Goal: Task Accomplishment & Management: Manage account settings

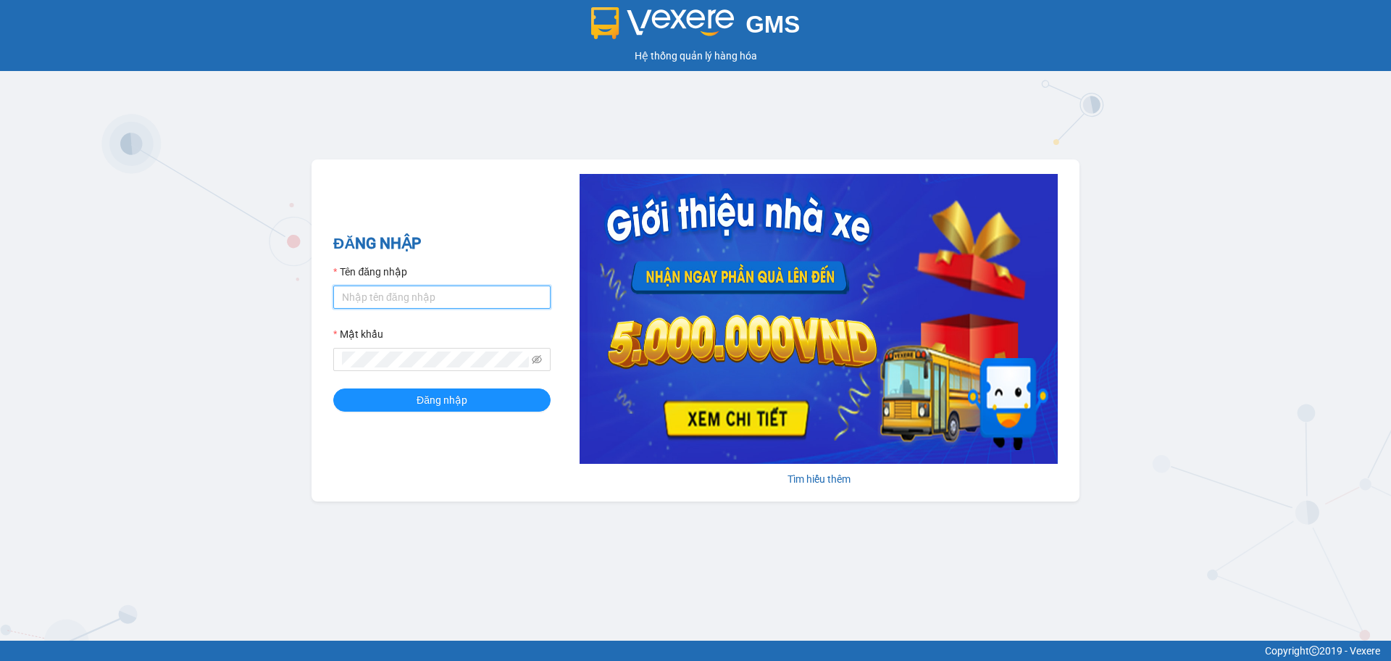
drag, startPoint x: 462, startPoint y: 285, endPoint x: 460, endPoint y: 304, distance: 18.9
click at [462, 286] on input "Tên đăng nhập" at bounding box center [441, 297] width 217 height 23
type input "hahv.petrobp"
click at [333, 388] on button "Đăng nhập" at bounding box center [441, 399] width 217 height 23
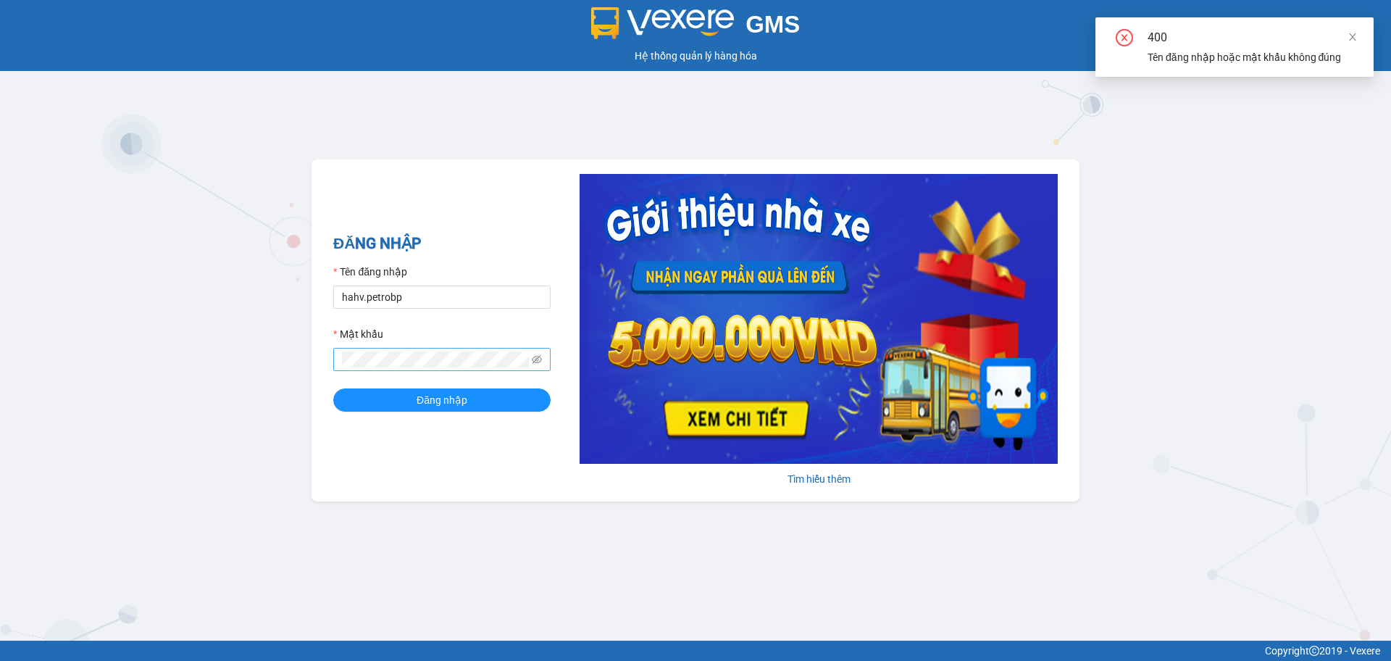
click at [543, 359] on span at bounding box center [441, 359] width 217 height 23
click at [538, 357] on icon "eye-invisible" at bounding box center [537, 359] width 10 height 10
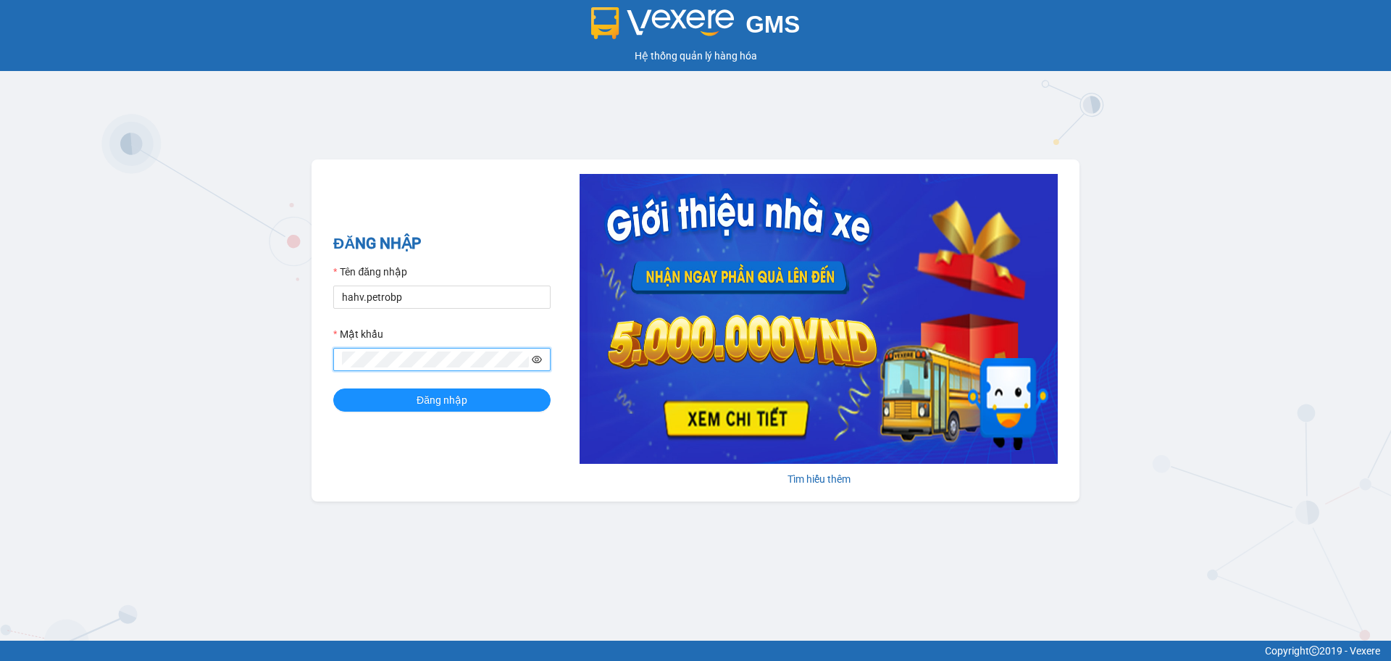
click at [333, 388] on button "Đăng nhập" at bounding box center [441, 399] width 217 height 23
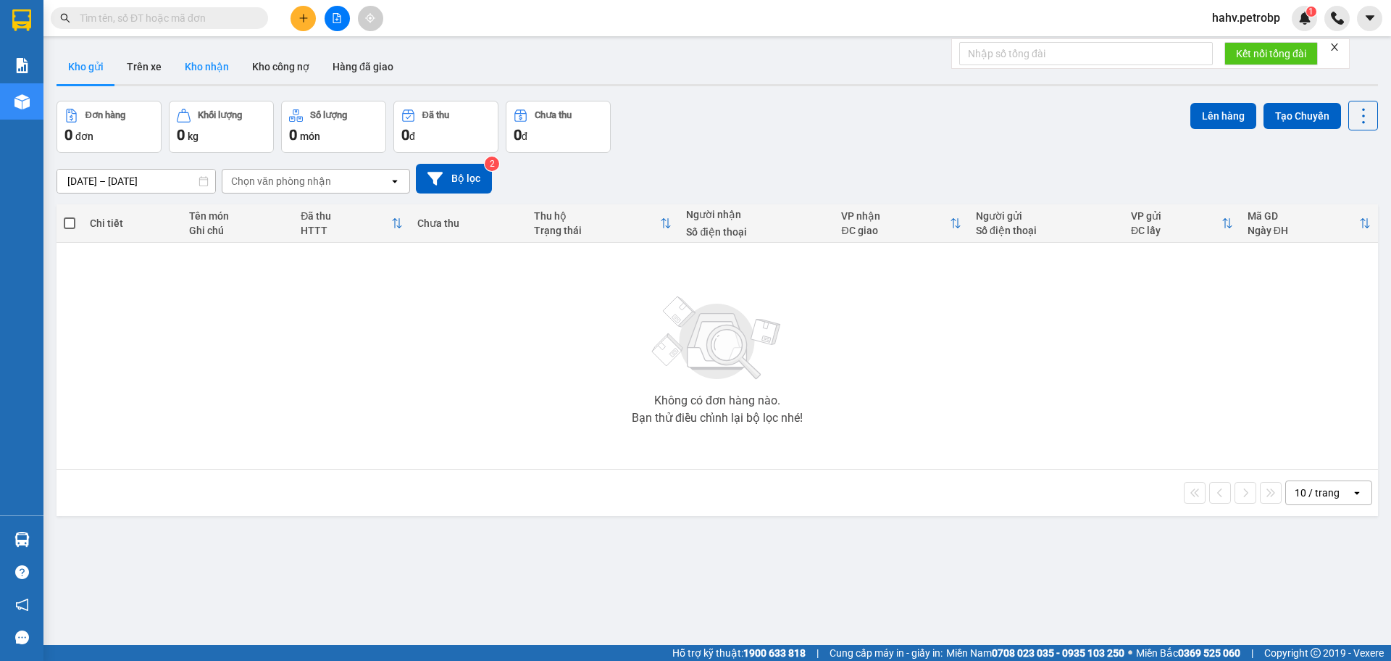
click at [221, 72] on button "Kho nhận" at bounding box center [206, 66] width 67 height 35
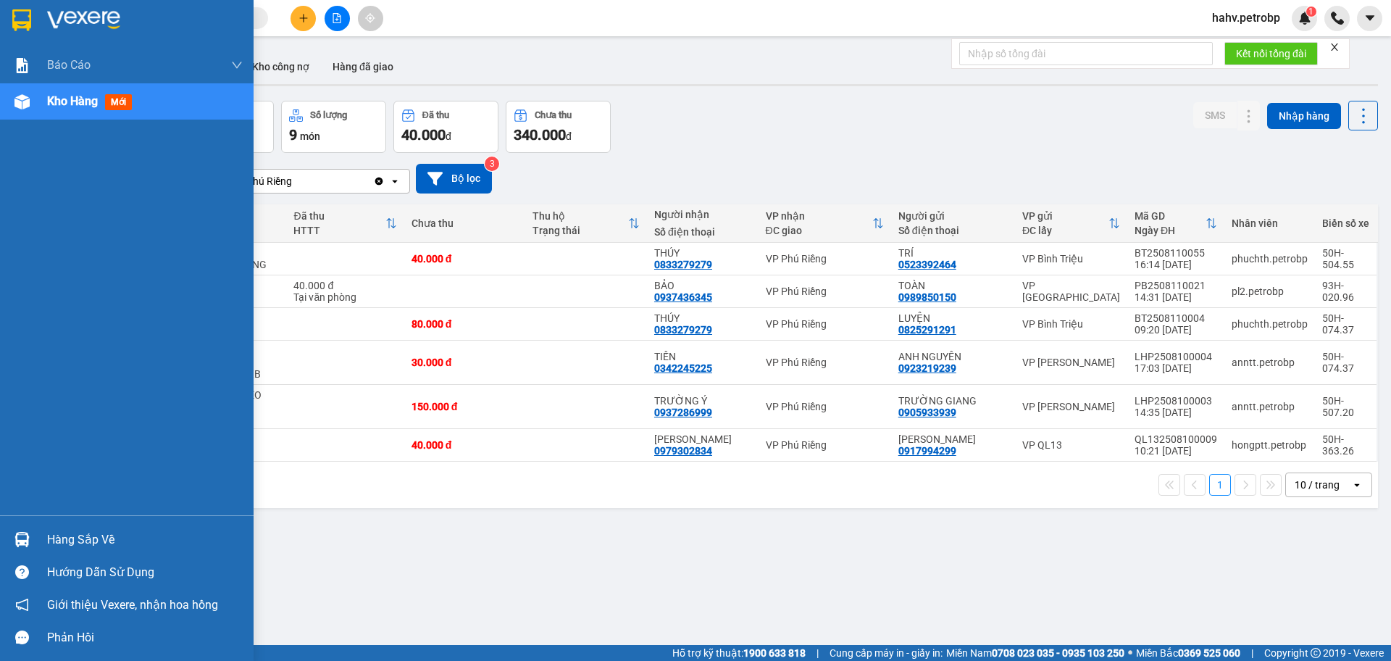
click at [96, 533] on div "Hàng sắp về" at bounding box center [145, 540] width 196 height 22
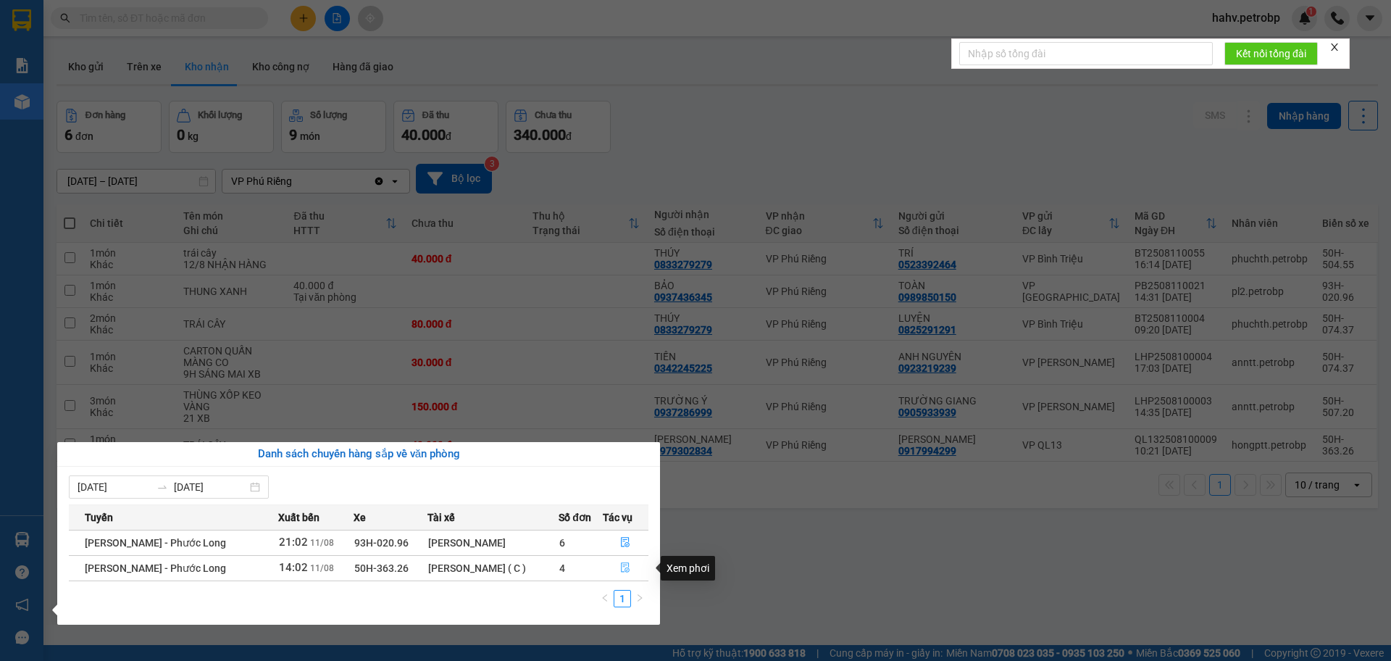
click at [623, 565] on icon "file-done" at bounding box center [625, 567] width 10 height 10
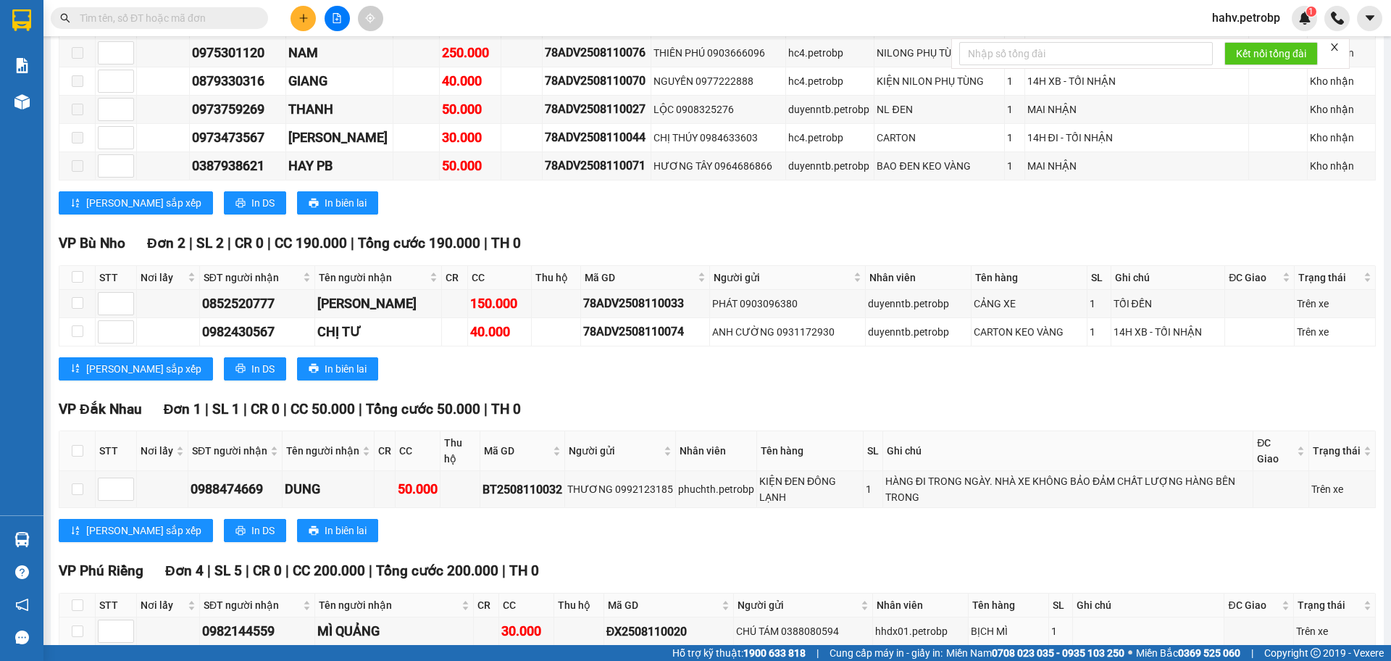
scroll to position [3261, 0]
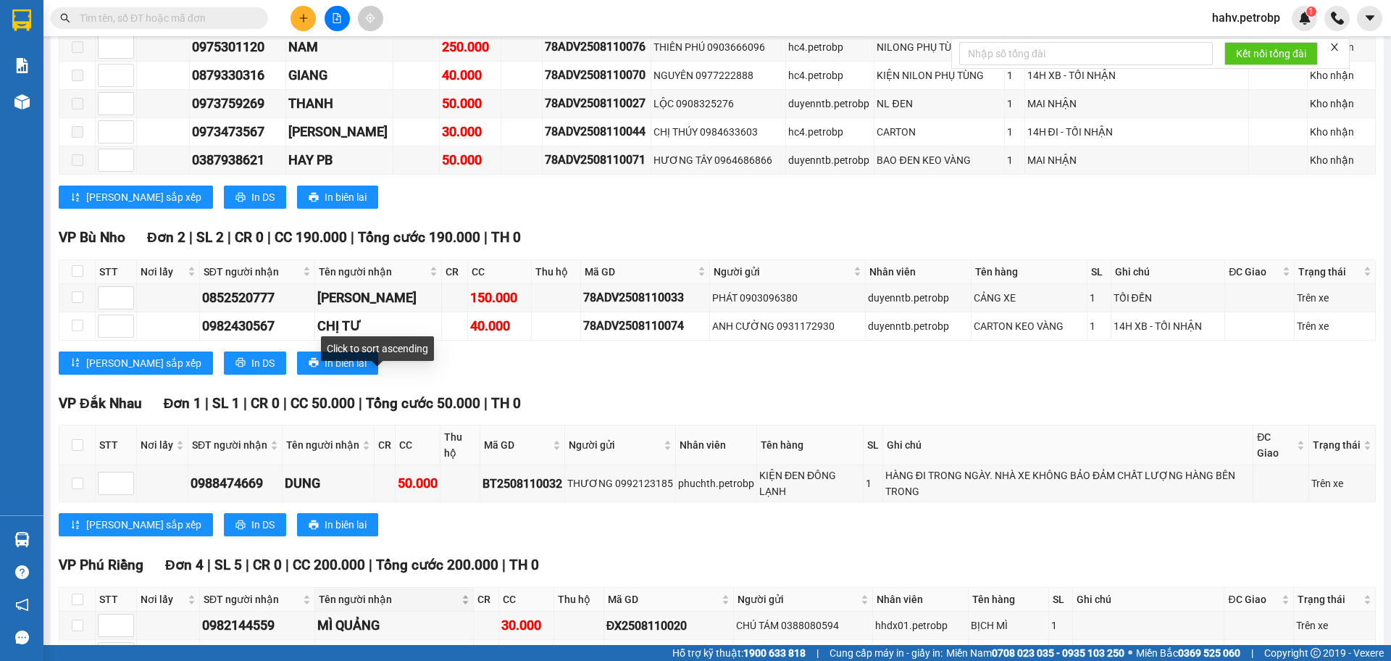
click at [385, 591] on span "Tên người nhận" at bounding box center [388, 599] width 139 height 16
click at [80, 594] on input "checkbox" at bounding box center [78, 600] width 12 height 12
checkbox input "true"
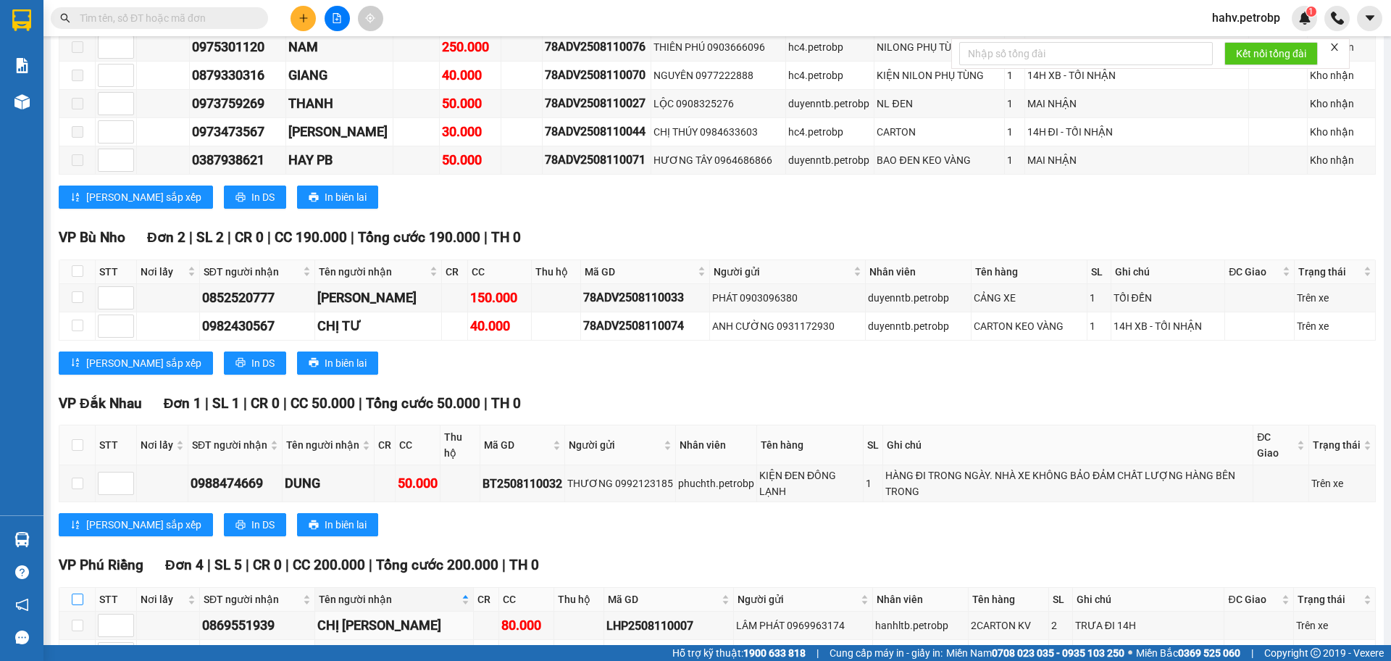
checkbox input "true"
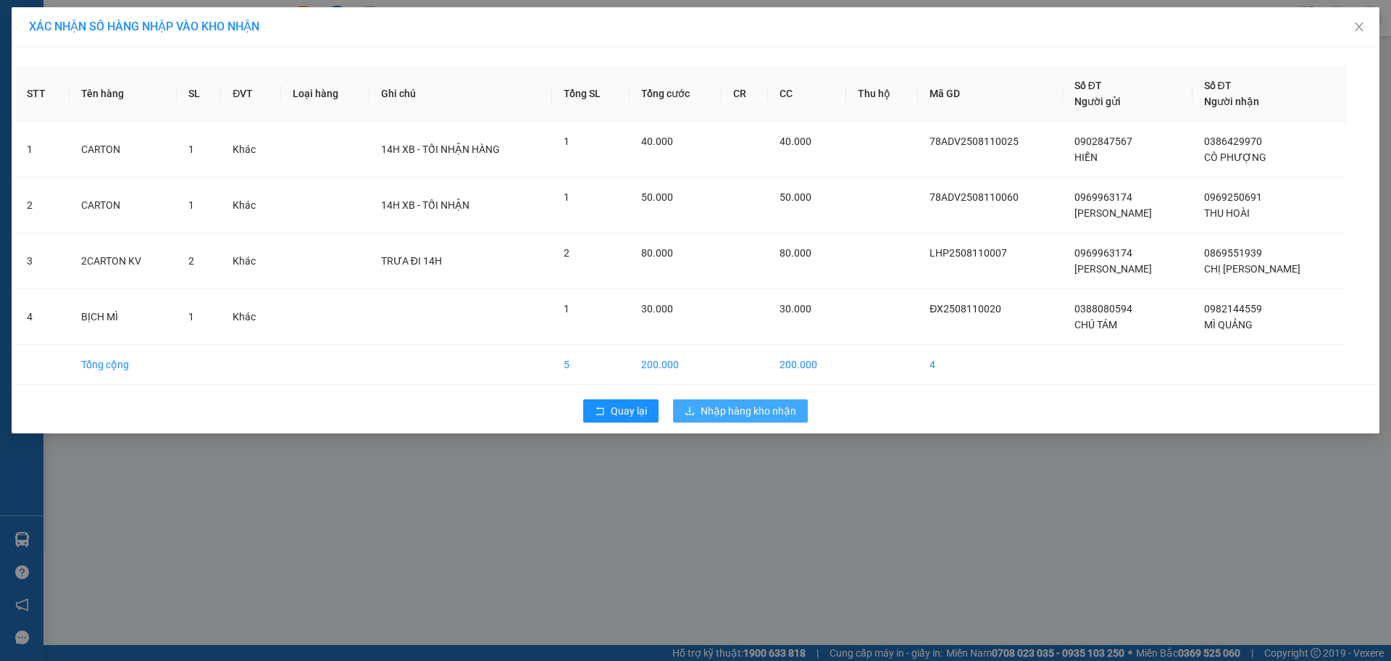
click at [759, 399] on button "Nhập hàng kho nhận" at bounding box center [740, 410] width 135 height 23
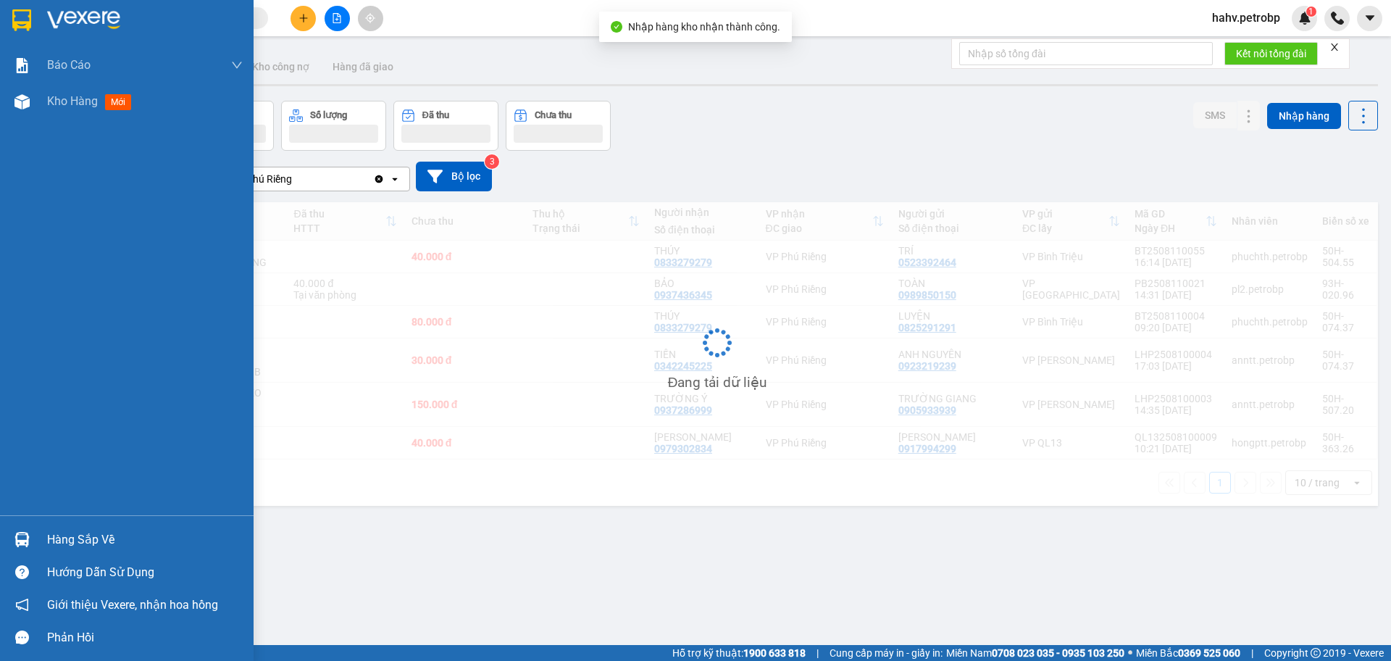
click at [71, 537] on div "Hàng sắp về" at bounding box center [145, 540] width 196 height 22
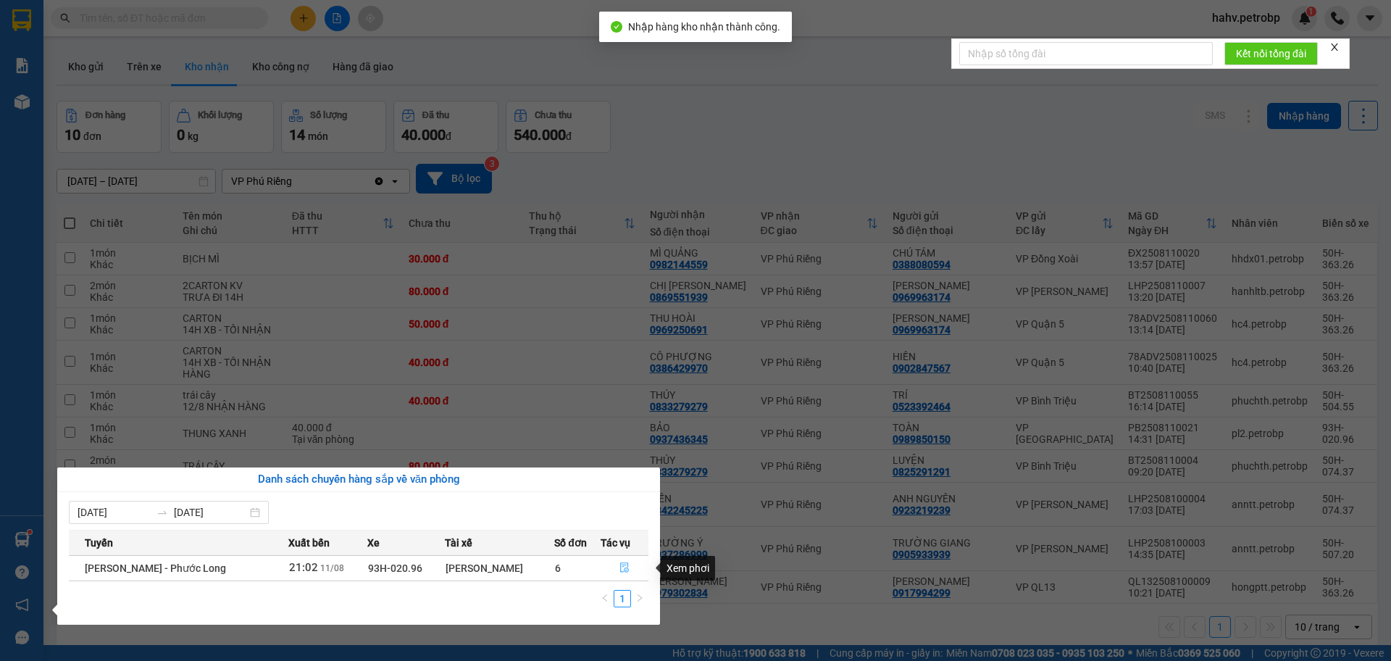
click at [635, 566] on button "button" at bounding box center [624, 568] width 47 height 23
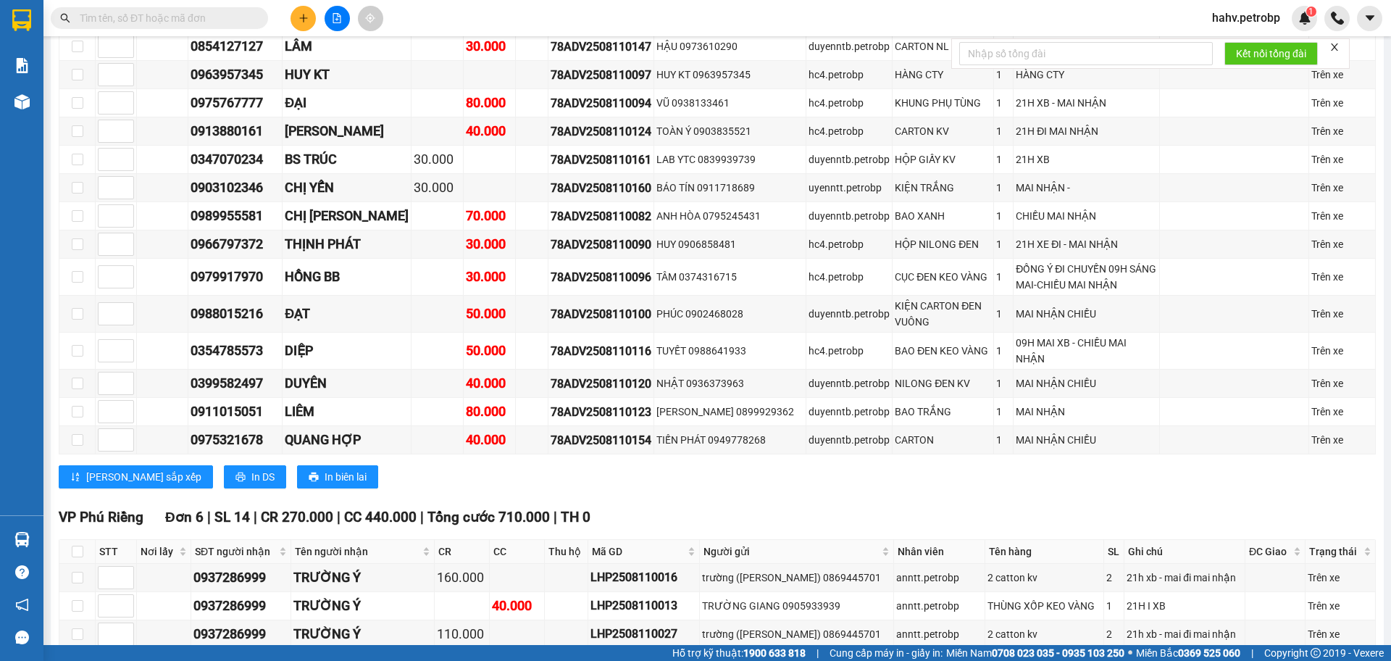
scroll to position [2198, 0]
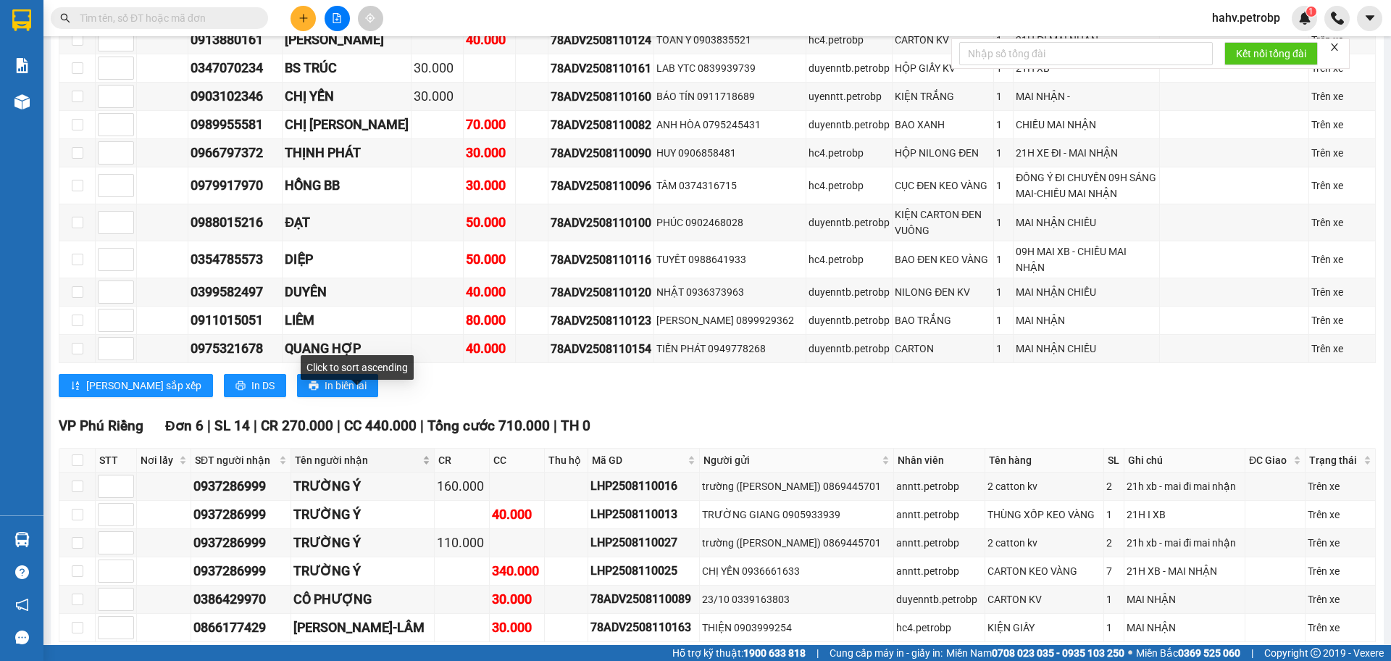
click at [344, 452] on span "Tên người nhận" at bounding box center [357, 460] width 125 height 16
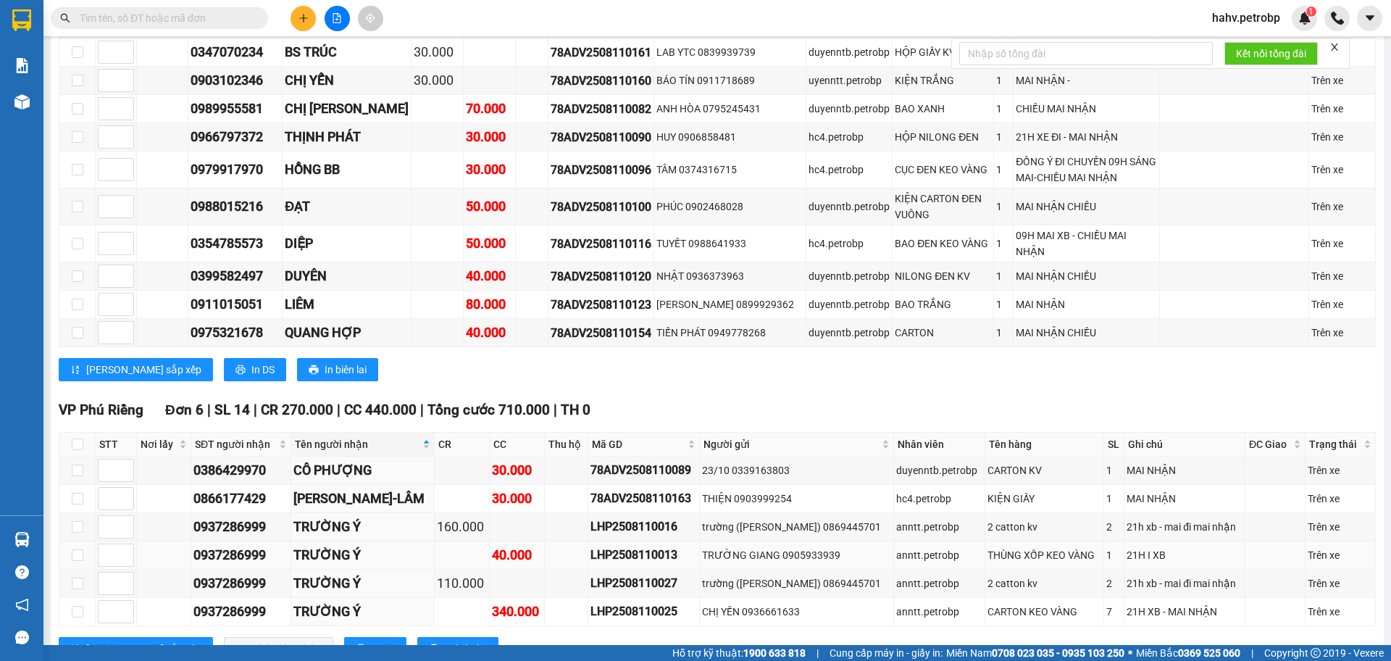
scroll to position [2223, 0]
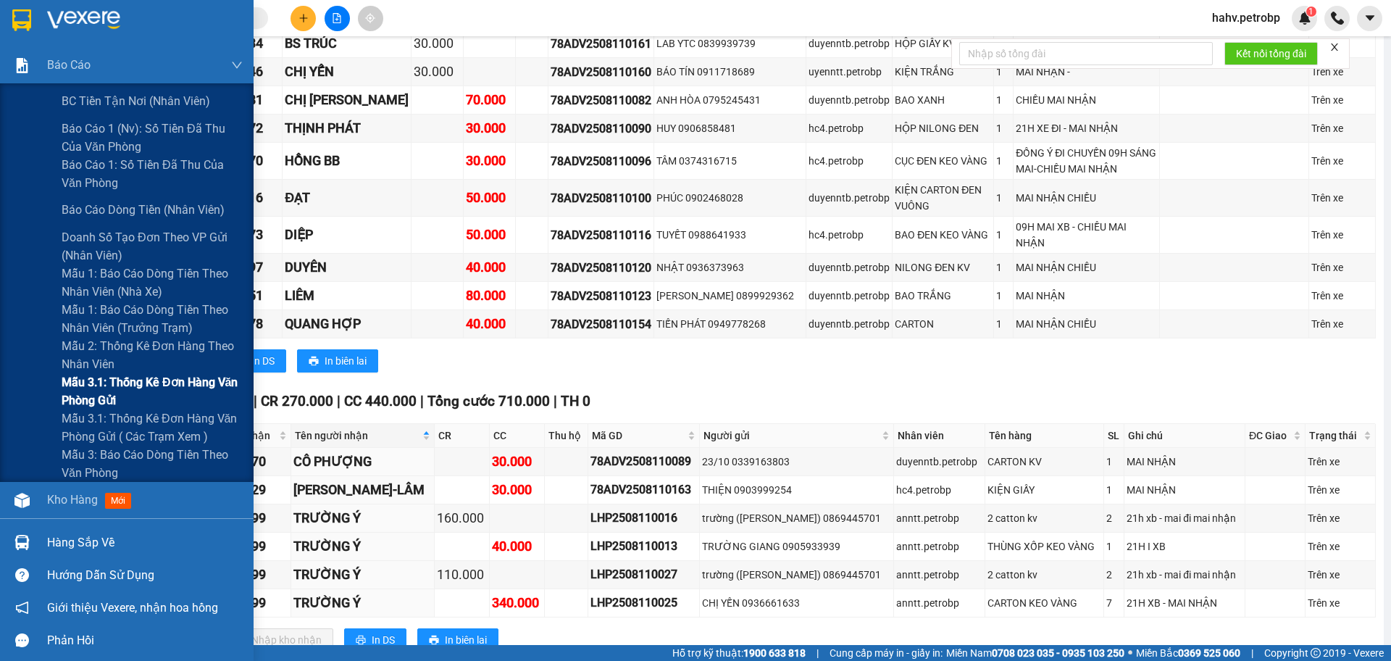
click at [20, 383] on div "Mẫu 3.1: Thống kê đơn hàng văn phòng gửi" at bounding box center [127, 391] width 254 height 36
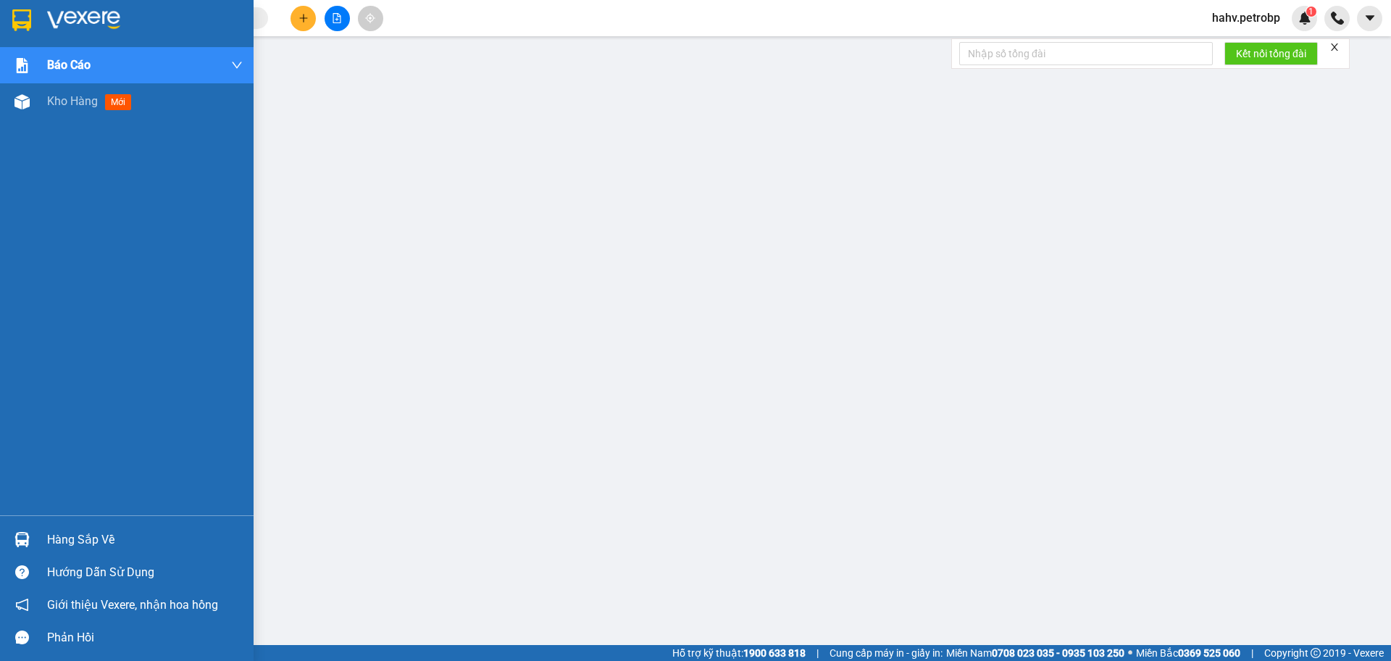
click at [81, 541] on div "Hàng sắp về" at bounding box center [145, 540] width 196 height 22
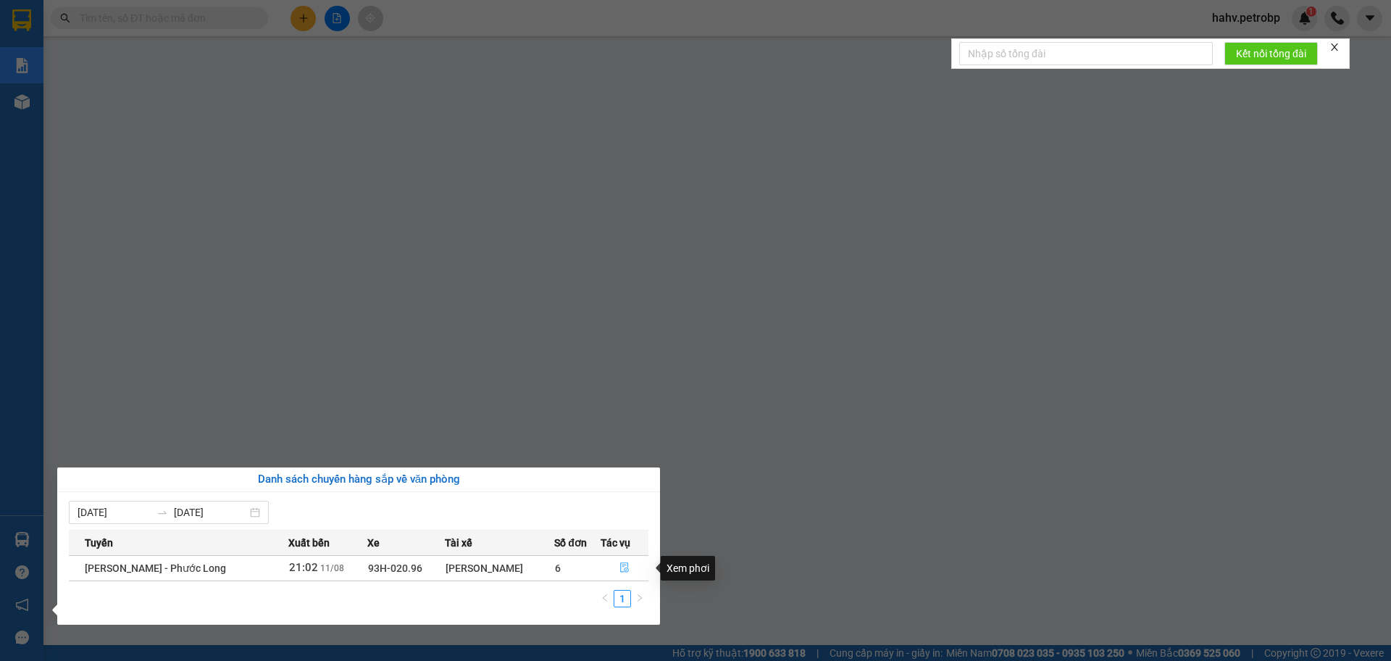
click at [618, 563] on button "button" at bounding box center [624, 568] width 47 height 23
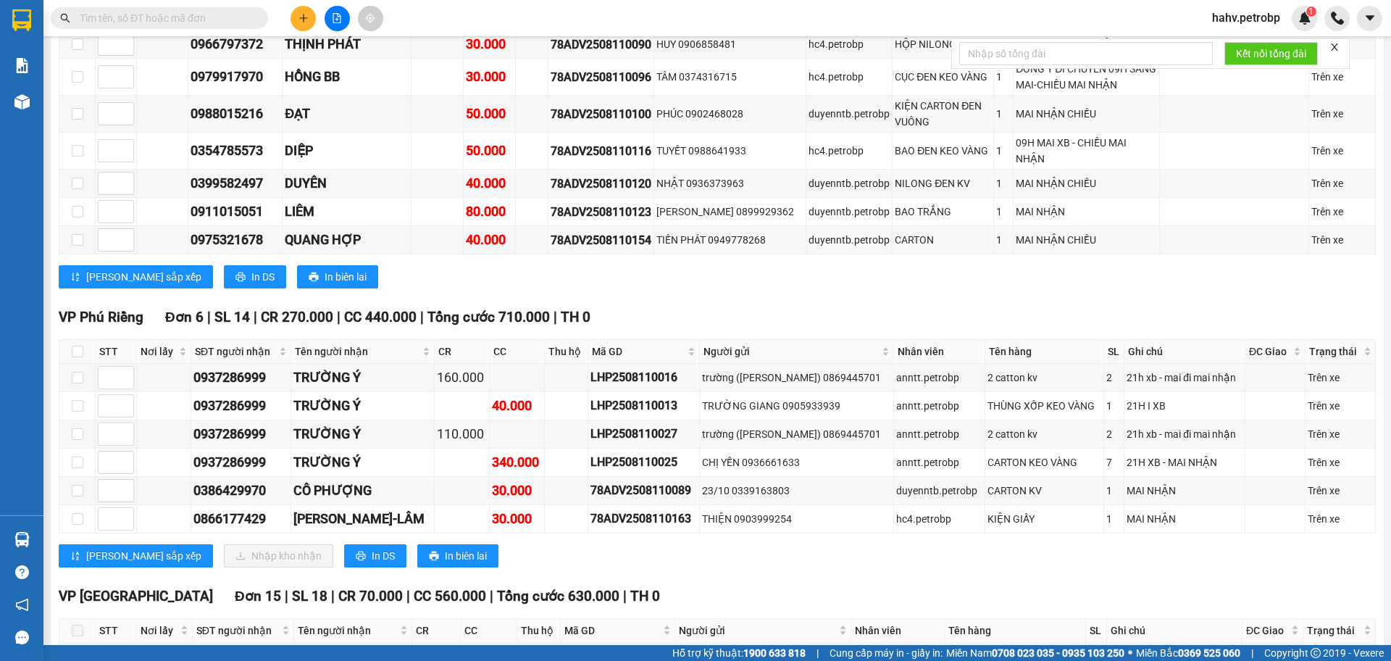
scroll to position [2319, 0]
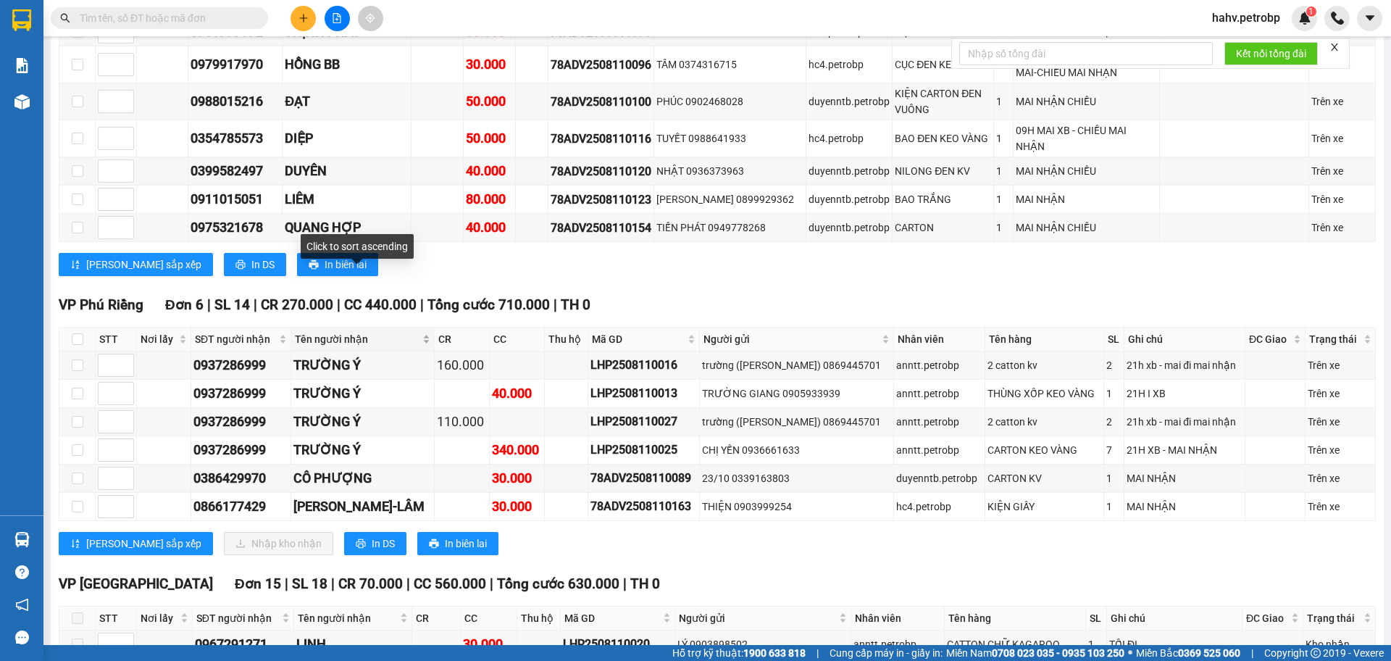
click at [342, 331] on span "Tên người nhận" at bounding box center [357, 339] width 125 height 16
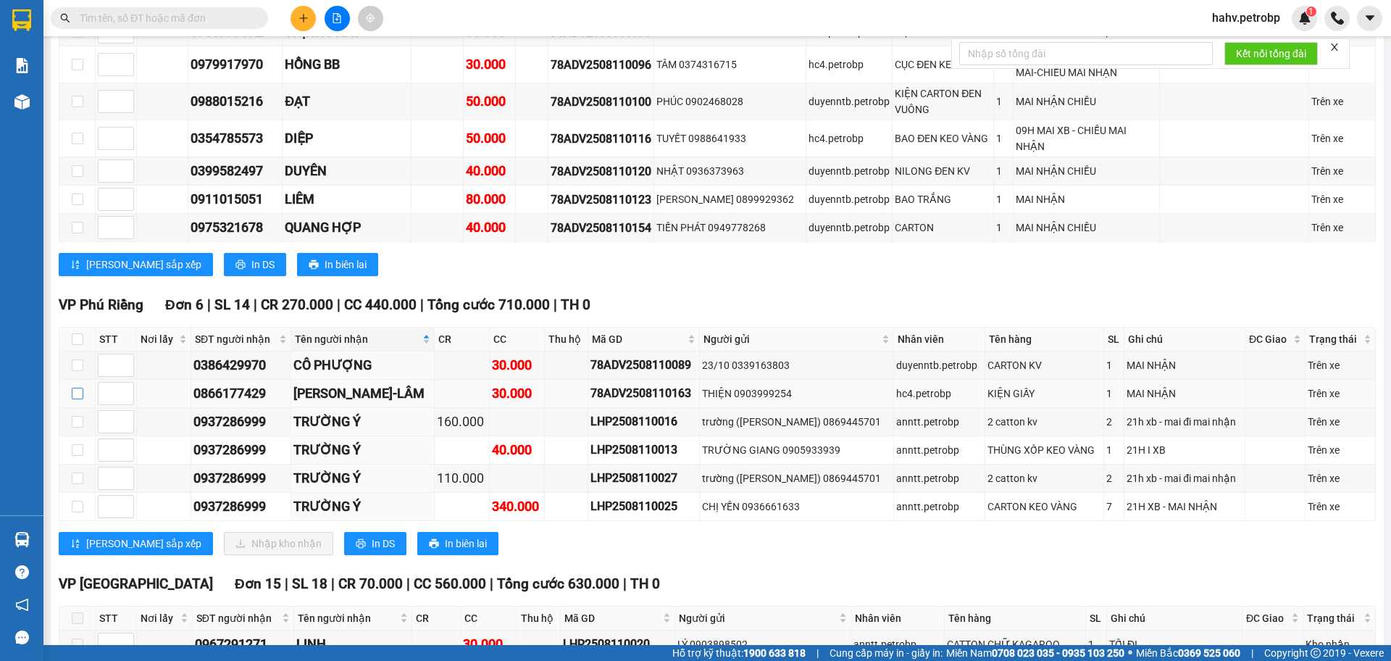
click at [80, 388] on input "checkbox" at bounding box center [78, 394] width 12 height 12
checkbox input "true"
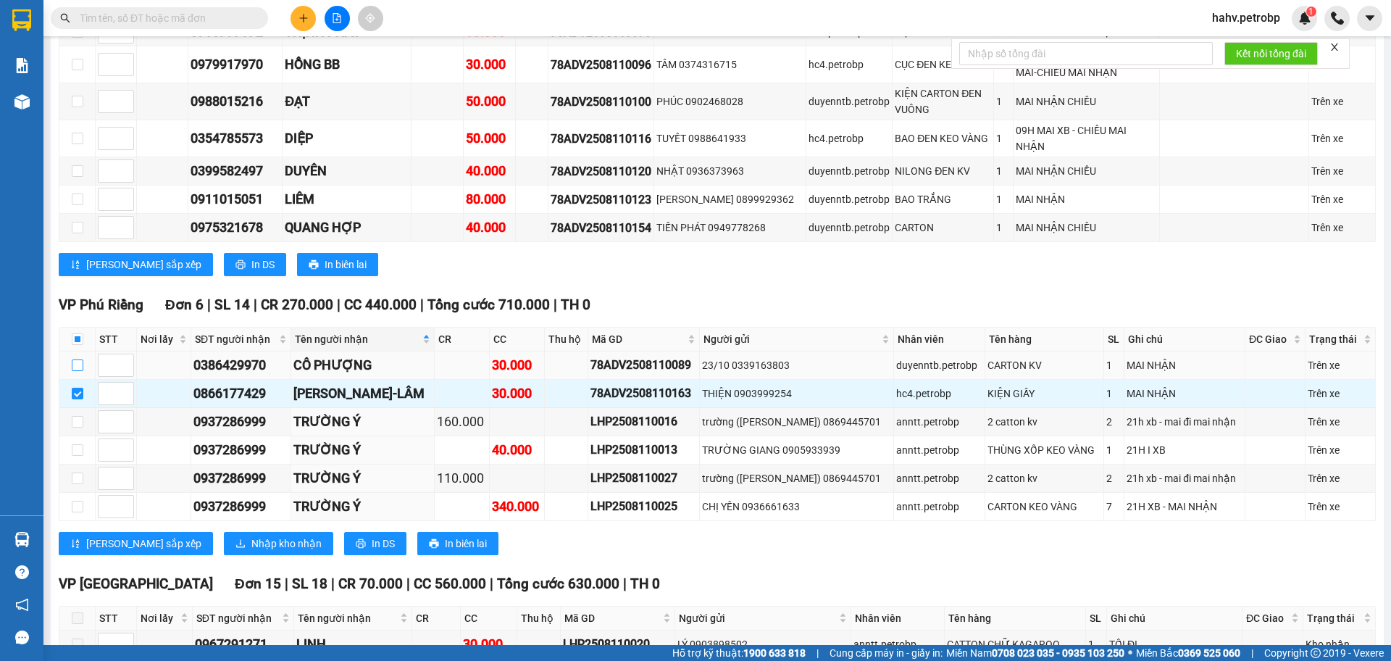
click at [75, 359] on input "checkbox" at bounding box center [78, 365] width 12 height 12
checkbox input "true"
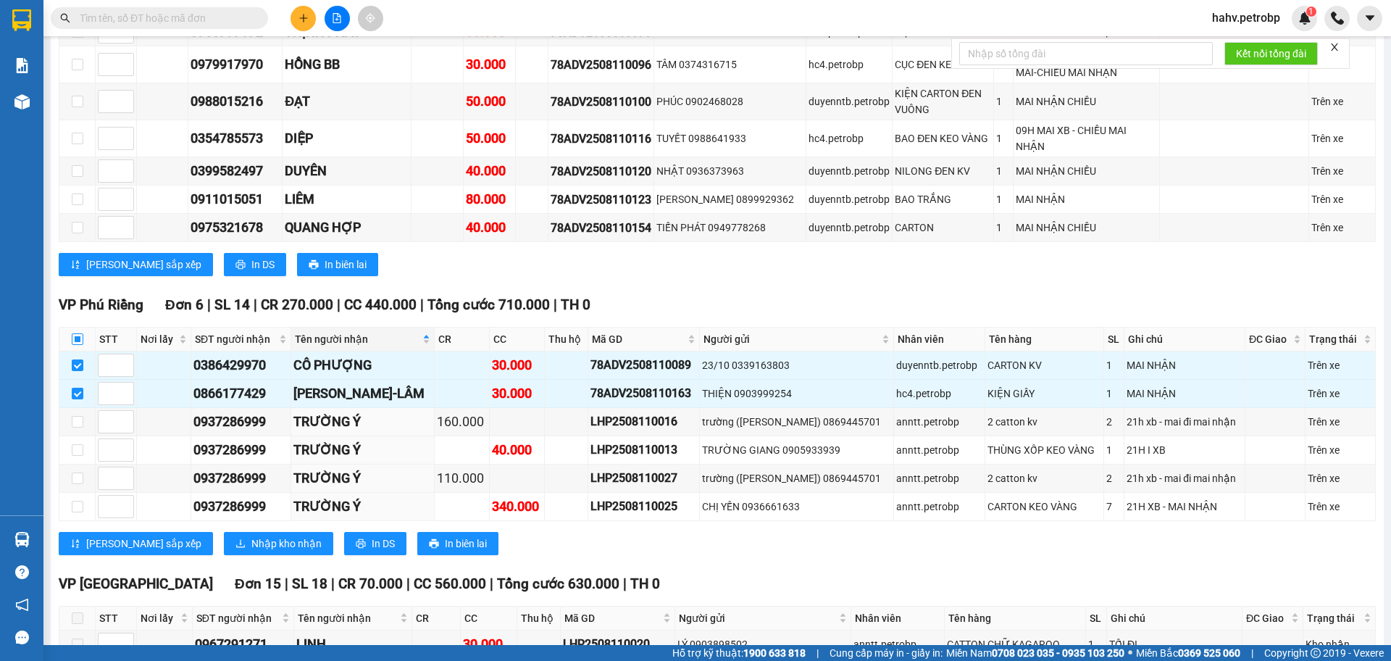
click at [75, 333] on input "checkbox" at bounding box center [78, 339] width 12 height 12
checkbox input "false"
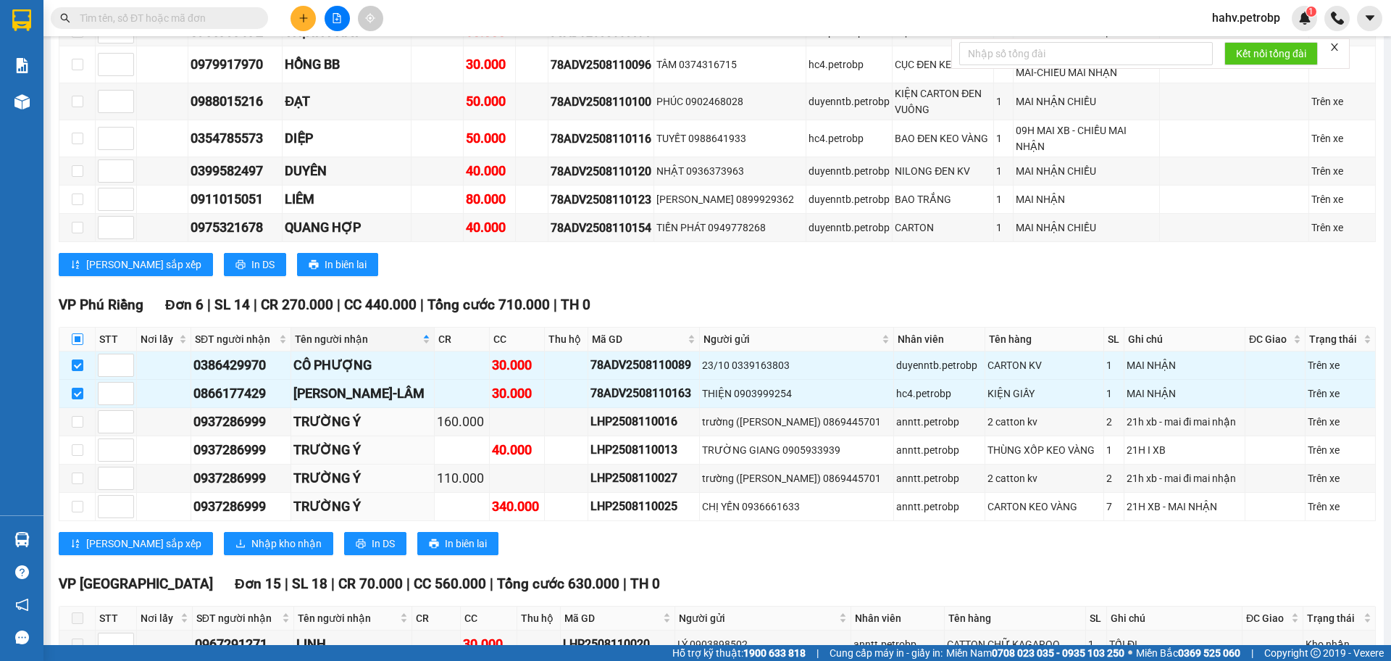
checkbox input "false"
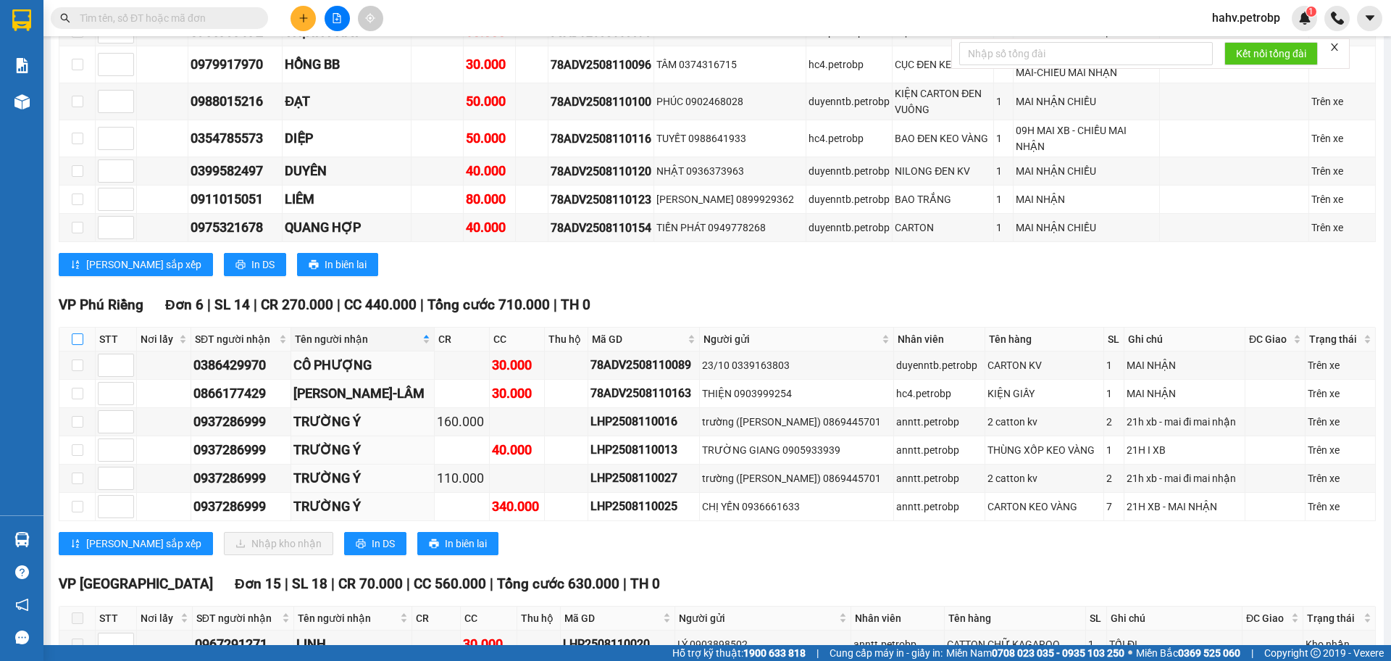
click at [76, 333] on input "checkbox" at bounding box center [78, 339] width 12 height 12
checkbox input "true"
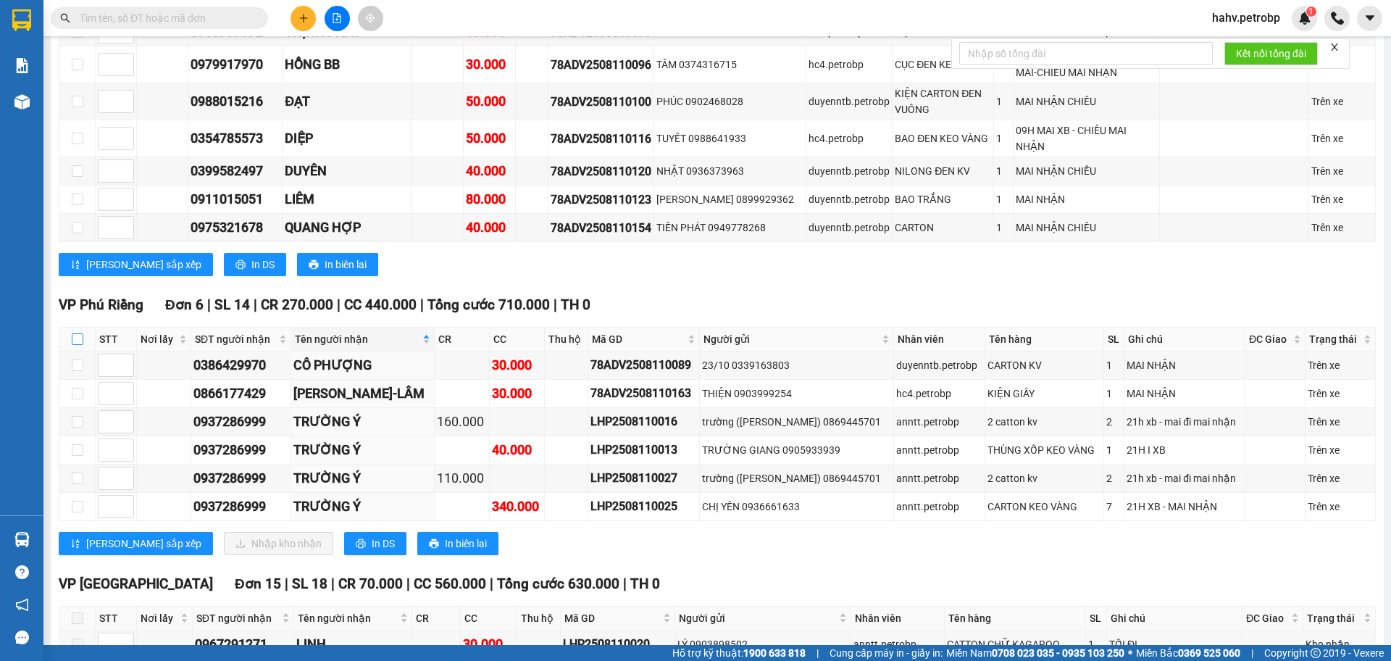
checkbox input "true"
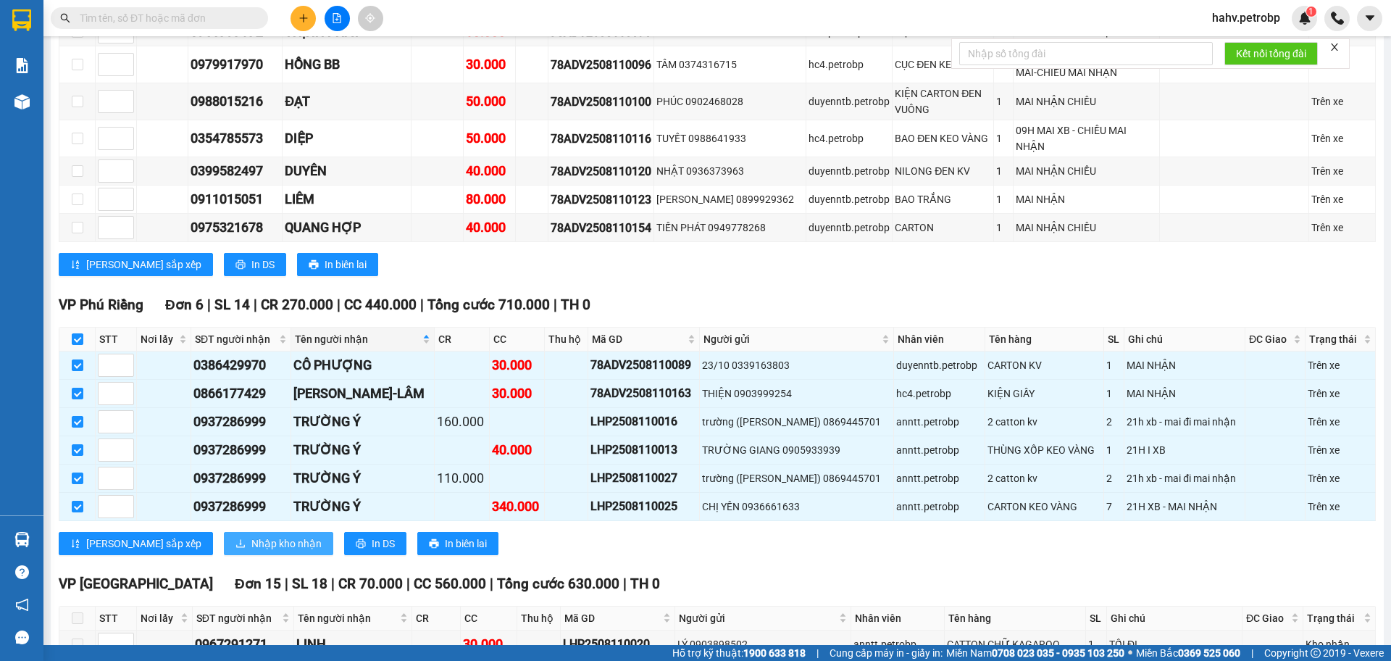
click at [251, 536] on span "Nhập kho nhận" at bounding box center [286, 544] width 70 height 16
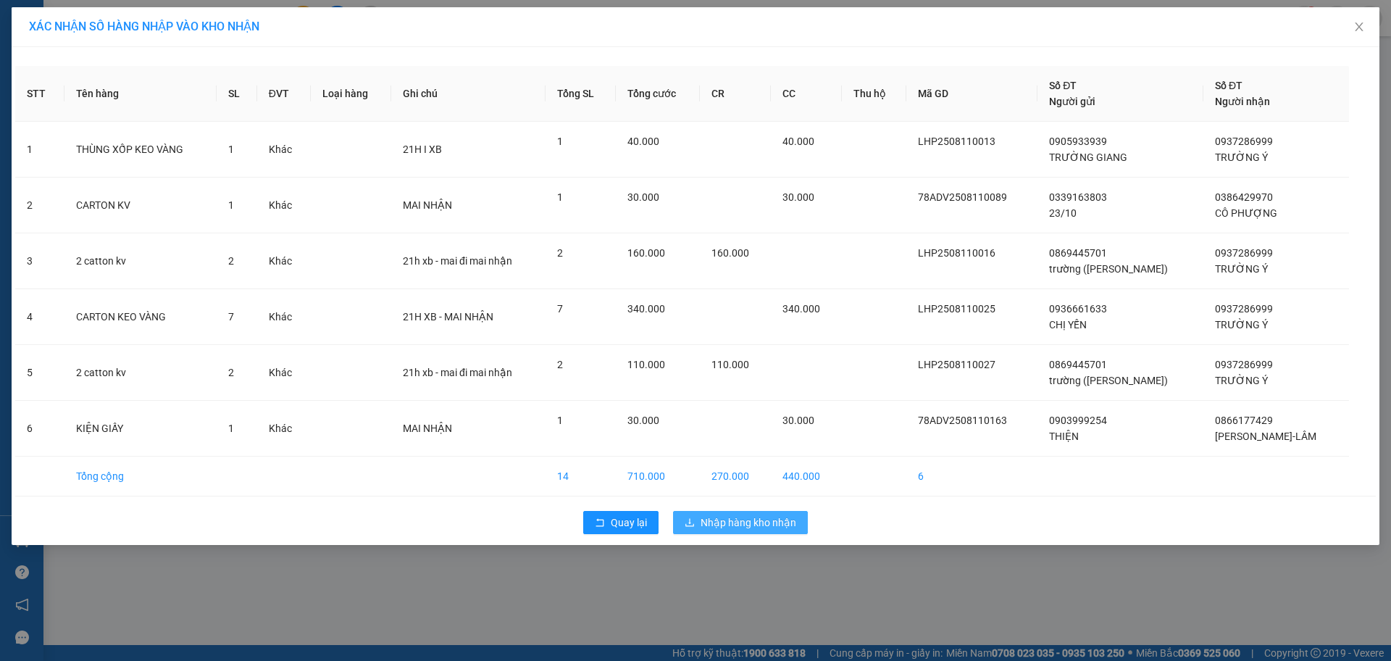
click at [773, 517] on span "Nhập hàng kho nhận" at bounding box center [749, 523] width 96 height 16
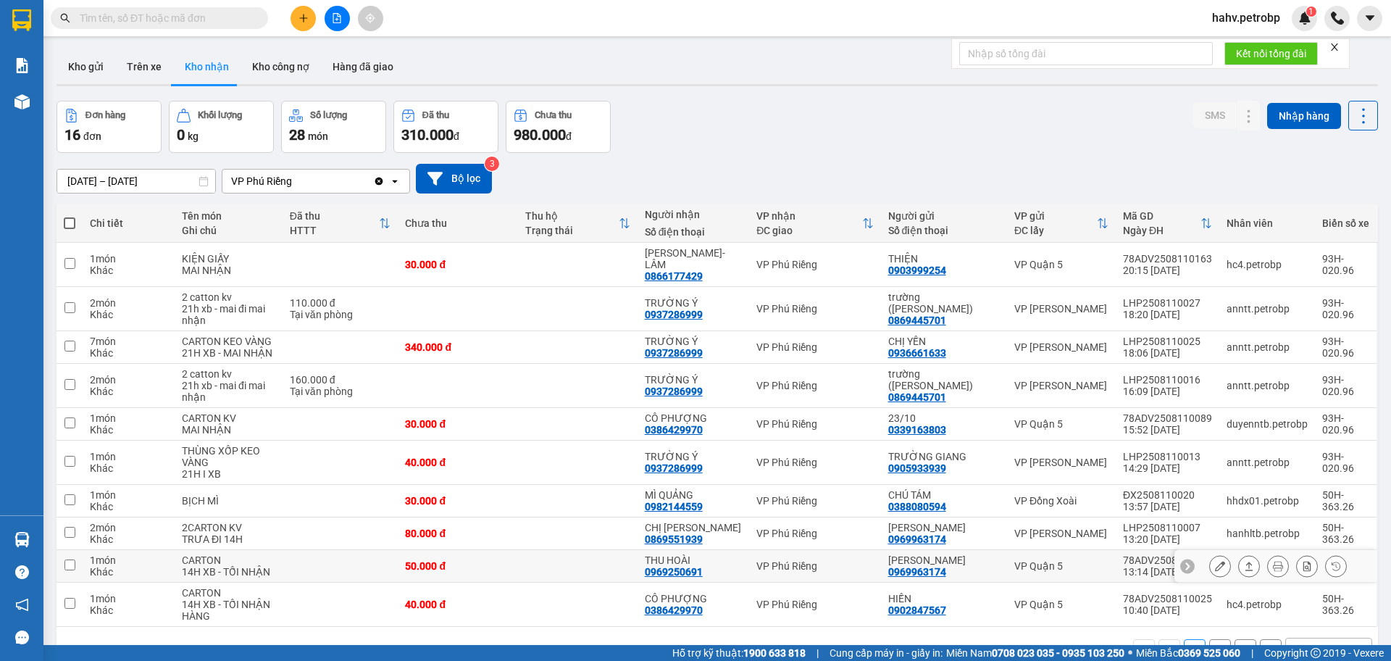
click at [691, 566] on div "0969250691" at bounding box center [674, 572] width 58 height 12
copy div "0969250691"
click at [451, 659] on div "Hỗ trợ kỹ thuật: 1900 633 818 | Cung cấp máy in - giấy in: [GEOGRAPHIC_DATA] 07…" at bounding box center [692, 653] width 1384 height 16
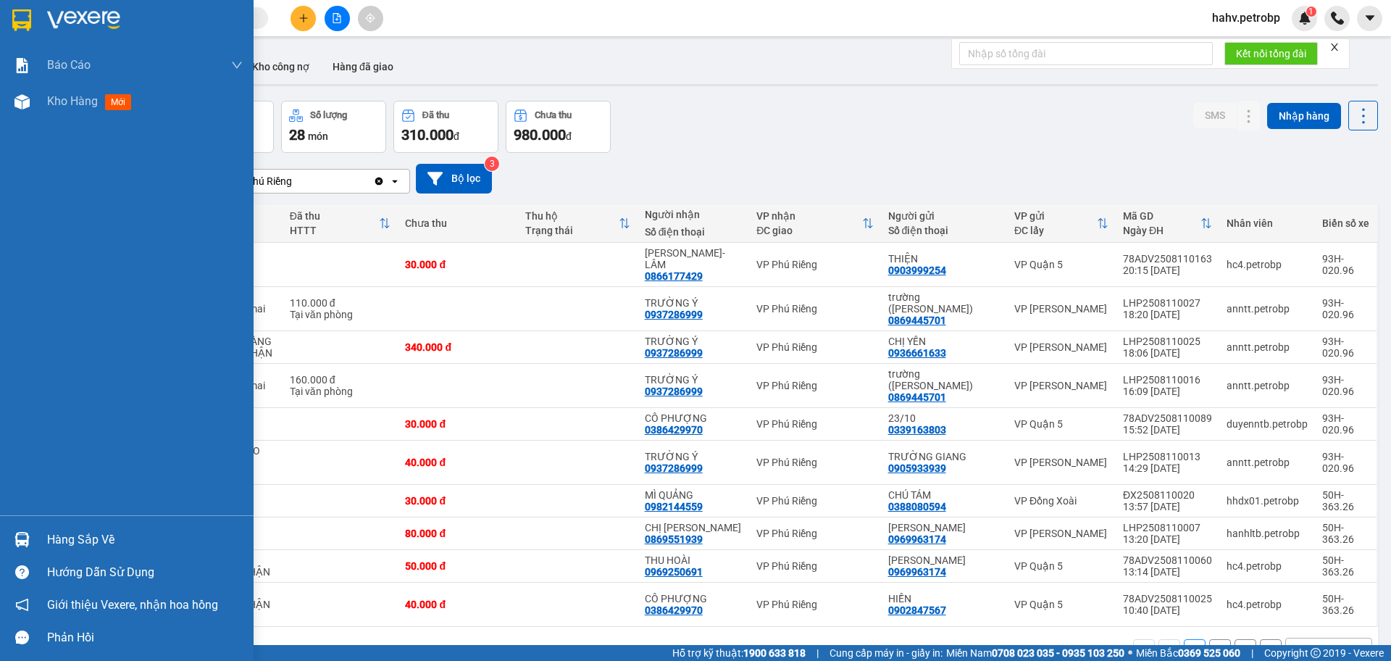
click at [30, 533] on div at bounding box center [21, 539] width 25 height 25
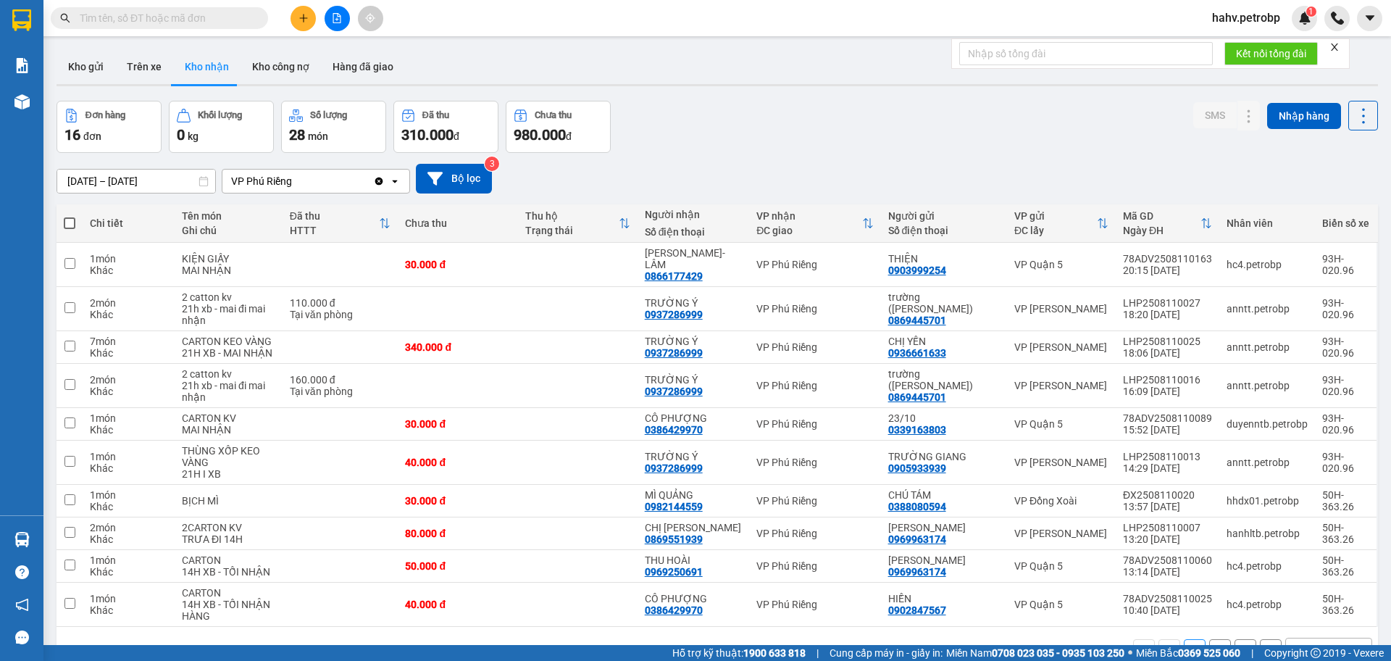
click at [319, 12] on section "Kết quả tìm kiếm ( 0 ) Bộ lọc No Data hahv.petrobp 1 Báo cáo BC tiền tận nơi (n…" at bounding box center [695, 330] width 1391 height 661
click at [333, 18] on icon "file-add" at bounding box center [337, 18] width 8 height 10
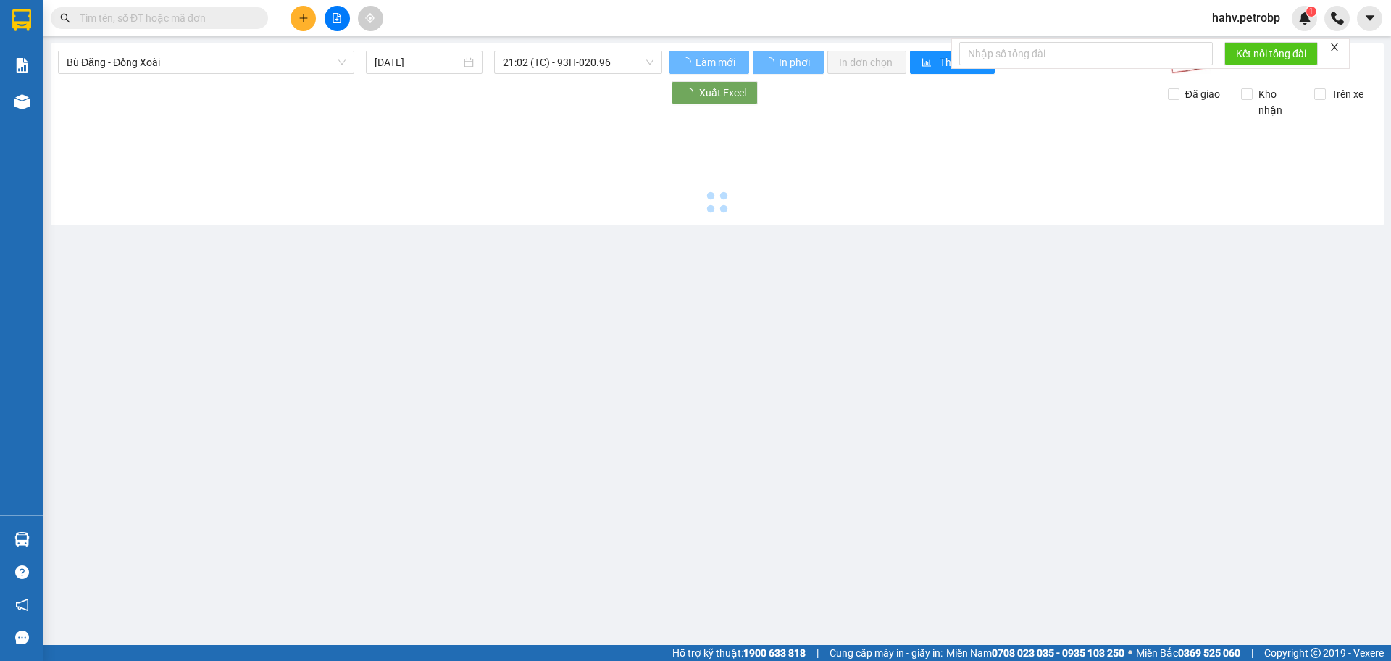
click at [204, 68] on span "Bù Đăng - Đồng Xoài" at bounding box center [206, 62] width 279 height 22
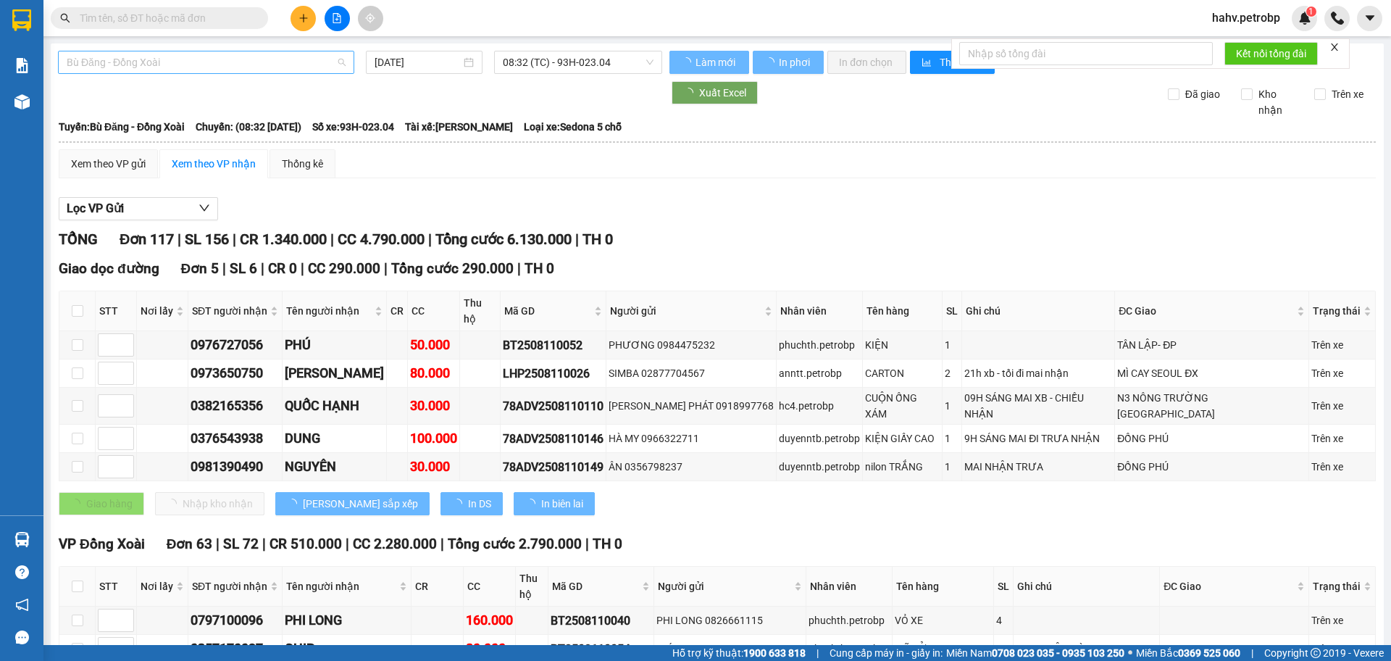
type input "[DATE]"
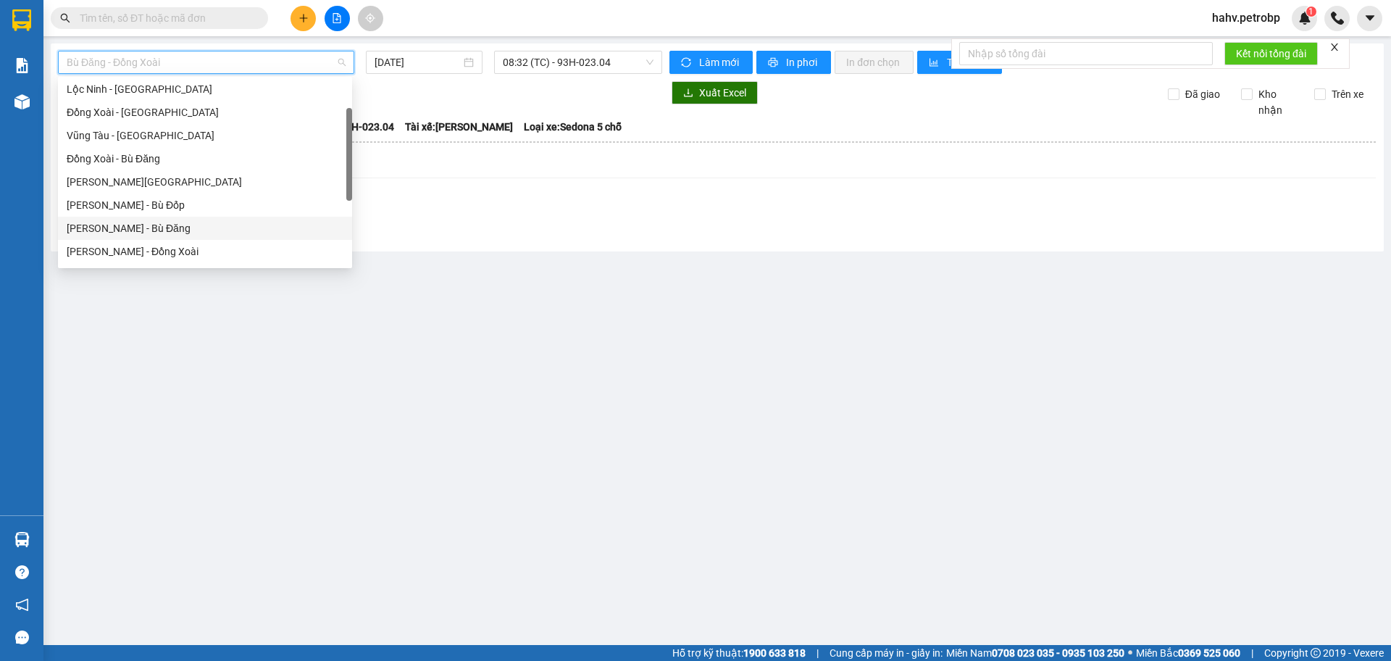
scroll to position [120, 0]
click at [199, 228] on div "[PERSON_NAME] - Phước Long" at bounding box center [205, 227] width 277 height 16
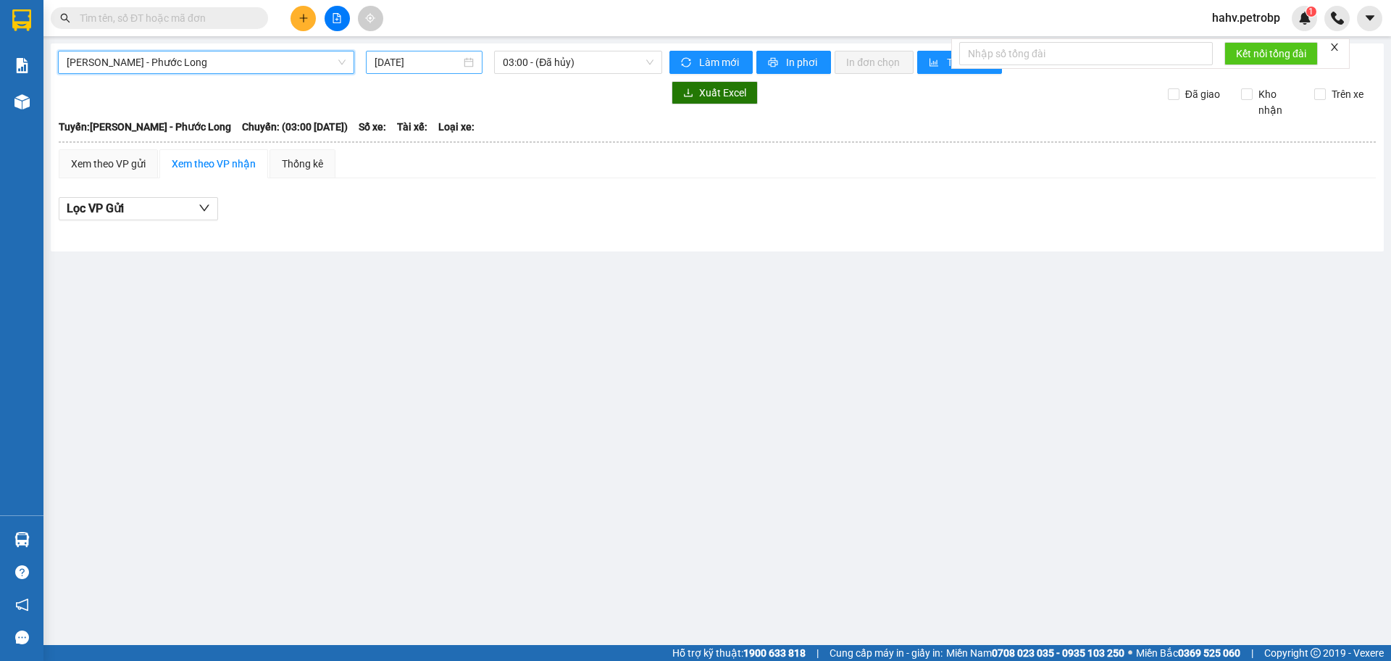
click at [443, 64] on input "[DATE]" at bounding box center [418, 62] width 86 height 16
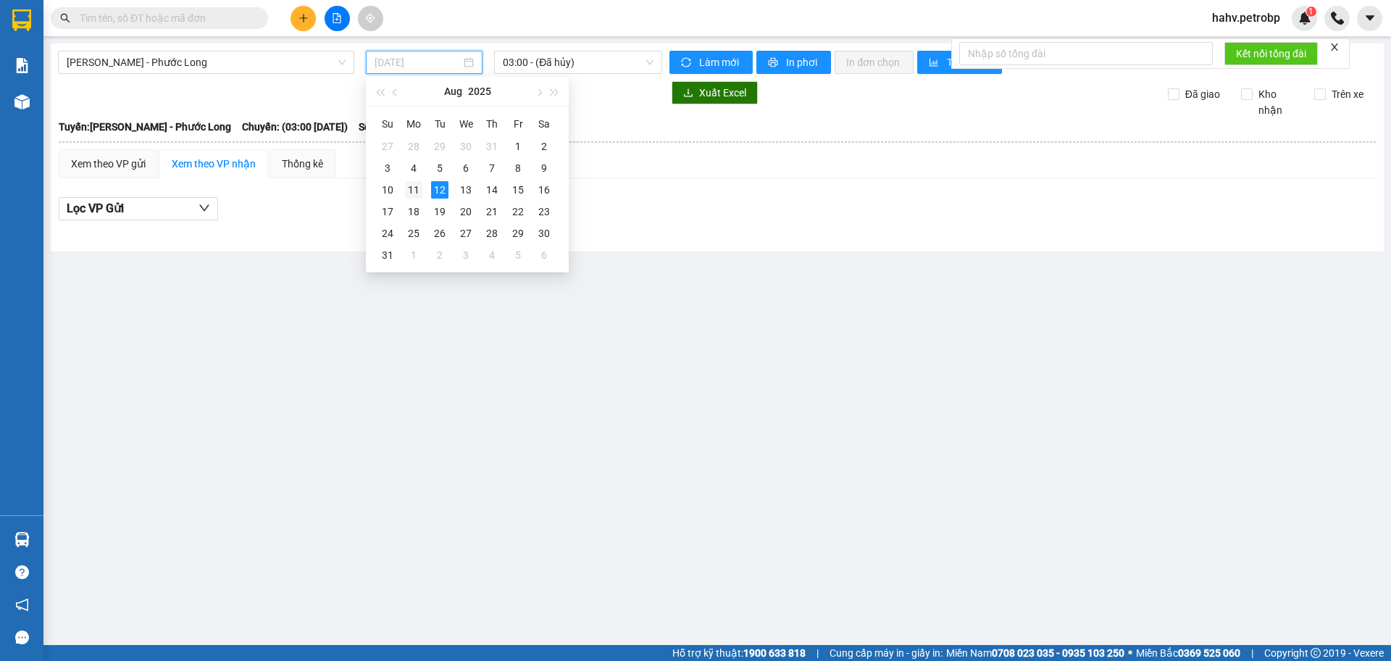
click at [410, 189] on div "11" at bounding box center [413, 189] width 17 height 17
type input "[DATE]"
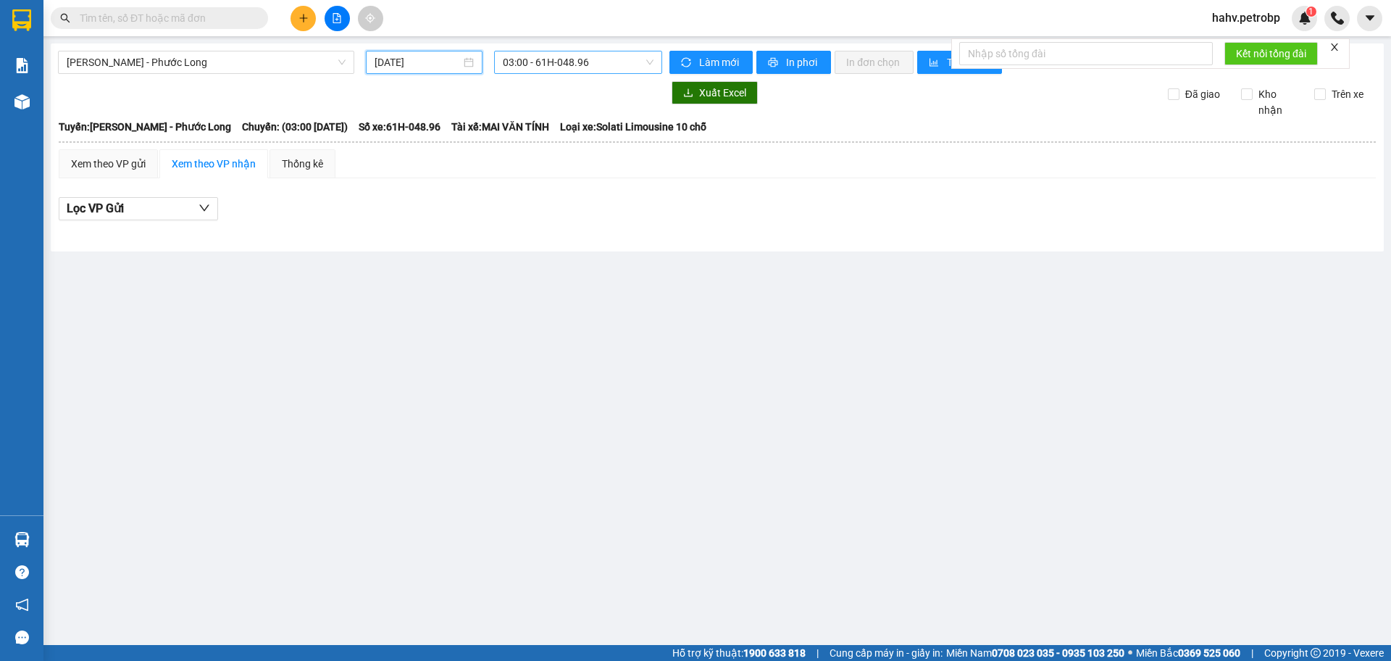
click at [601, 67] on span "03:00 - 61H-048.96" at bounding box center [578, 62] width 151 height 22
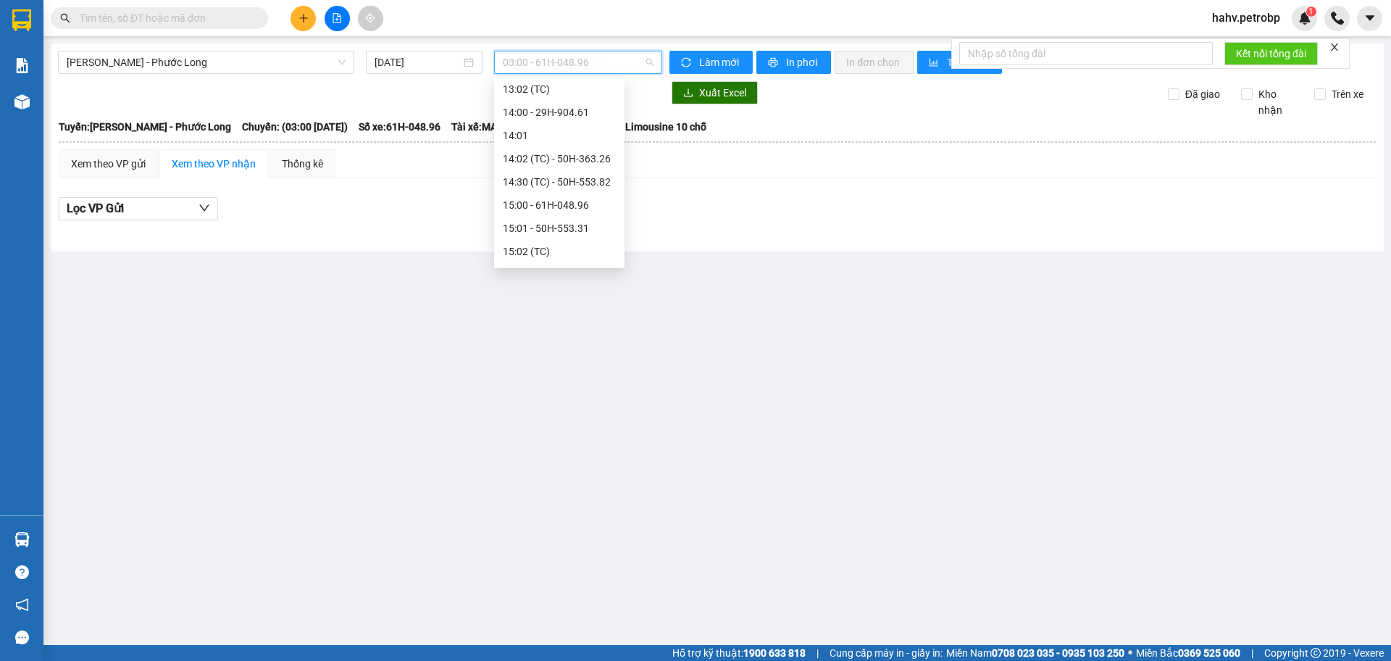
scroll to position [580, 0]
click at [578, 179] on div "14:02 (TC) - 50H-363.26" at bounding box center [559, 184] width 113 height 16
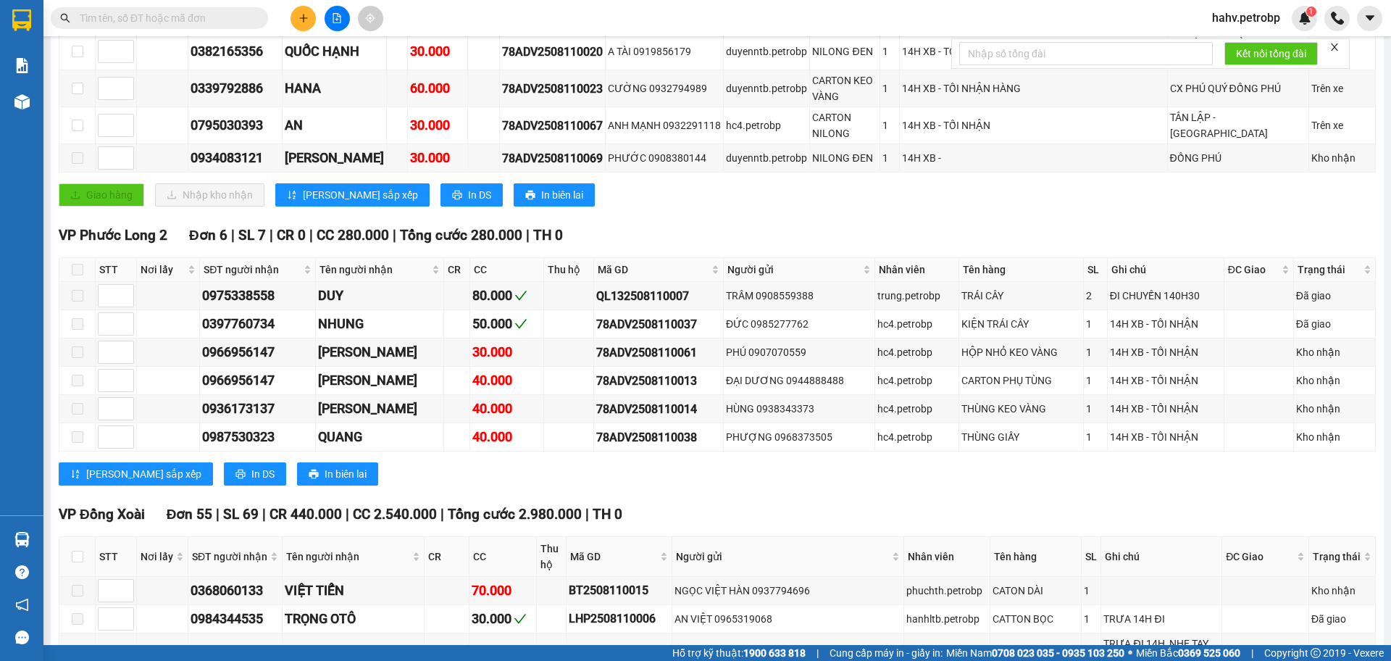
scroll to position [435, 0]
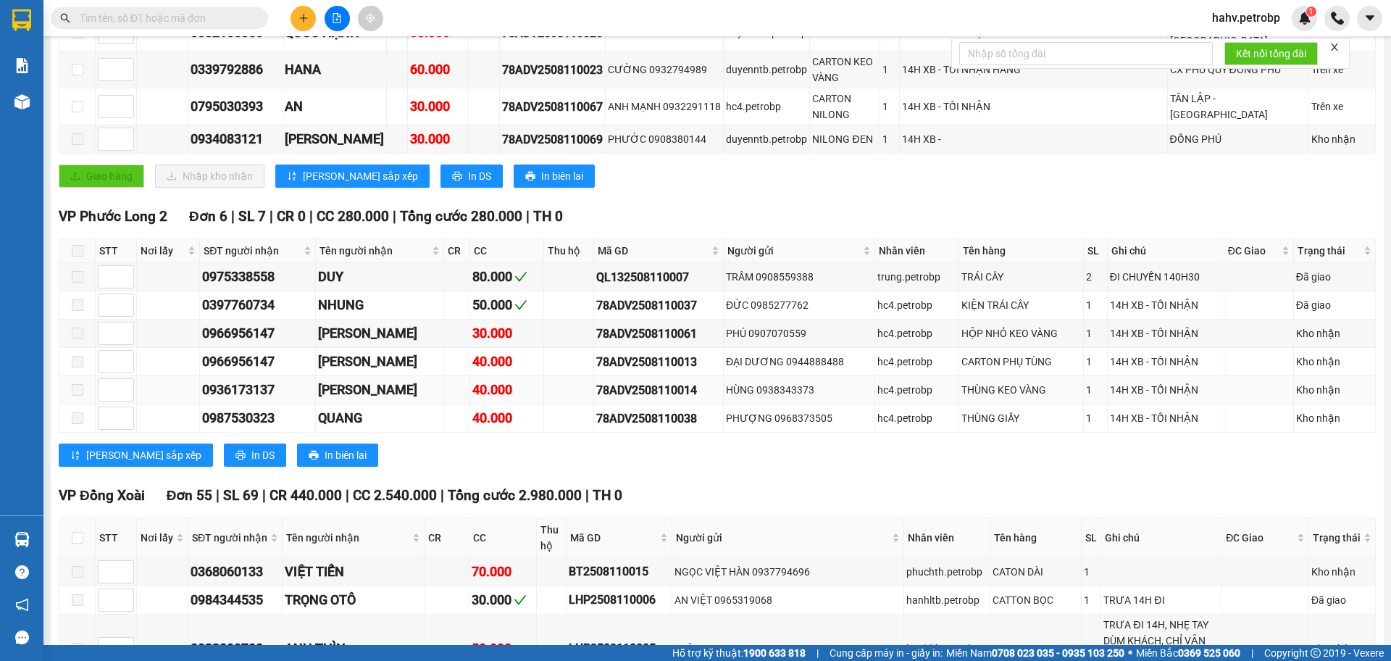
click at [645, 376] on td "78ADV2508110014" at bounding box center [659, 390] width 130 height 28
copy div "78ADV2508110014"
paste input "78ADV2508110014"
type input "78ADV2508110014"
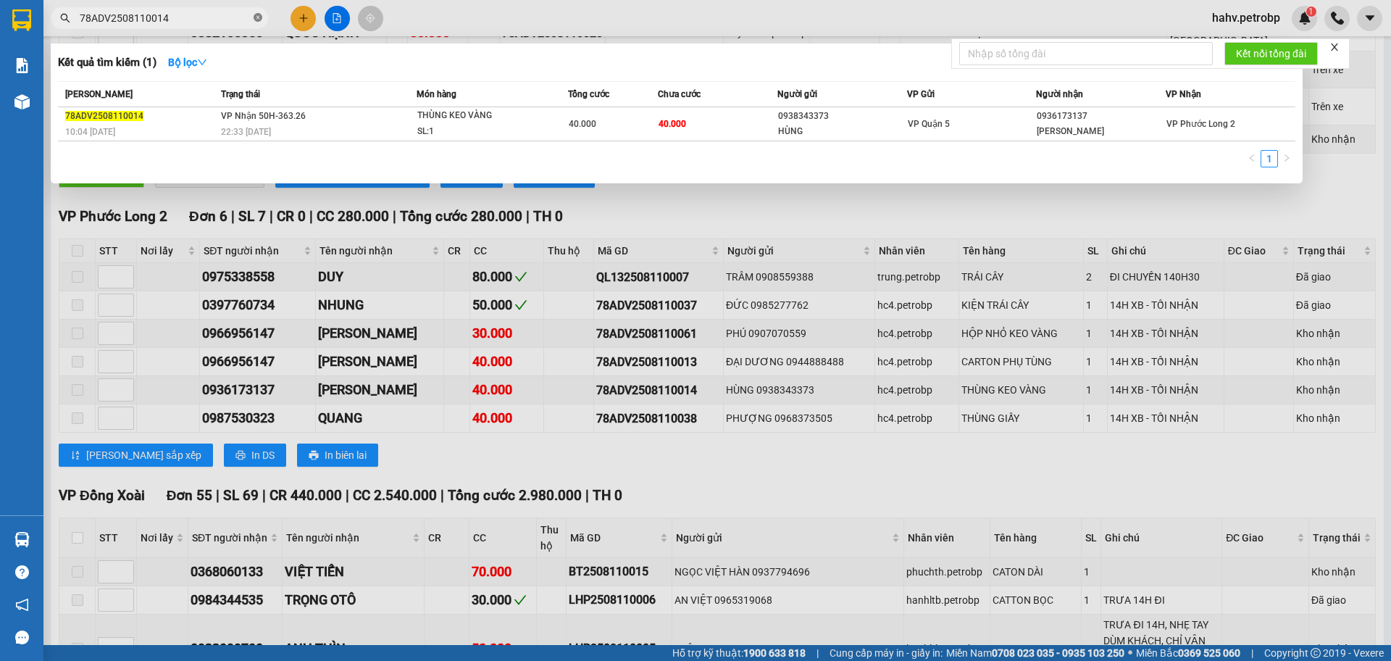
click at [256, 18] on icon "close-circle" at bounding box center [258, 17] width 9 height 9
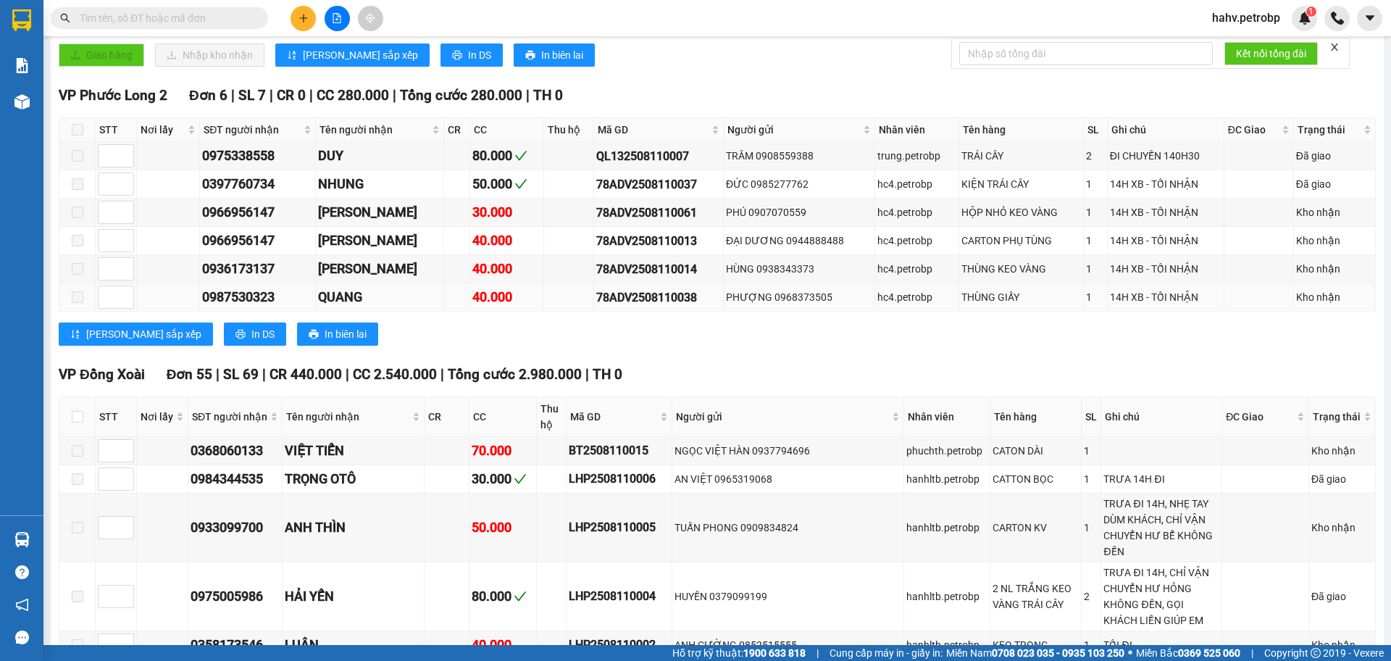
scroll to position [628, 0]
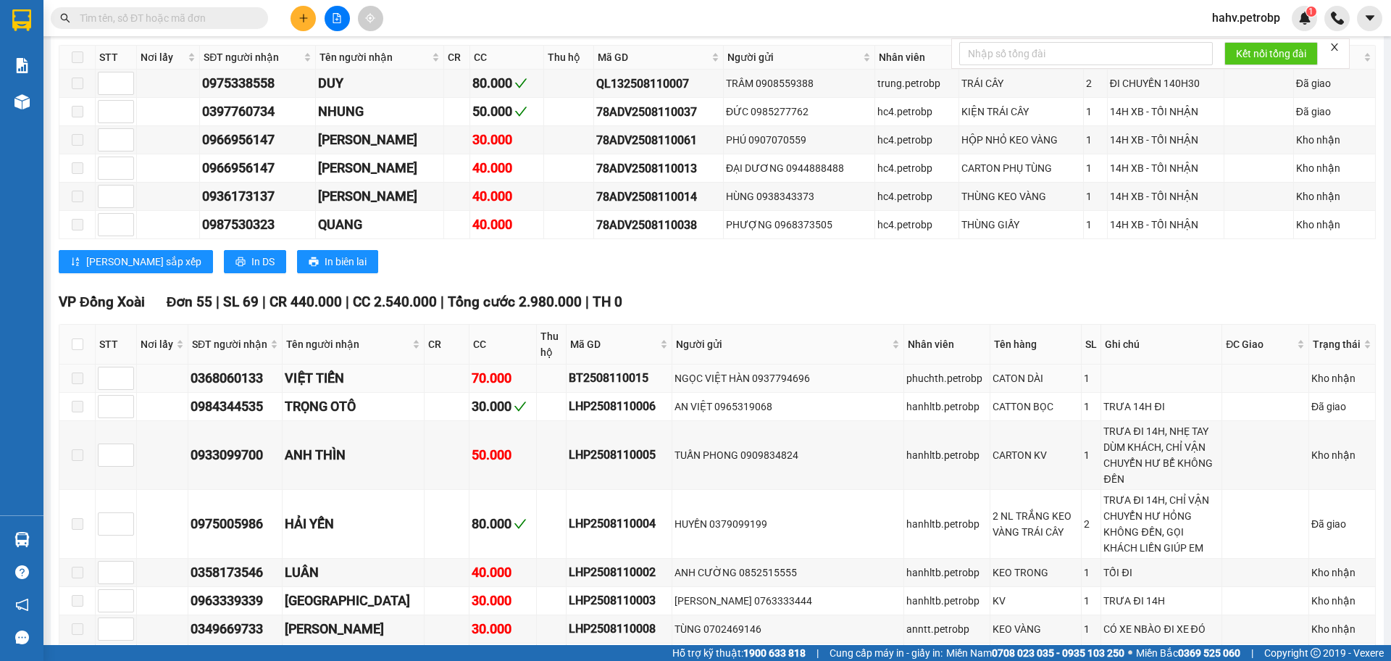
click at [604, 369] on div "BT2508110015" at bounding box center [619, 378] width 101 height 18
copy div "BT2508110015"
paste input "BT2508110015"
type input "BT2508110015"
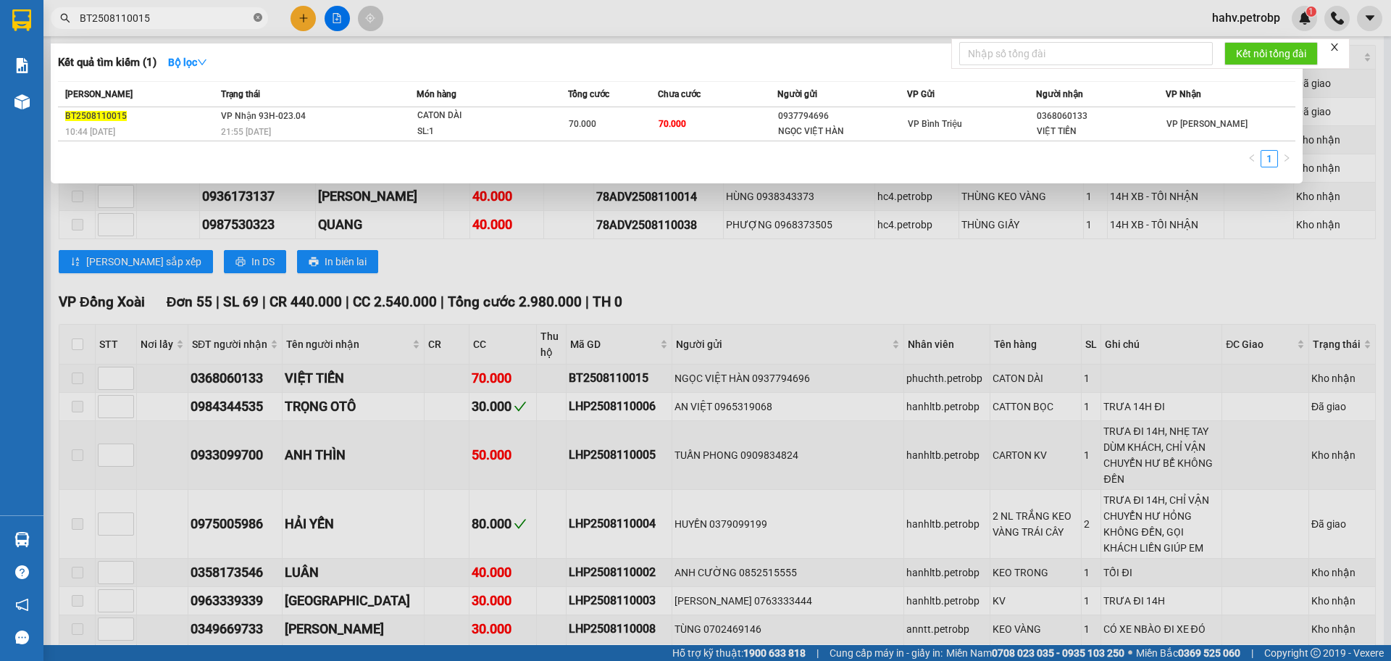
click at [259, 20] on icon "close-circle" at bounding box center [258, 17] width 9 height 9
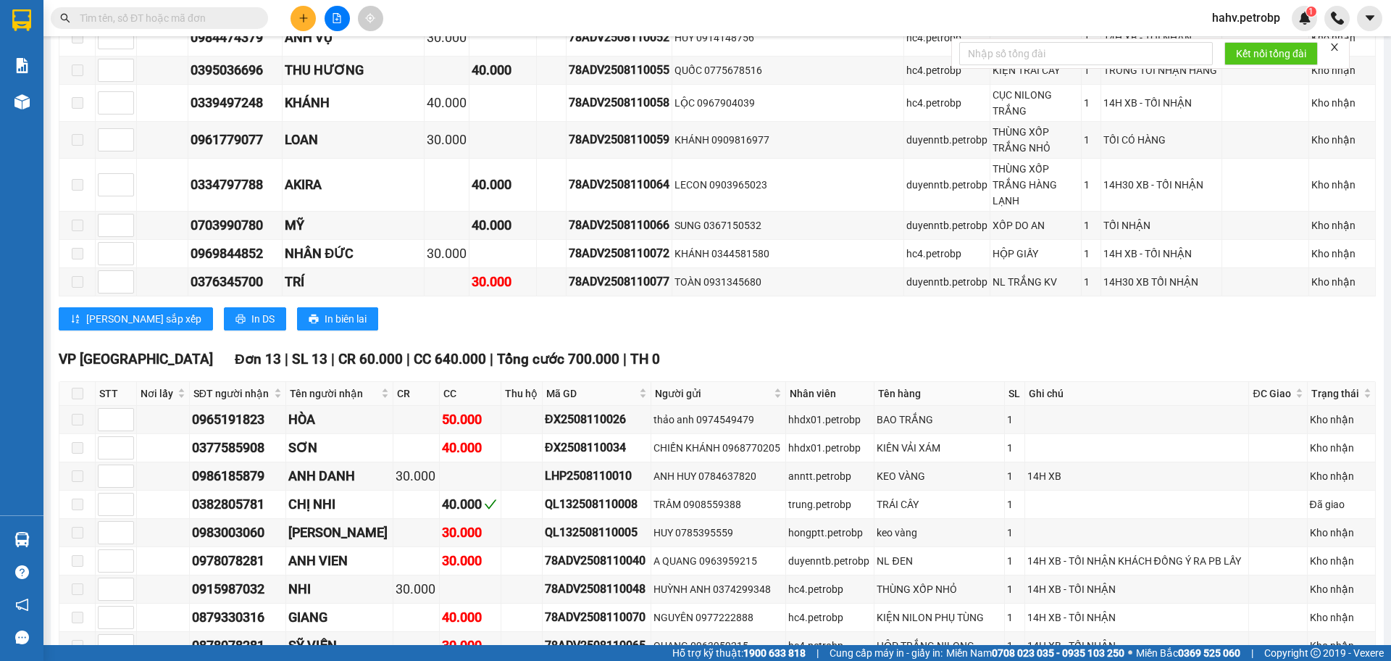
scroll to position [2754, 0]
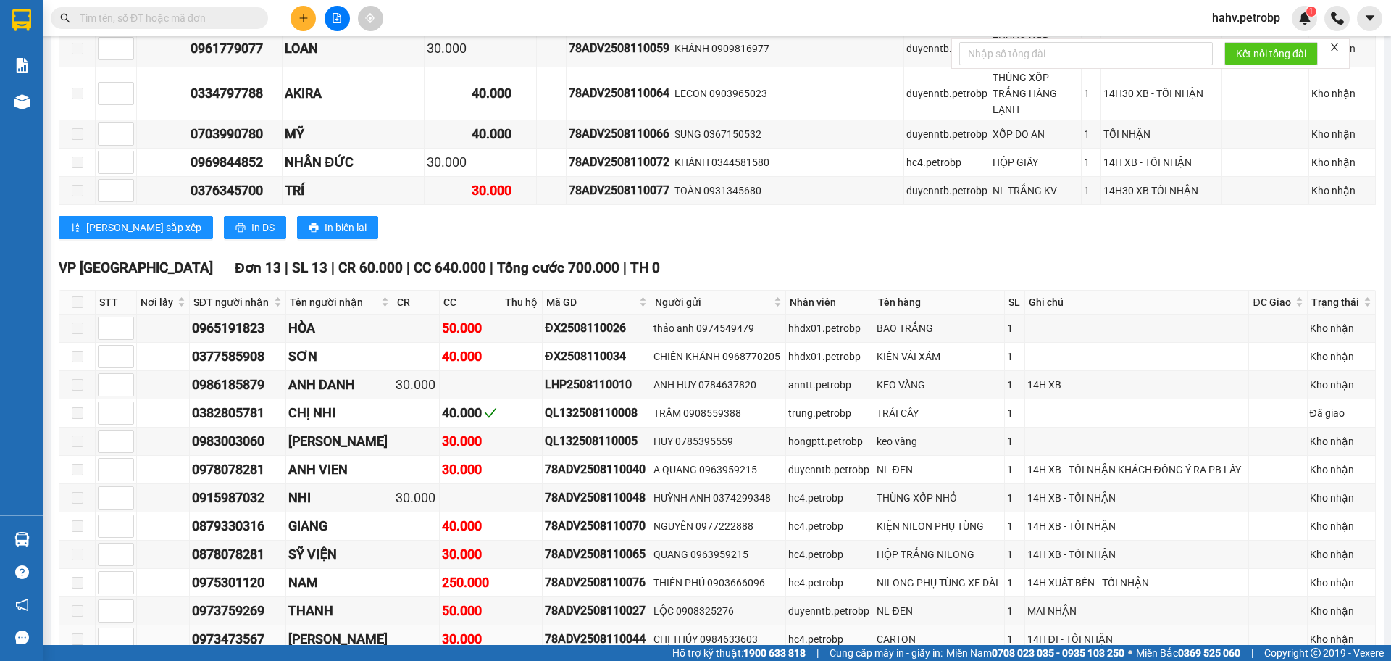
click at [622, 630] on div "78ADV2508110044" at bounding box center [597, 639] width 104 height 18
copy div "78ADV2508110044"
paste input "78ADV2508110044"
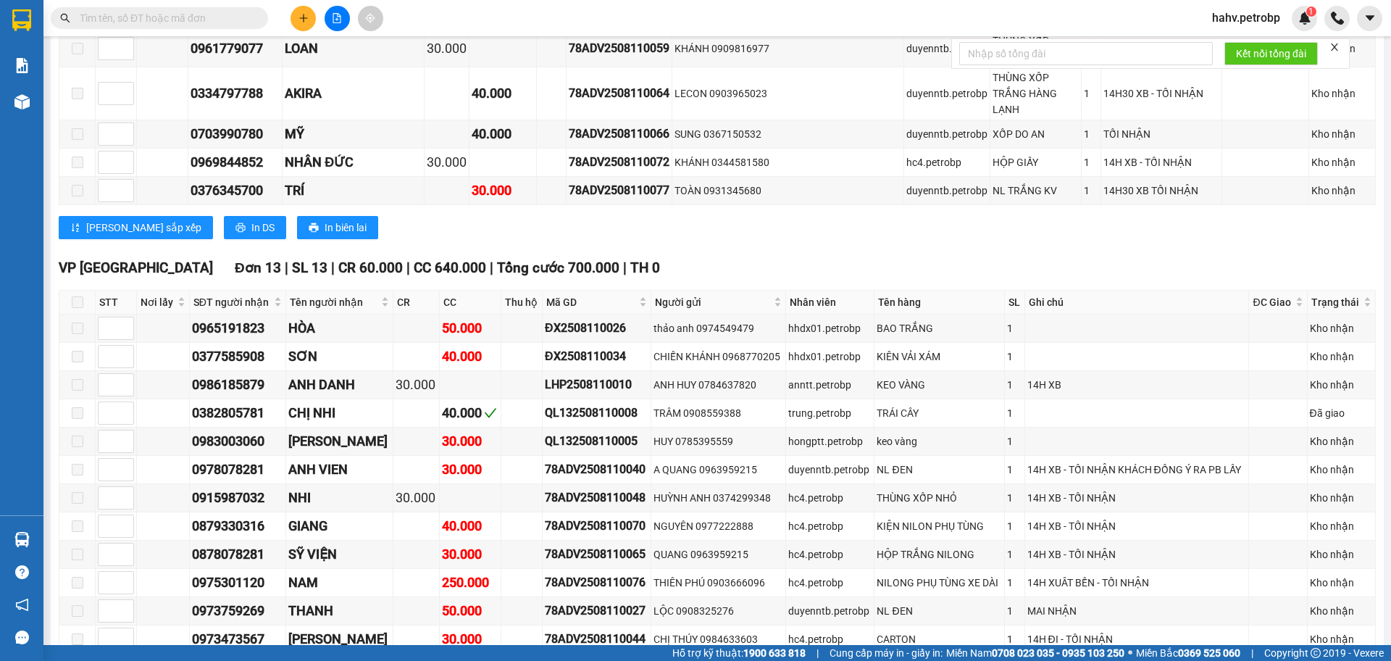
type input "78ADV2508110044"
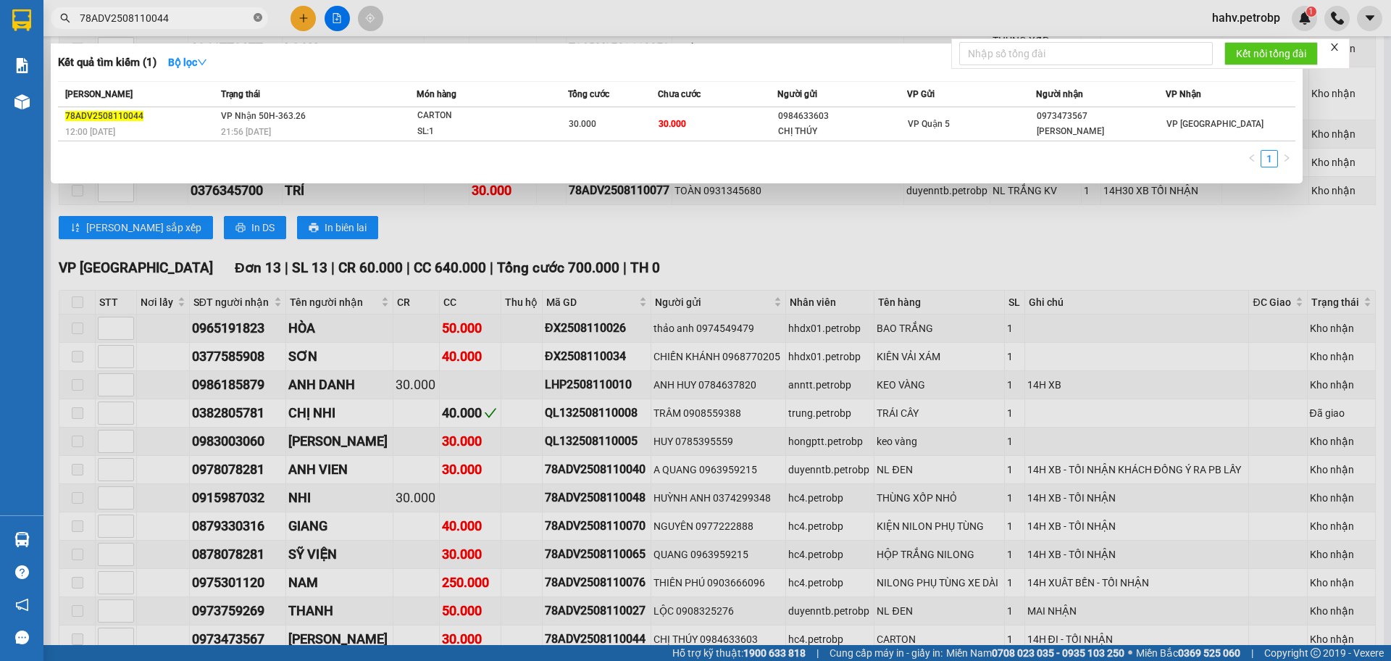
click at [255, 17] on icon "close-circle" at bounding box center [258, 17] width 9 height 9
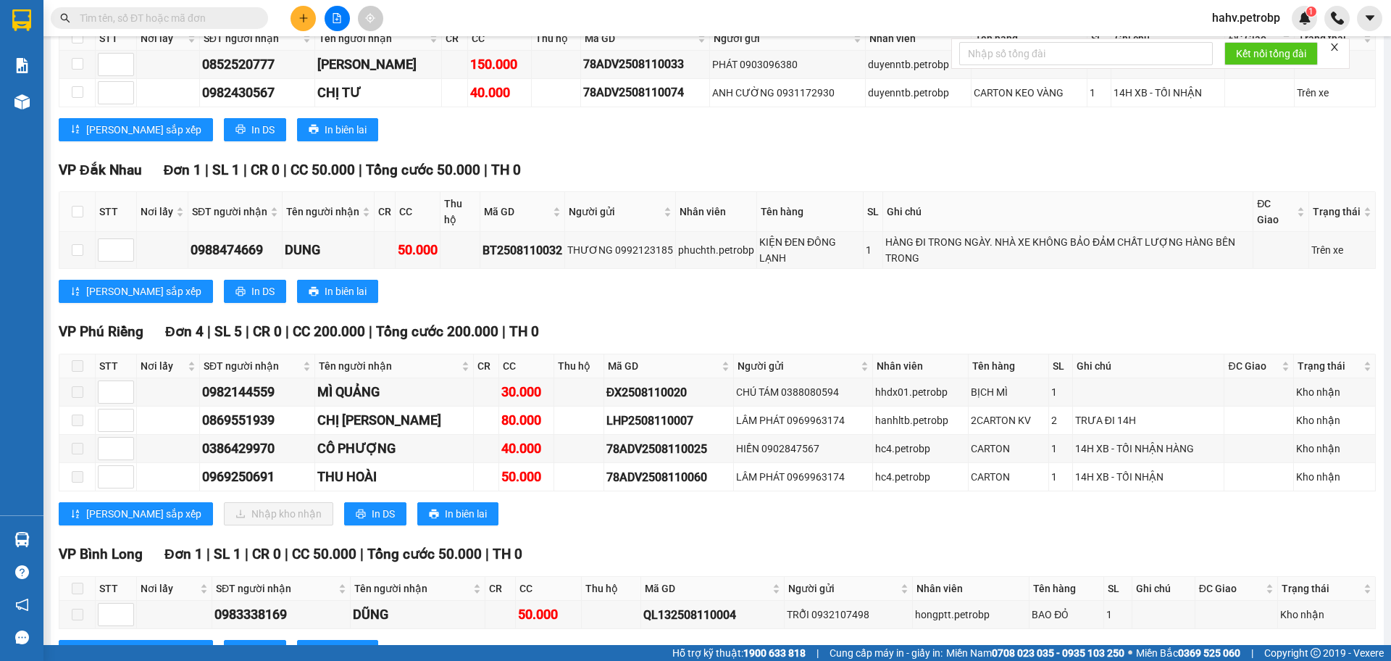
scroll to position [3450, 0]
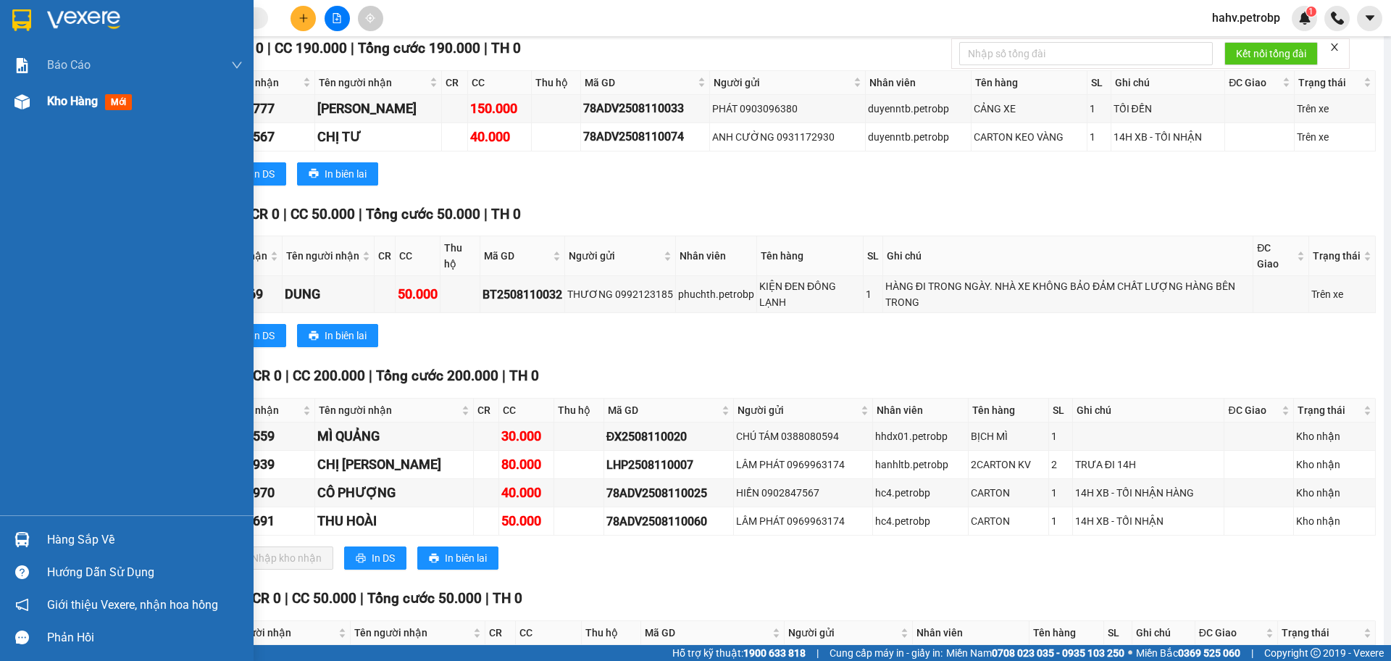
click at [60, 104] on span "Kho hàng" at bounding box center [72, 101] width 51 height 14
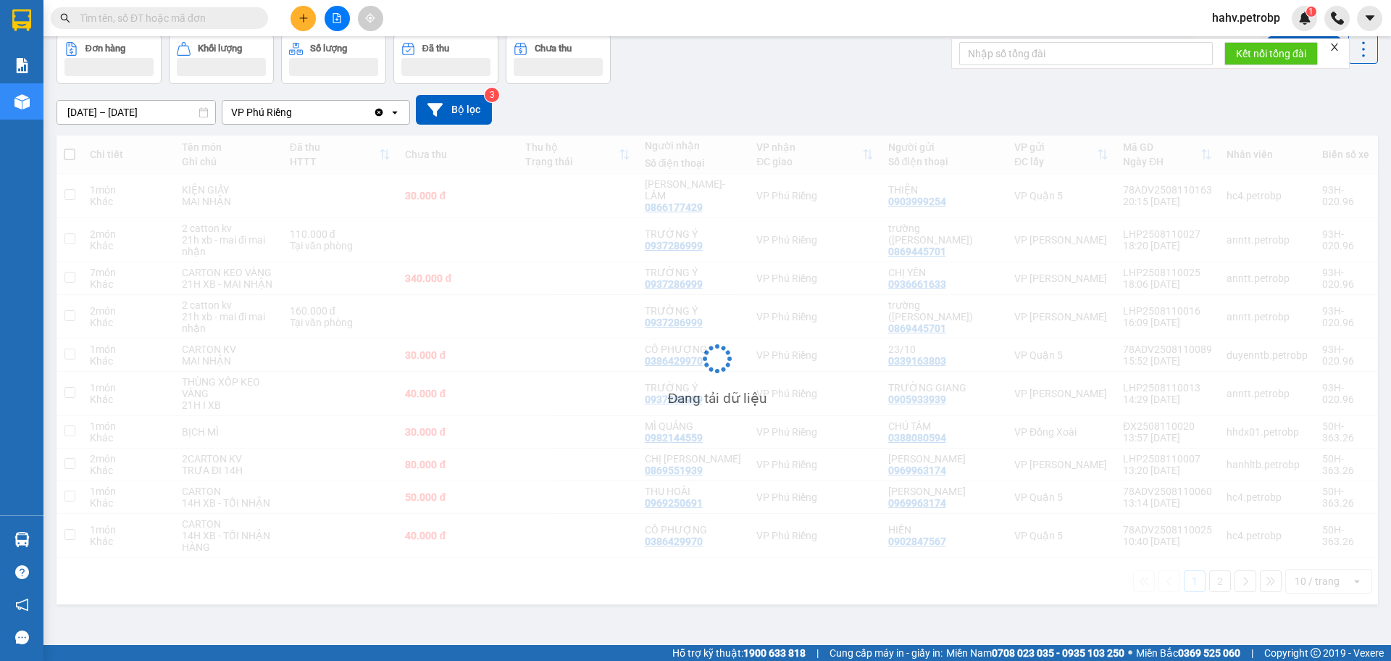
scroll to position [67, 0]
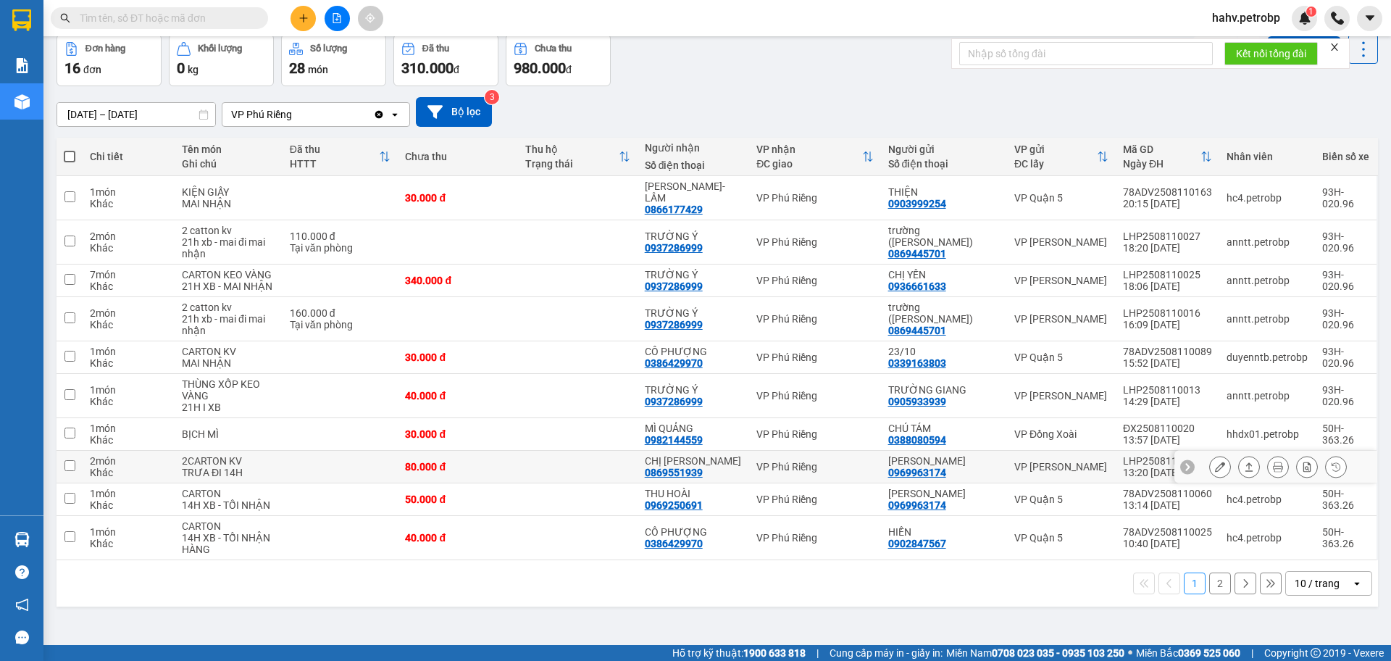
click at [684, 467] on div "0869551939" at bounding box center [674, 473] width 58 height 12
copy div "0869551939"
click at [683, 357] on div "0386429970" at bounding box center [674, 363] width 58 height 12
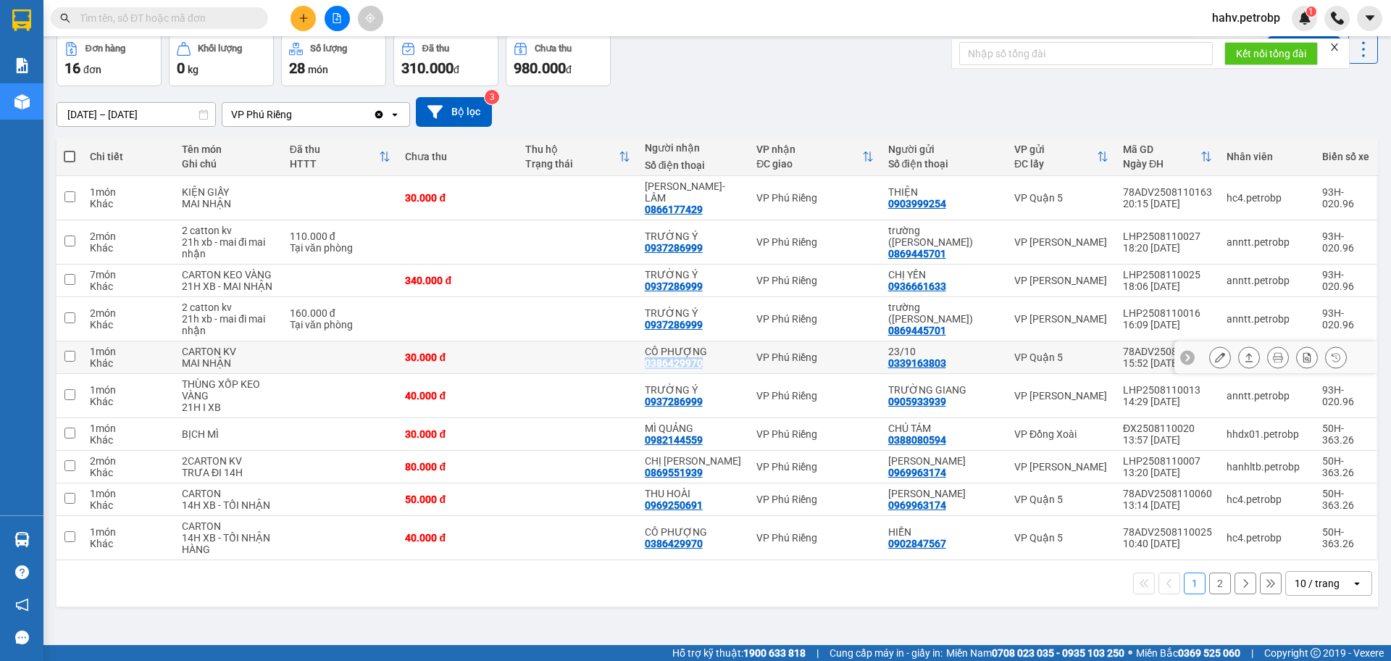
copy div "0386429970"
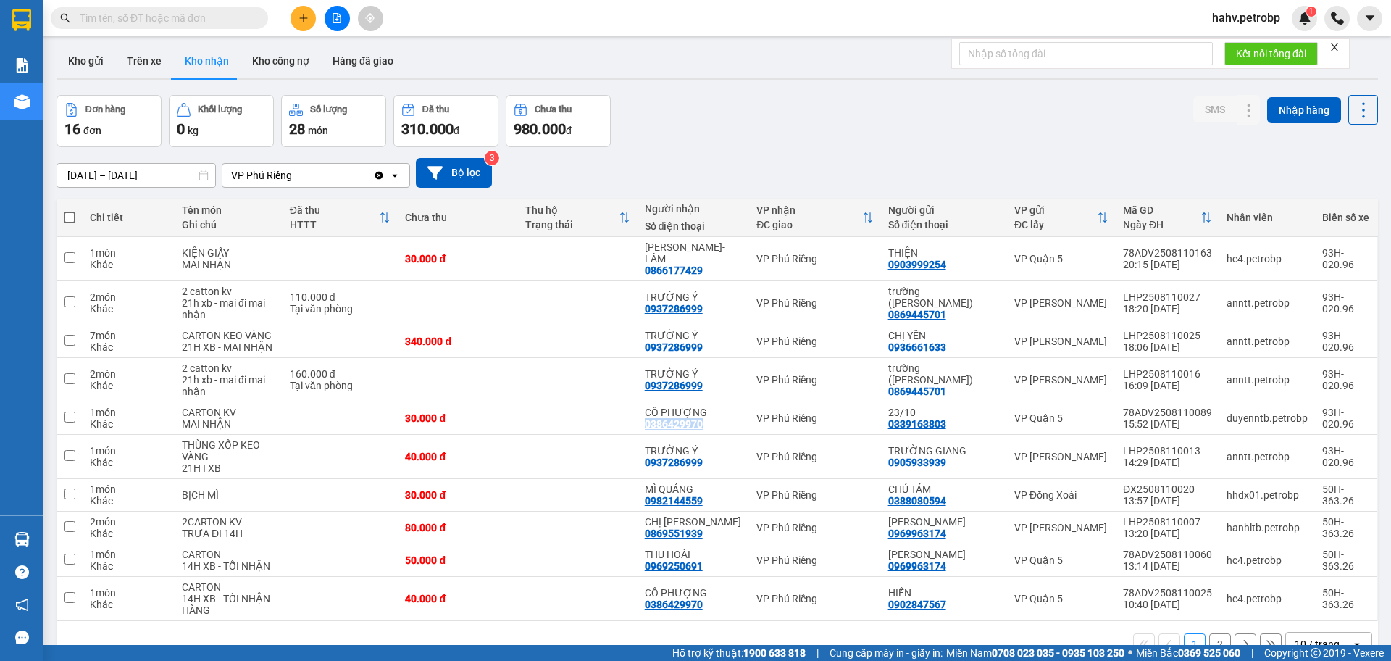
scroll to position [0, 0]
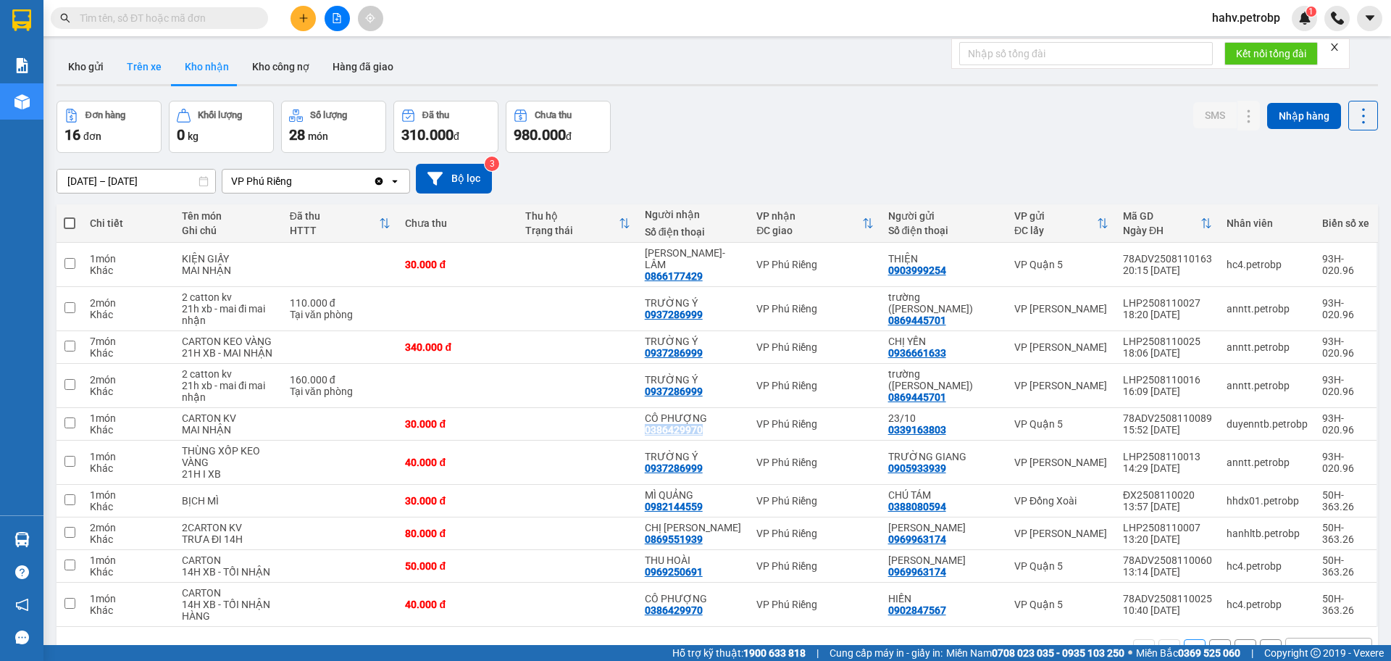
click at [141, 64] on button "Trên xe" at bounding box center [144, 66] width 58 height 35
type input "[DATE] – [DATE]"
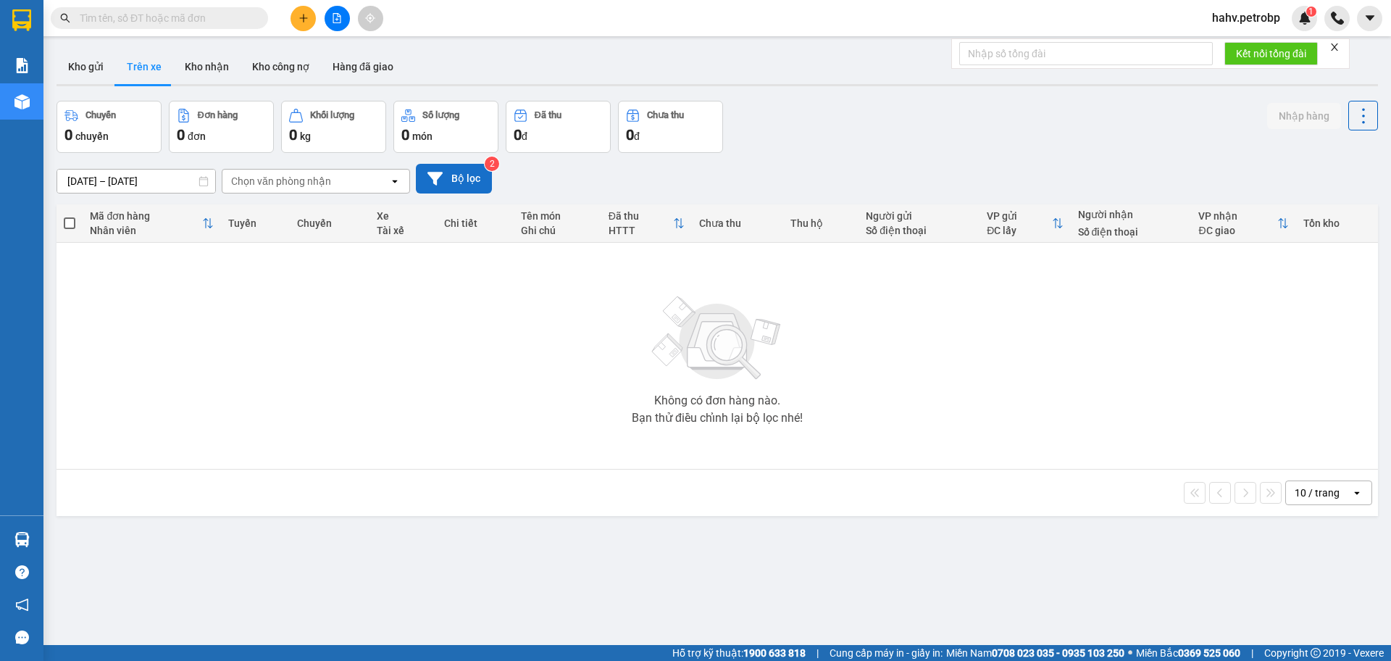
click at [438, 173] on icon at bounding box center [435, 178] width 15 height 13
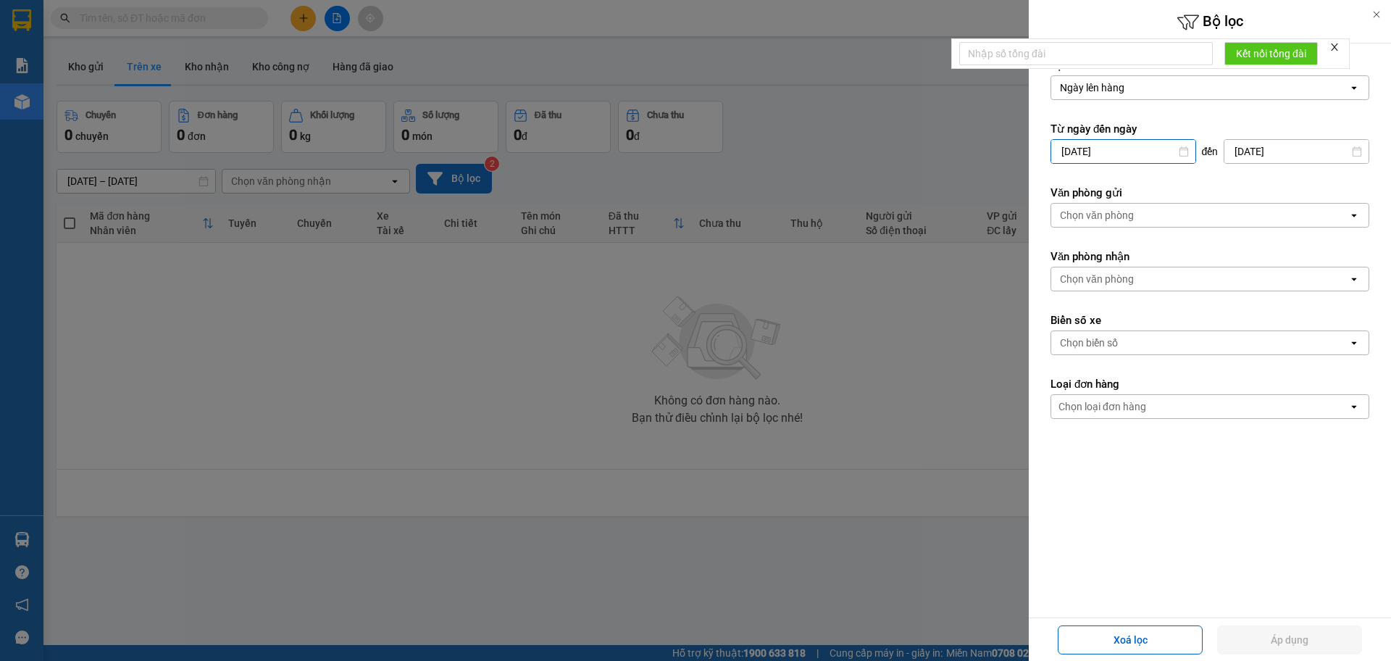
click at [1104, 151] on input "[DATE]" at bounding box center [1124, 151] width 144 height 23
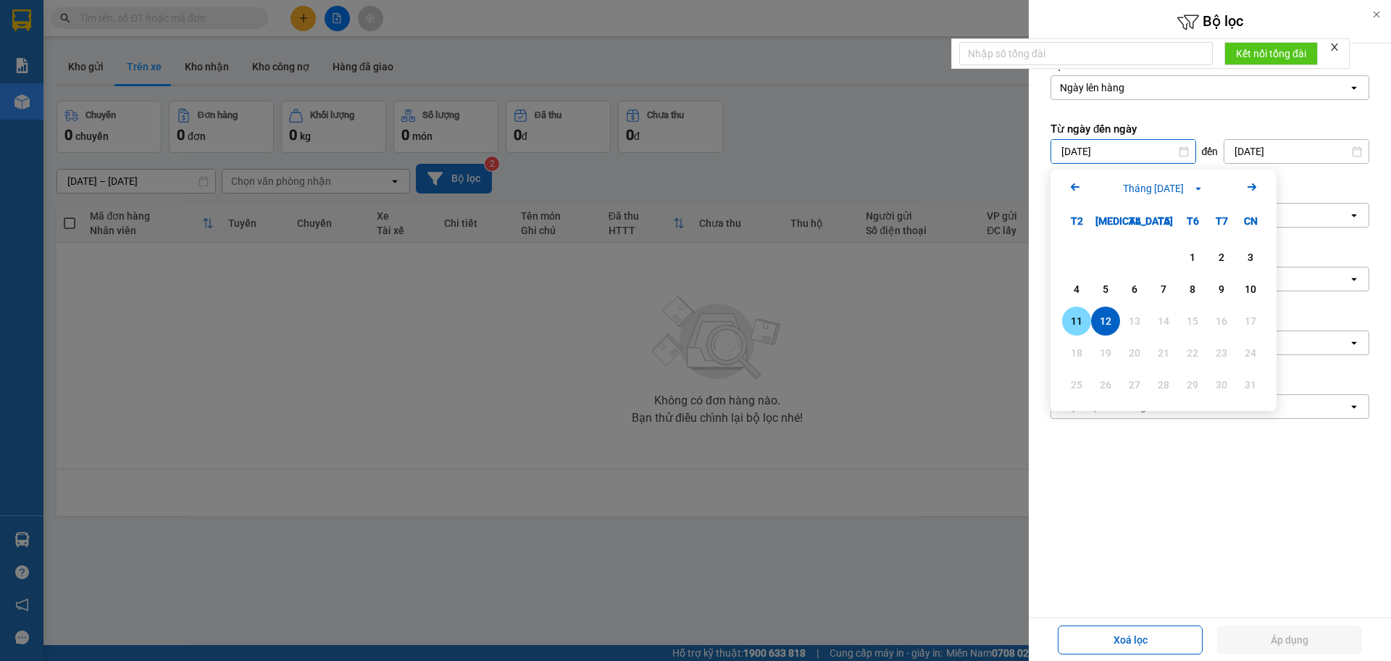
click at [1085, 322] on div "11" at bounding box center [1077, 320] width 20 height 17
type input "[DATE]"
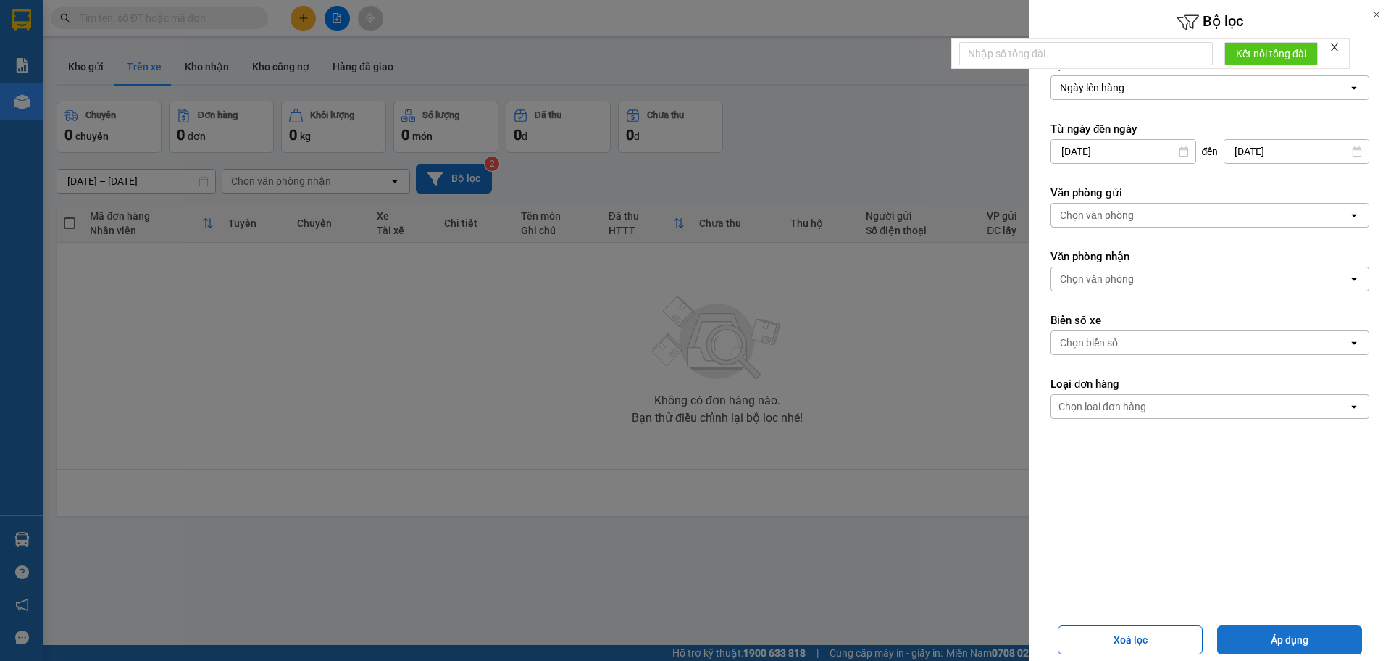
click at [1239, 636] on button "Áp dụng" at bounding box center [1289, 639] width 145 height 29
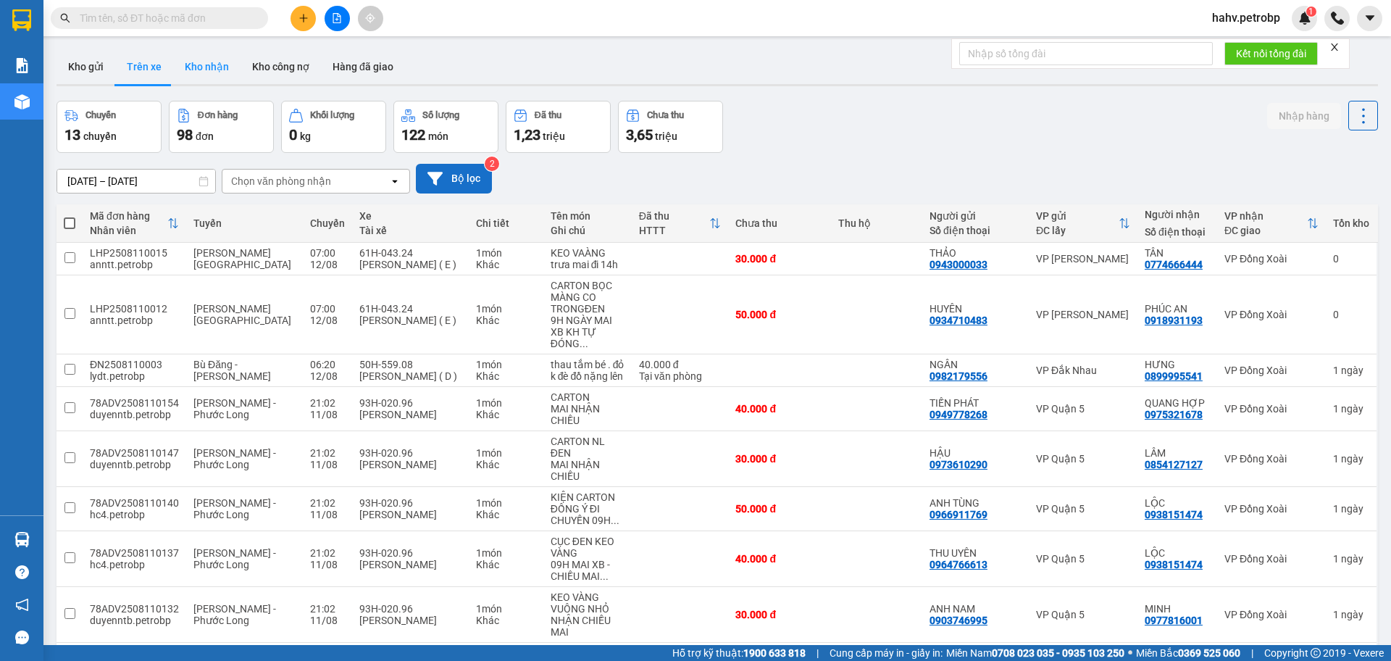
click at [212, 63] on button "Kho nhận" at bounding box center [206, 66] width 67 height 35
type input "[DATE] – [DATE]"
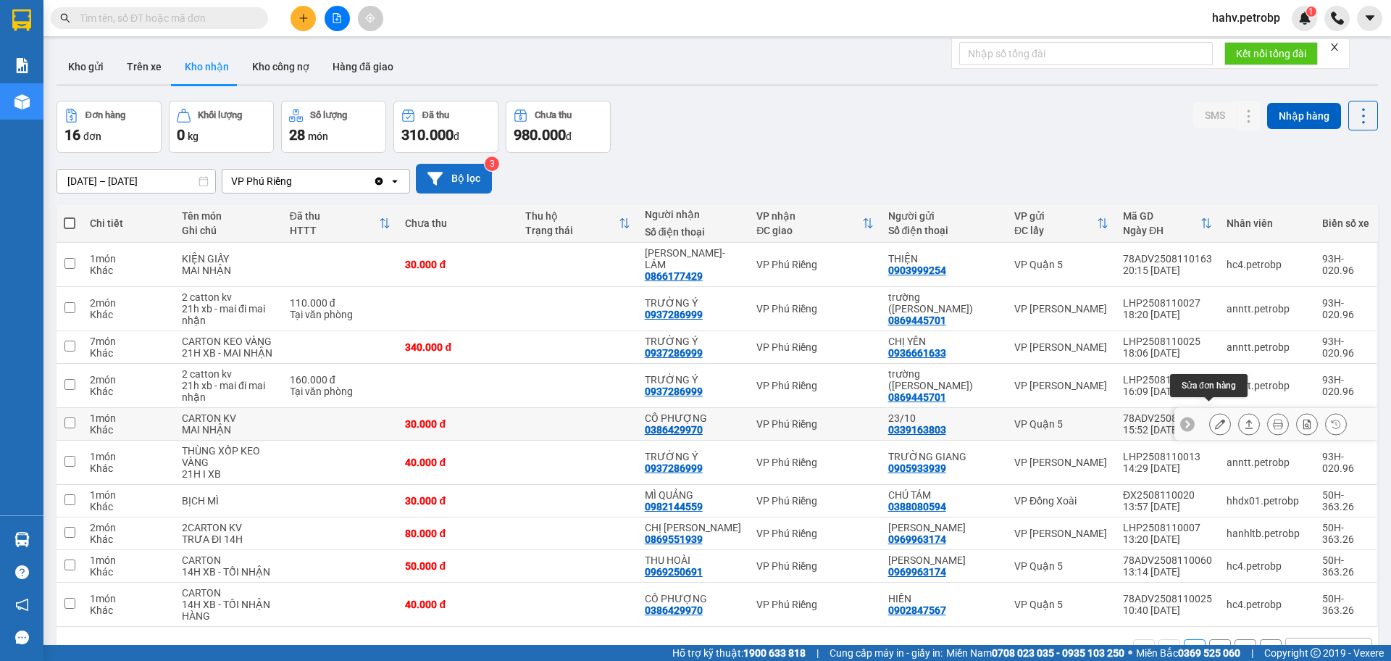
click at [1215, 419] on icon at bounding box center [1220, 424] width 10 height 10
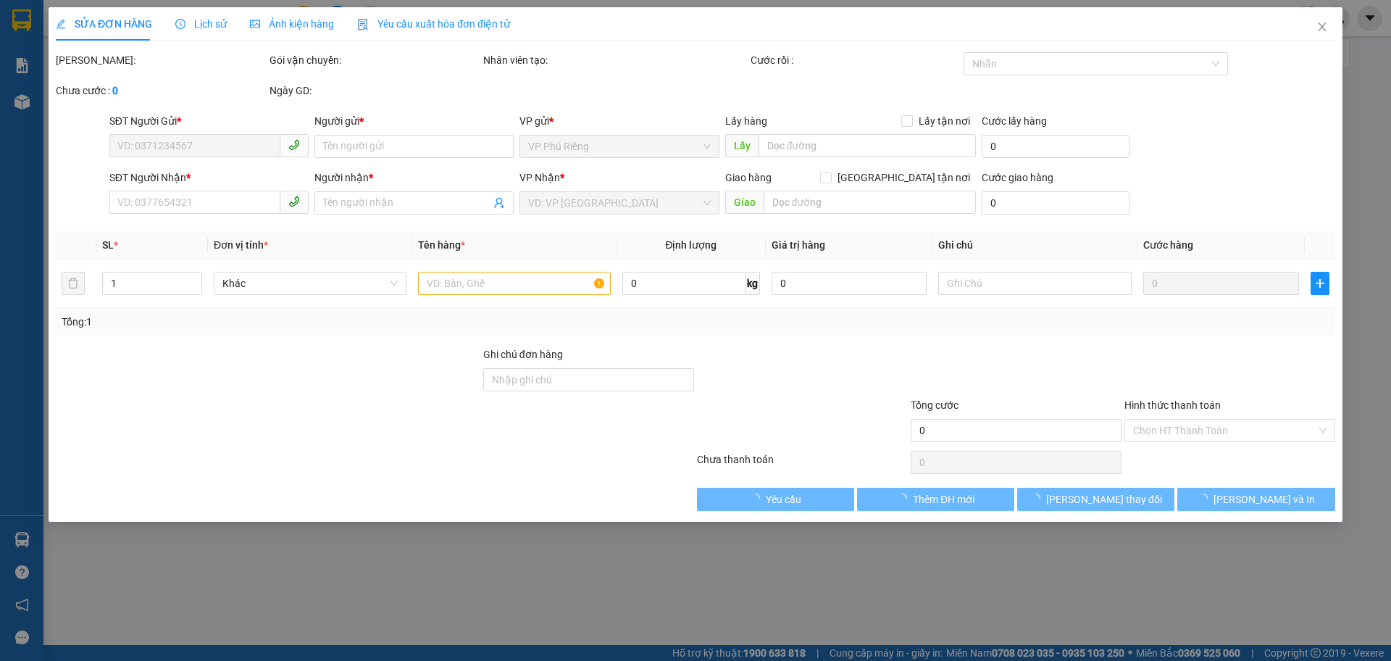
type input "0339163803"
type input "23/10"
type input "0386429970"
type input "CÔ PHƯỢNG"
type input "30.000"
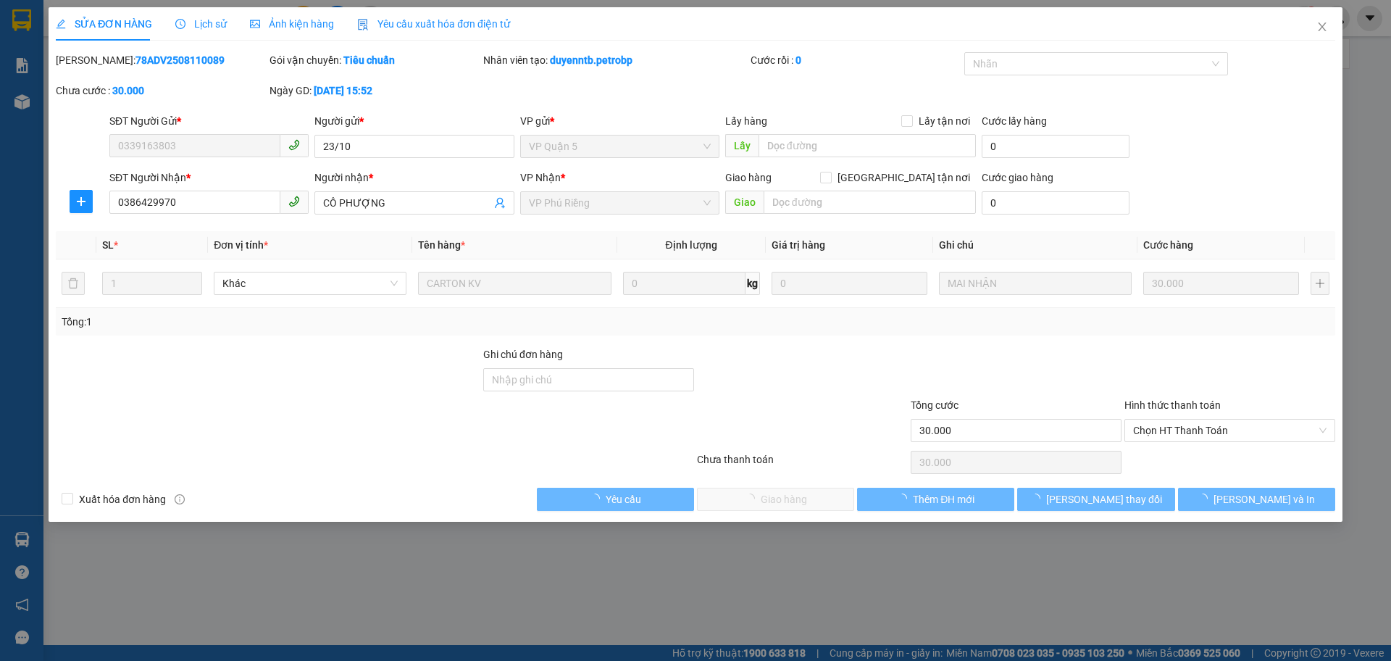
click at [1199, 430] on span "Chọn HT Thanh Toán" at bounding box center [1229, 431] width 193 height 22
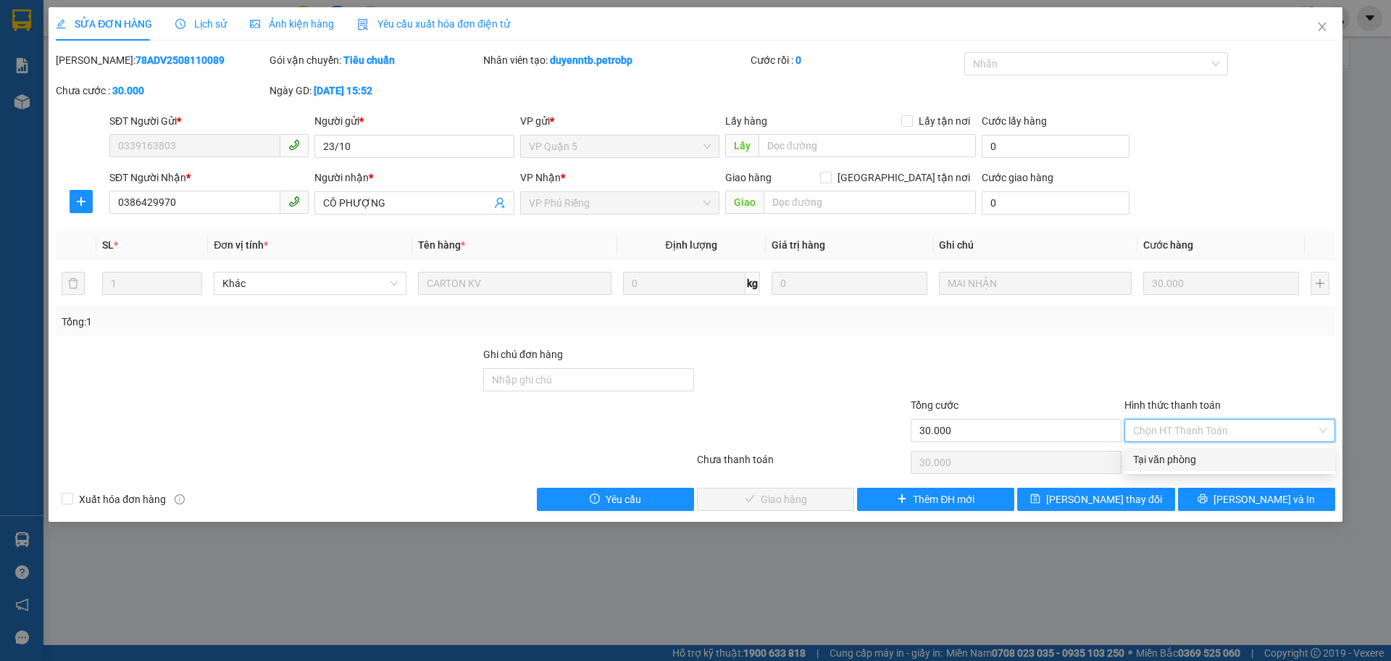
click at [1192, 459] on div "Tại văn phòng" at bounding box center [1229, 459] width 193 height 16
type input "0"
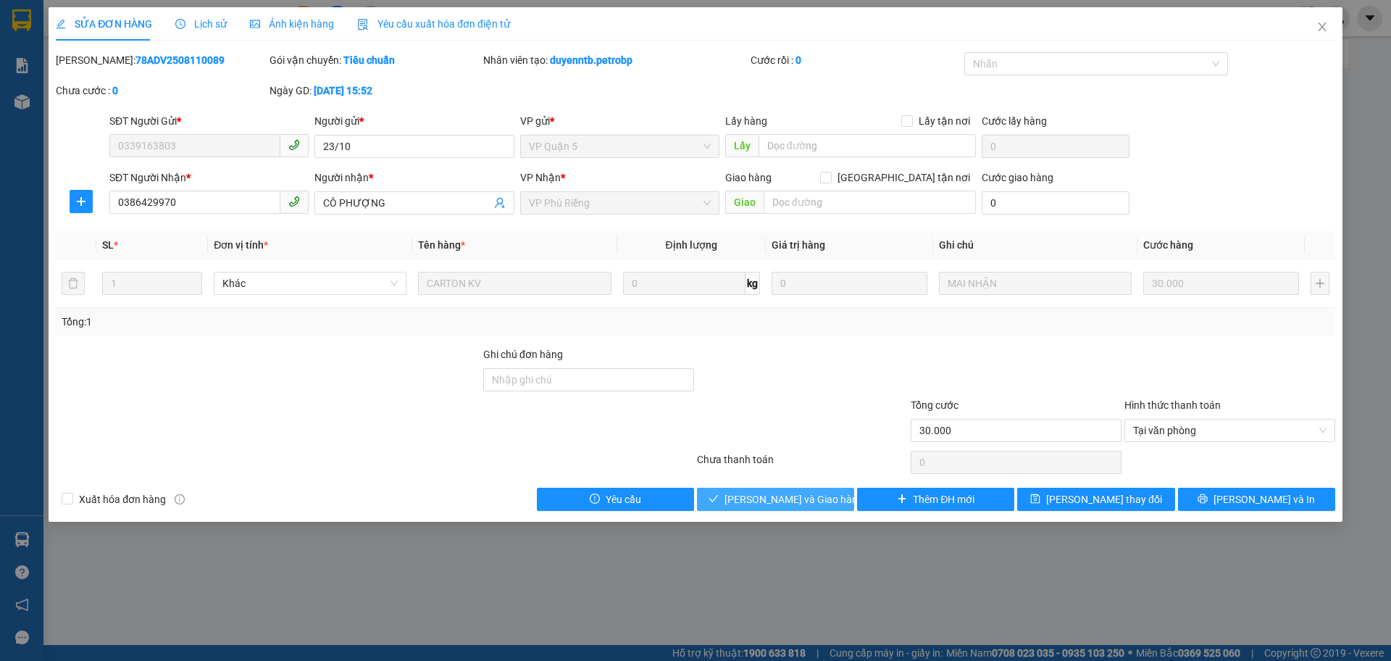
click at [775, 492] on span "[PERSON_NAME] và Giao hàng" at bounding box center [794, 499] width 139 height 16
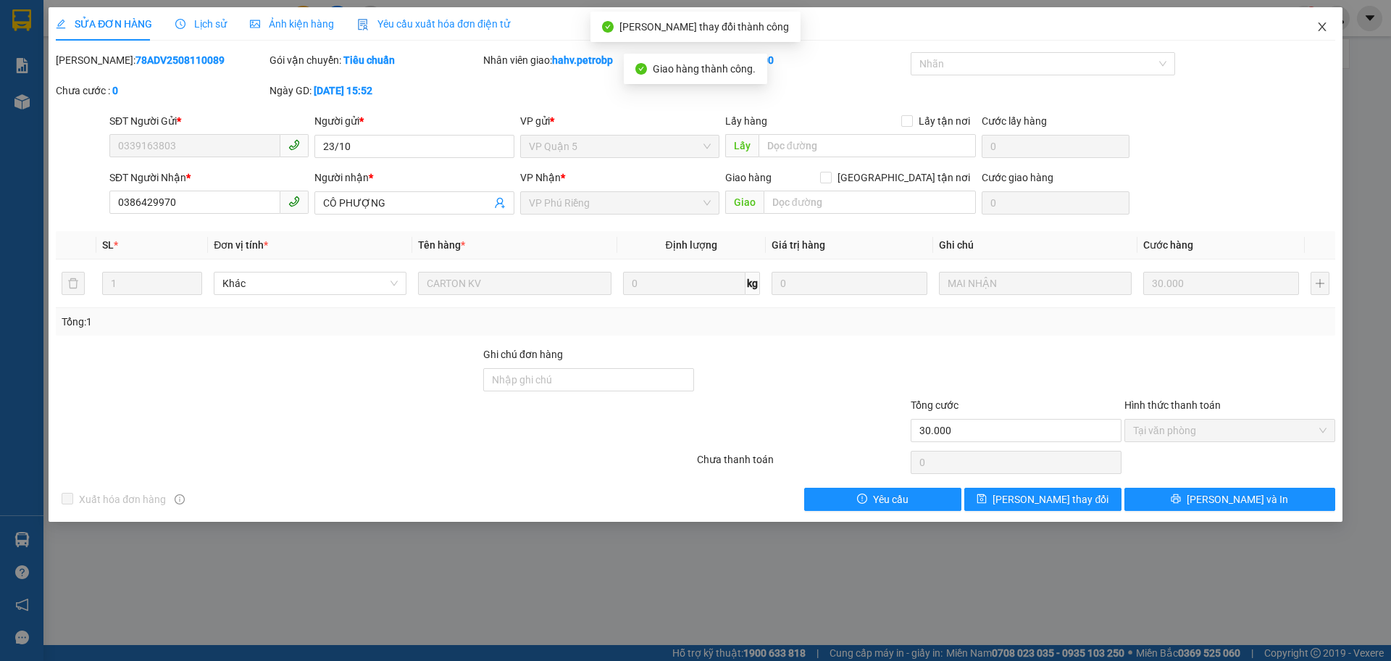
click at [1328, 34] on span "Close" at bounding box center [1322, 27] width 41 height 41
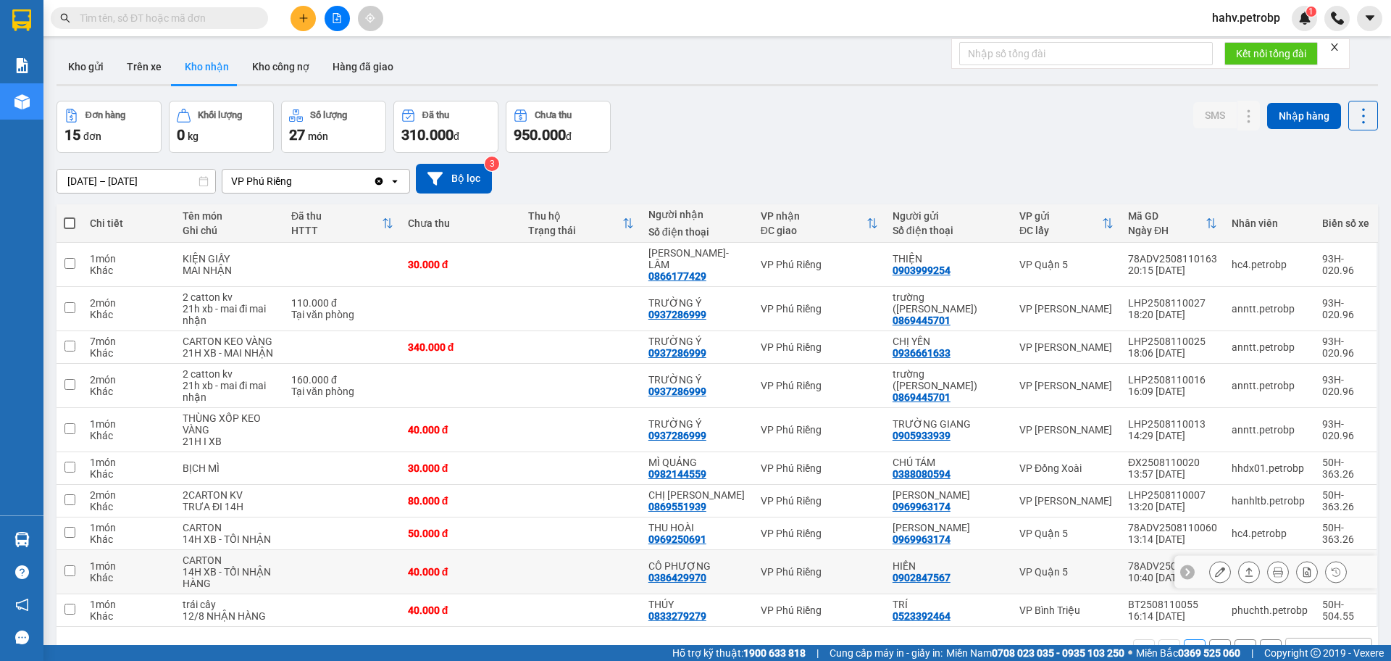
click at [1215, 567] on icon at bounding box center [1220, 572] width 10 height 10
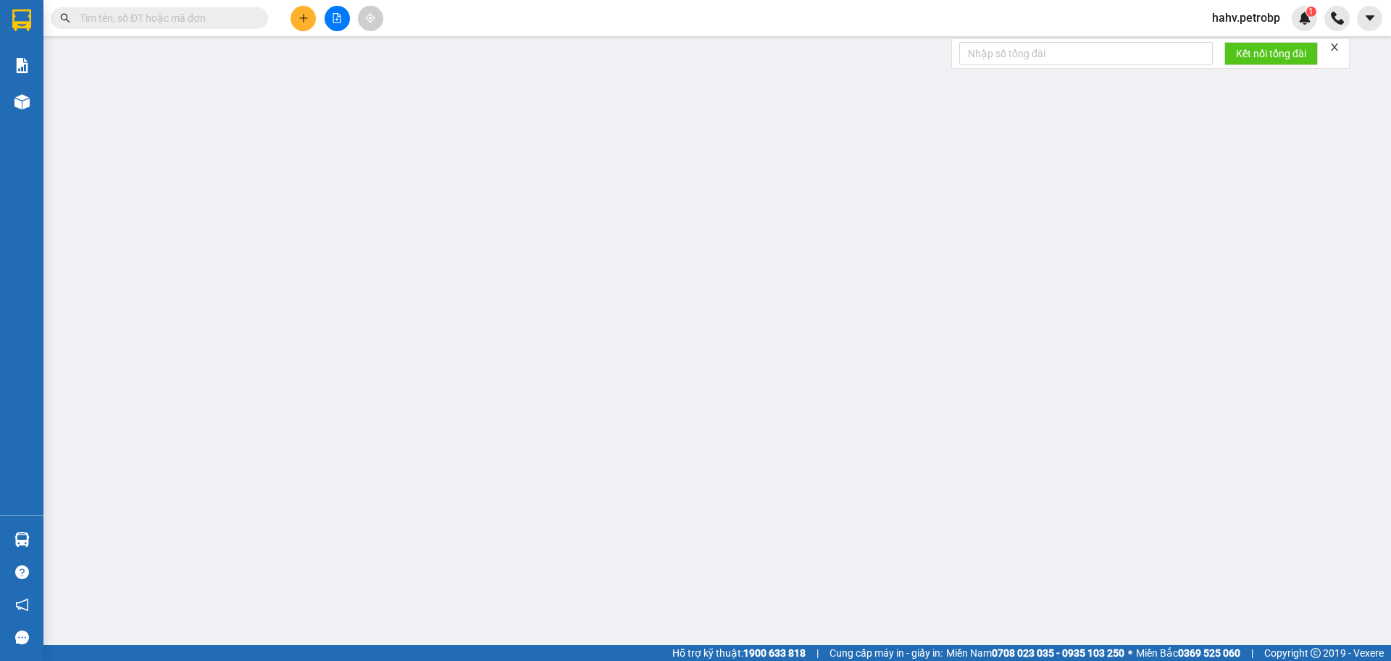
type input "0902847567"
type input "HIỀN"
type input "0386429970"
type input "CÔ PHƯỢNG"
type input "40.000"
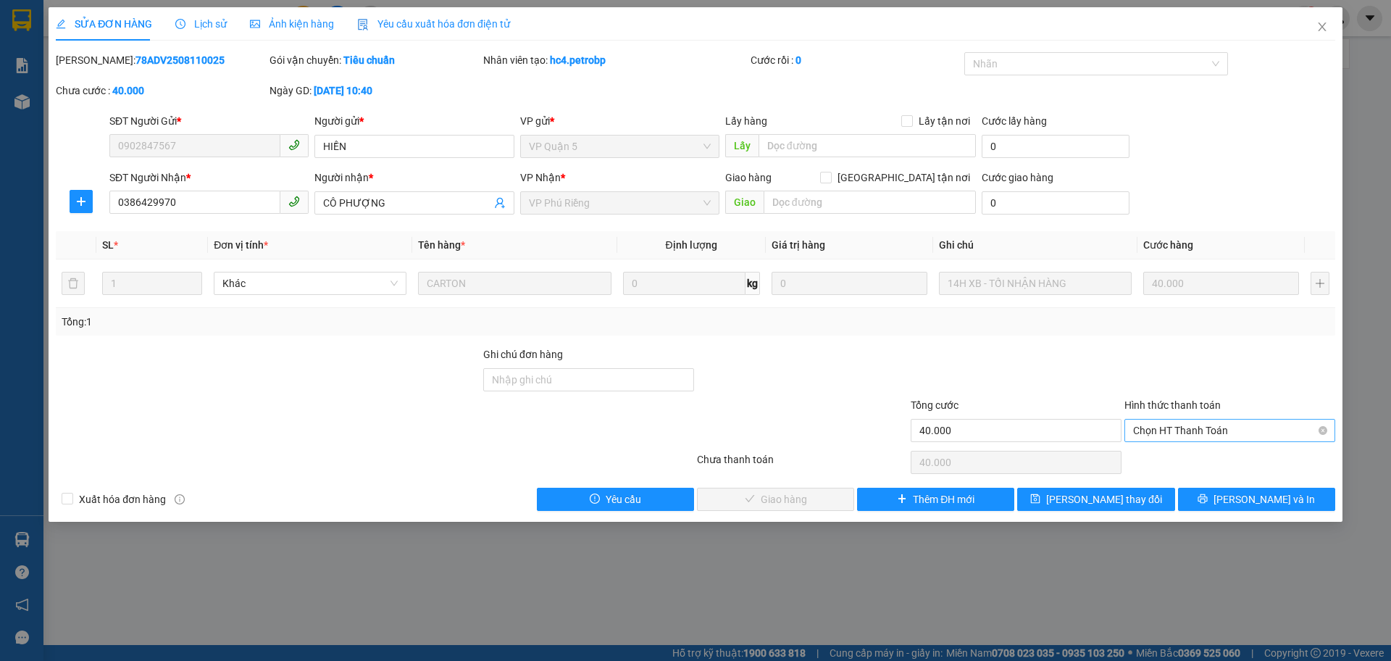
click at [1190, 424] on span "Chọn HT Thanh Toán" at bounding box center [1229, 431] width 193 height 22
click at [1189, 457] on div "Tại văn phòng" at bounding box center [1229, 459] width 193 height 16
type input "0"
click at [773, 491] on span "[PERSON_NAME] và Giao hàng" at bounding box center [794, 499] width 139 height 16
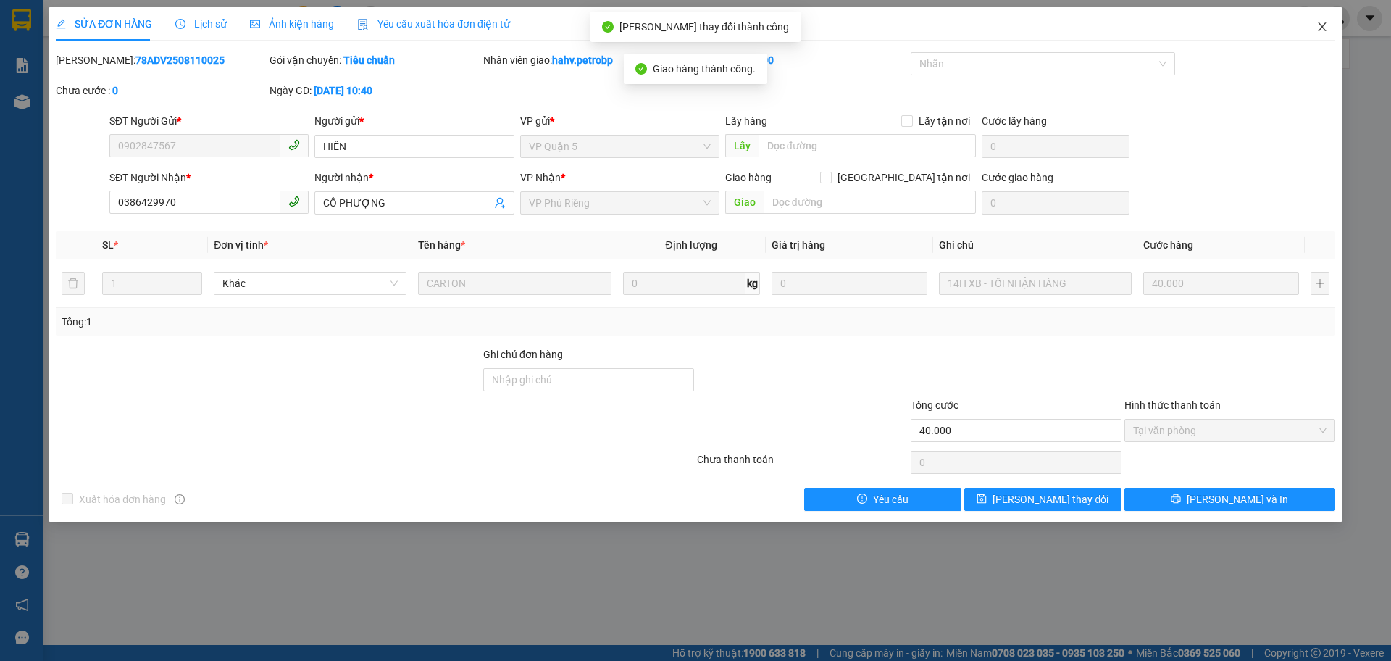
click at [1328, 28] on span "Close" at bounding box center [1322, 27] width 41 height 41
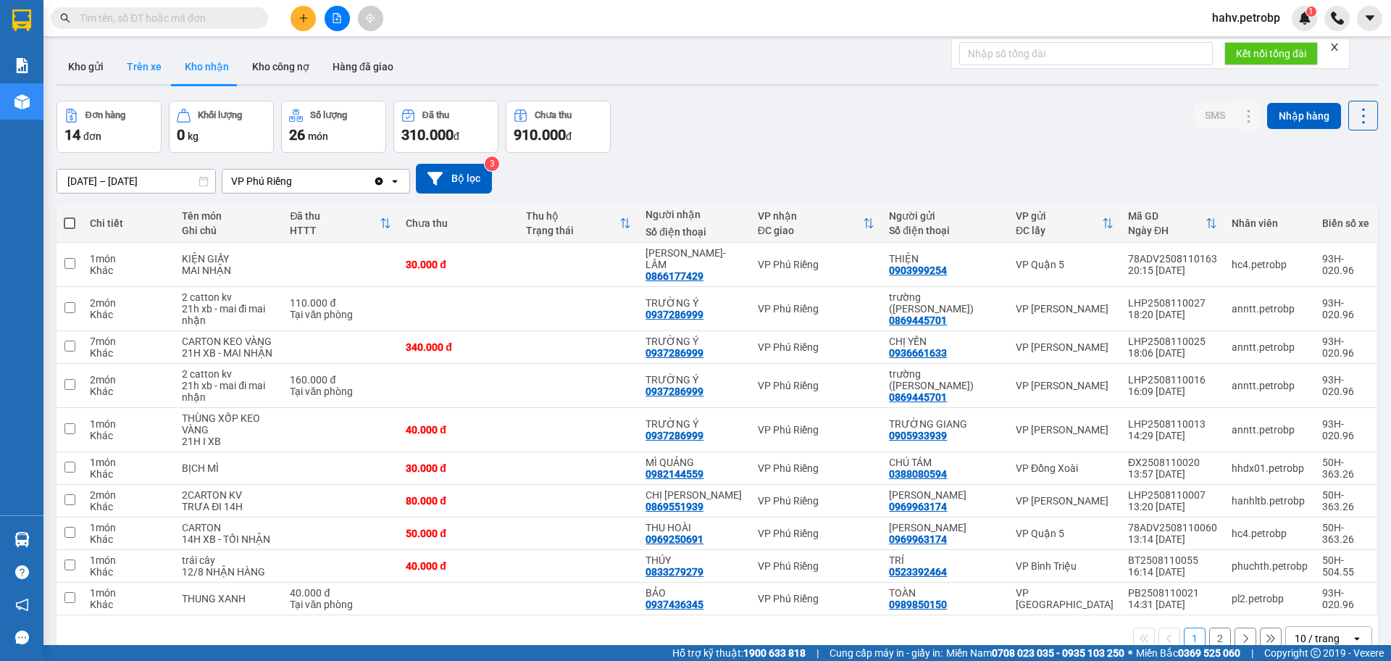
drag, startPoint x: 157, startPoint y: 57, endPoint x: 198, endPoint y: 61, distance: 40.7
click at [159, 57] on button "Trên xe" at bounding box center [144, 66] width 58 height 35
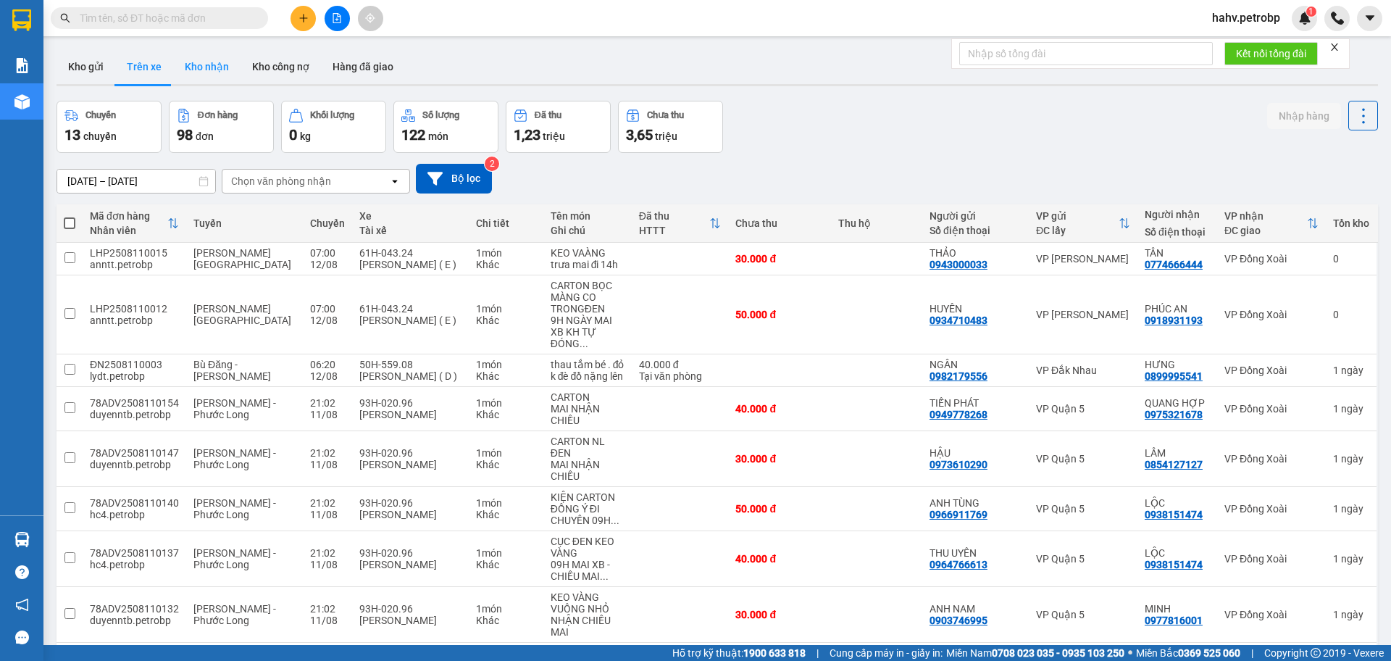
click at [212, 61] on button "Kho nhận" at bounding box center [206, 66] width 67 height 35
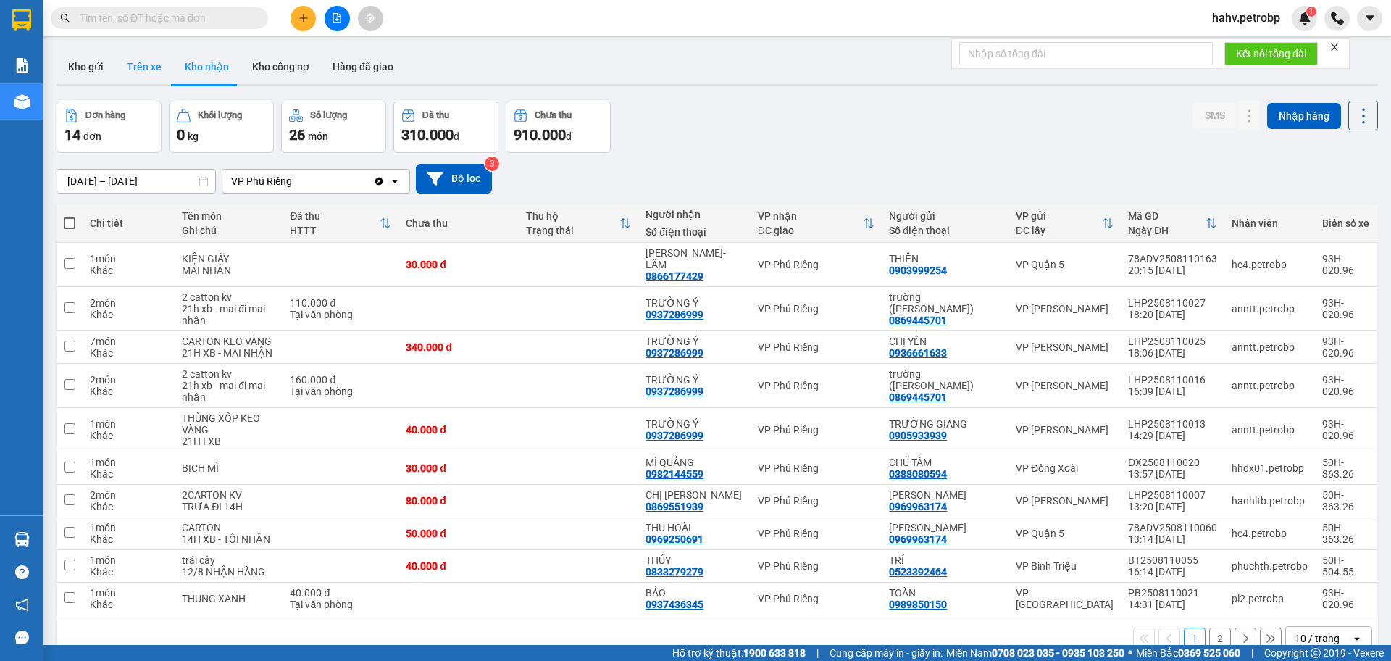
click at [125, 66] on button "Trên xe" at bounding box center [144, 66] width 58 height 35
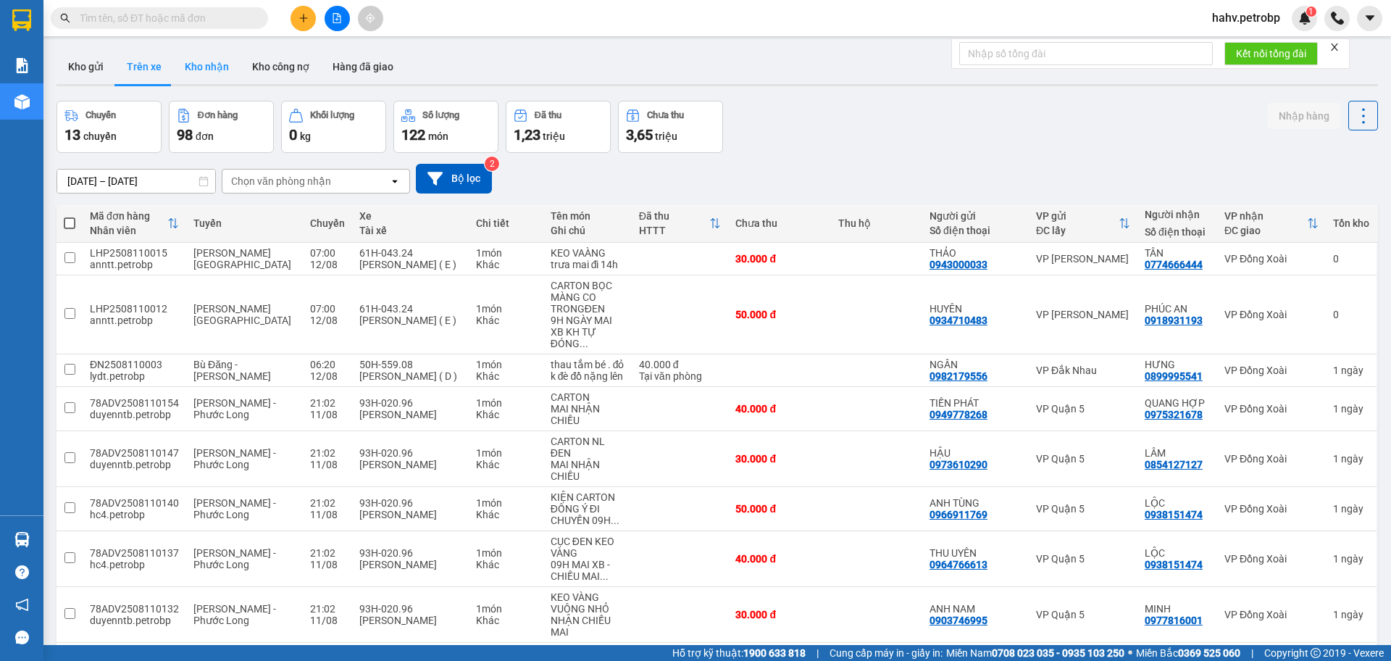
click at [203, 70] on button "Kho nhận" at bounding box center [206, 66] width 67 height 35
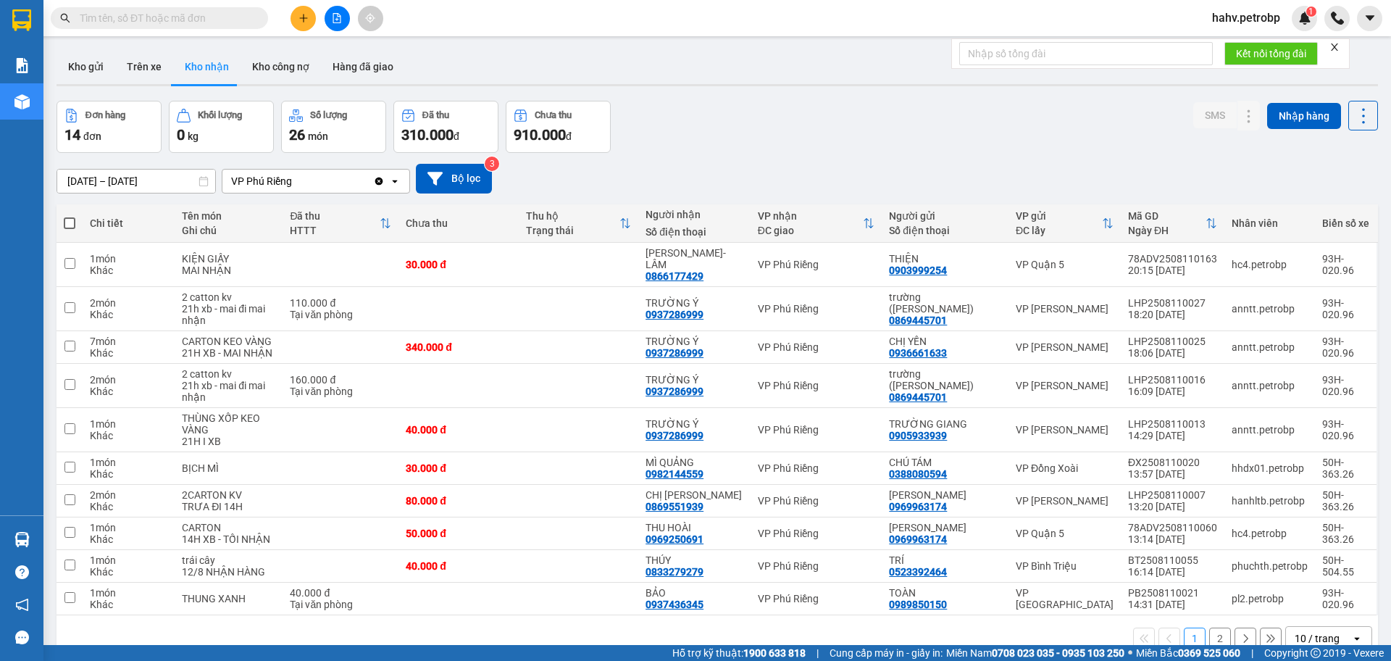
click at [783, 97] on div "ver 1.8.137 Kho gửi Trên xe Kho nhận Kho công nợ Hàng đã giao Đơn hàng 14 đơn K…" at bounding box center [717, 373] width 1333 height 661
click at [154, 66] on button "Trên xe" at bounding box center [144, 66] width 58 height 35
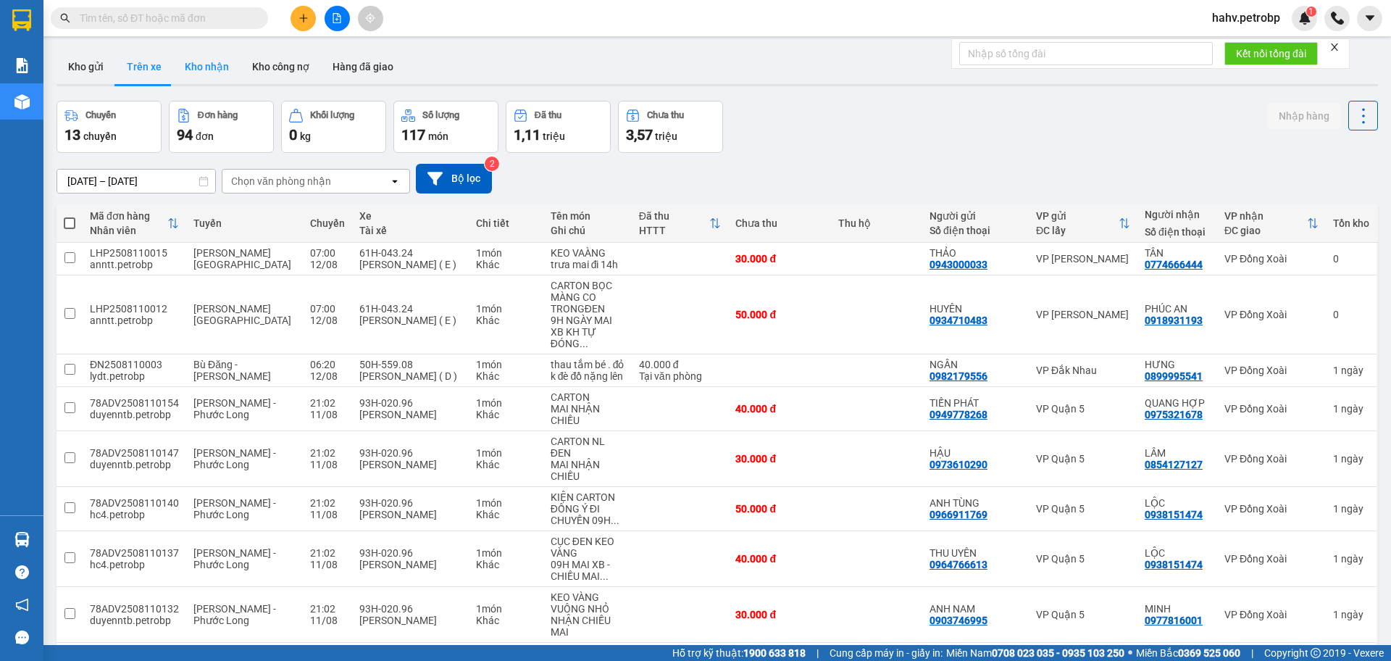
click at [173, 68] on button "Kho nhận" at bounding box center [206, 66] width 67 height 35
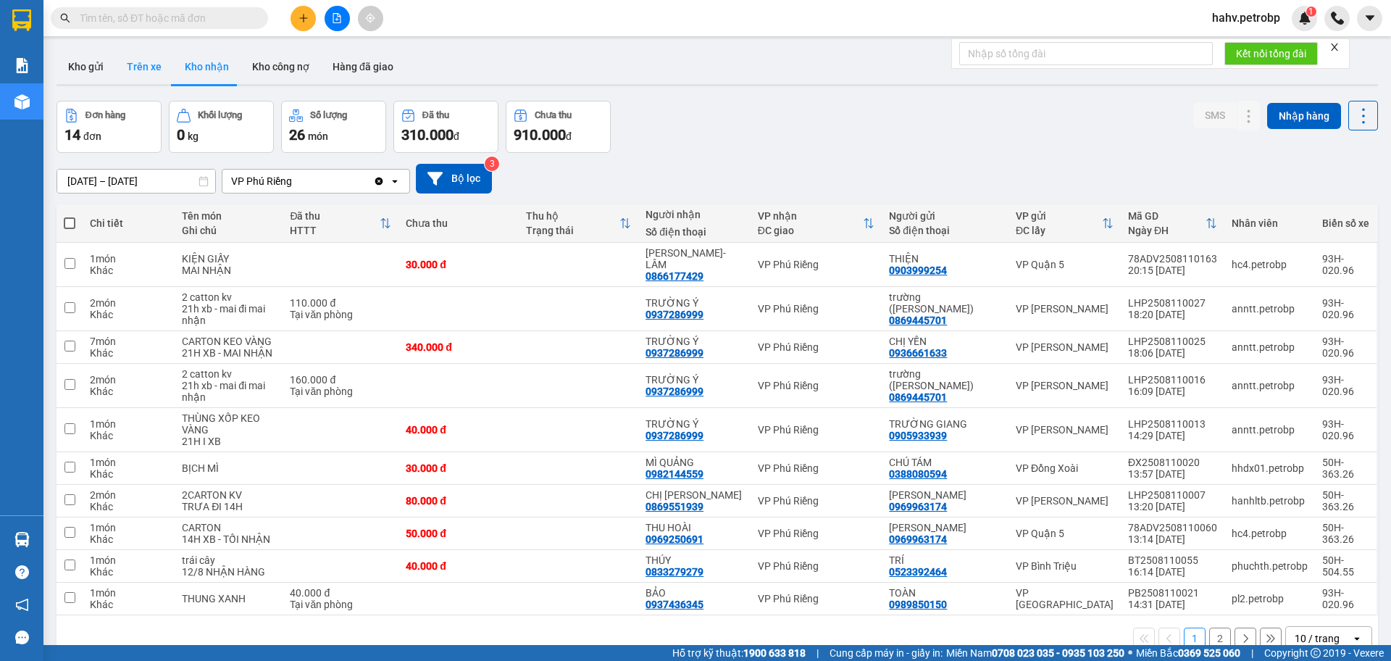
click at [157, 75] on button "Trên xe" at bounding box center [144, 66] width 58 height 35
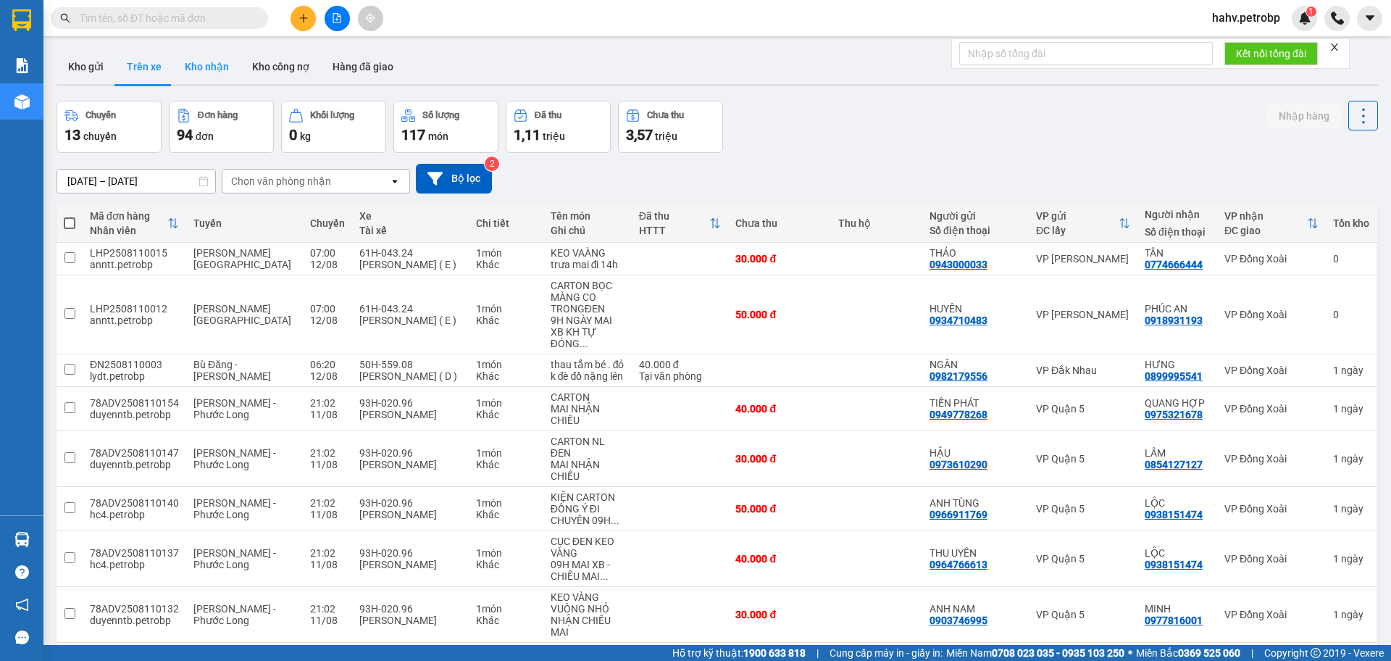
click at [191, 77] on button "Kho nhận" at bounding box center [206, 66] width 67 height 35
type input "[DATE] – [DATE]"
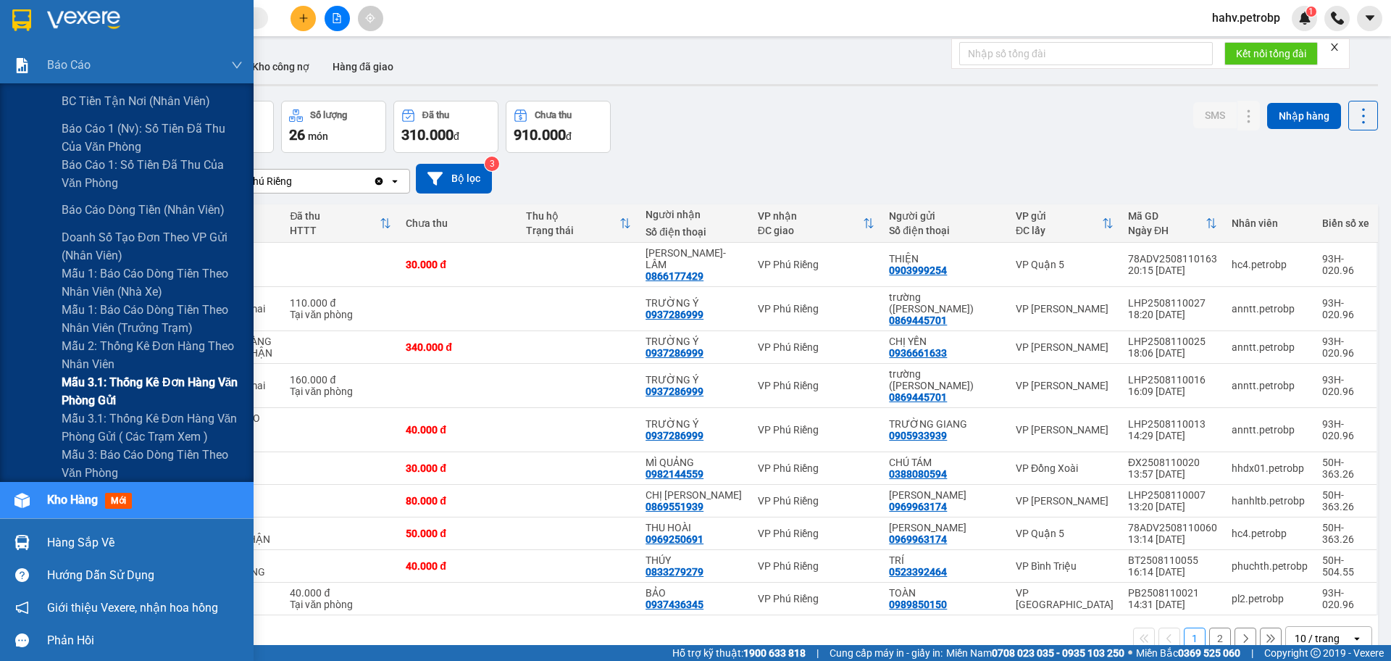
click at [1, 379] on div "Mẫu 3.1: Thống kê đơn hàng văn phòng gửi" at bounding box center [127, 391] width 254 height 36
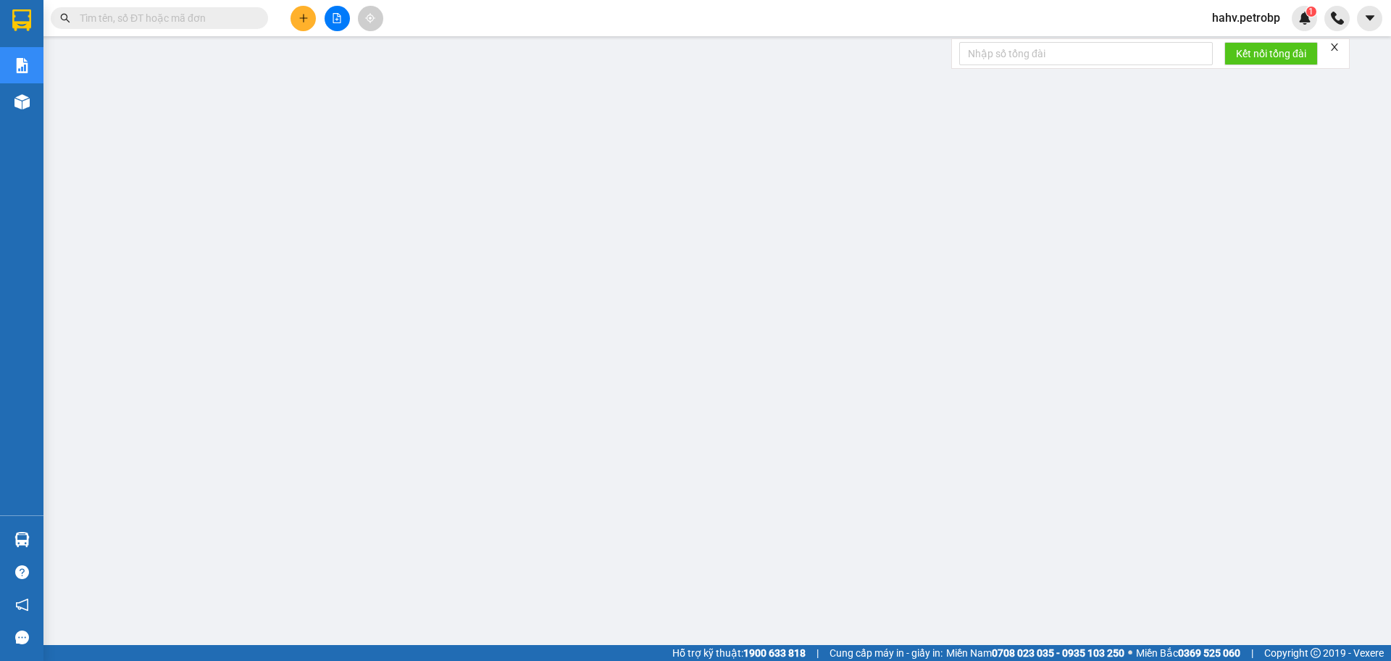
paste input "QL132508110014"
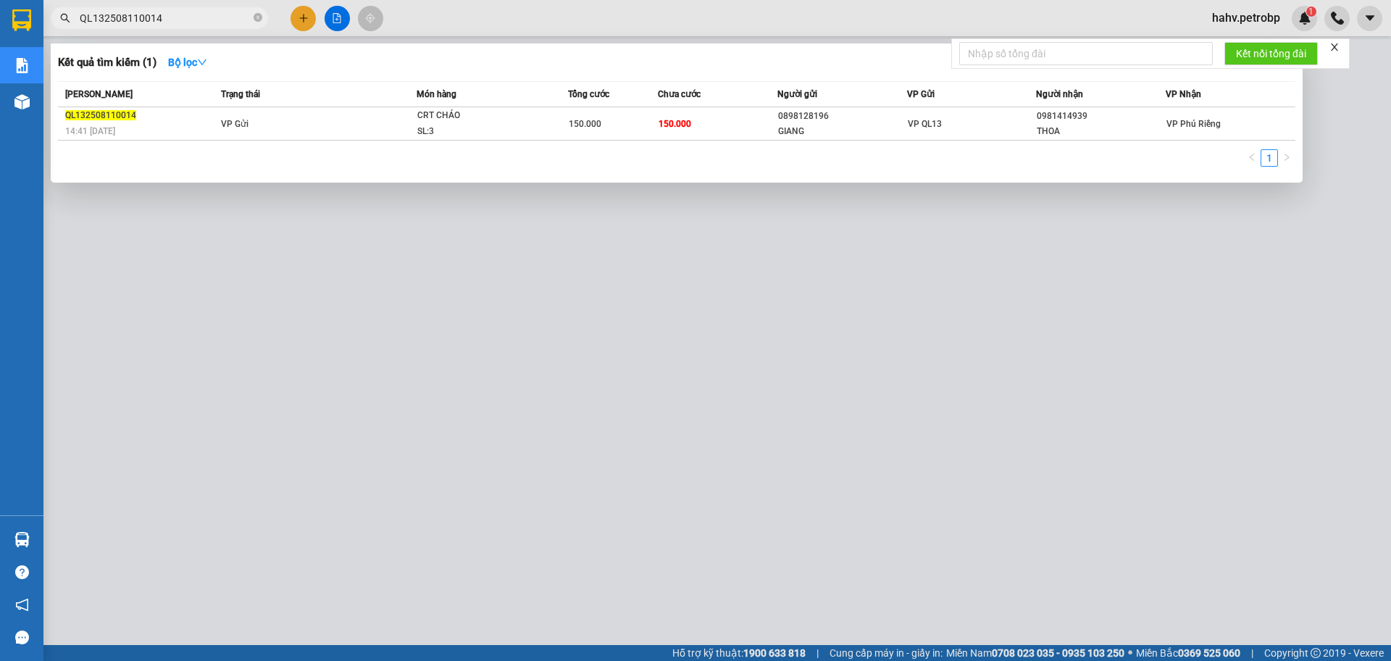
type input "QL132508110014"
click at [530, 500] on div at bounding box center [695, 330] width 1391 height 661
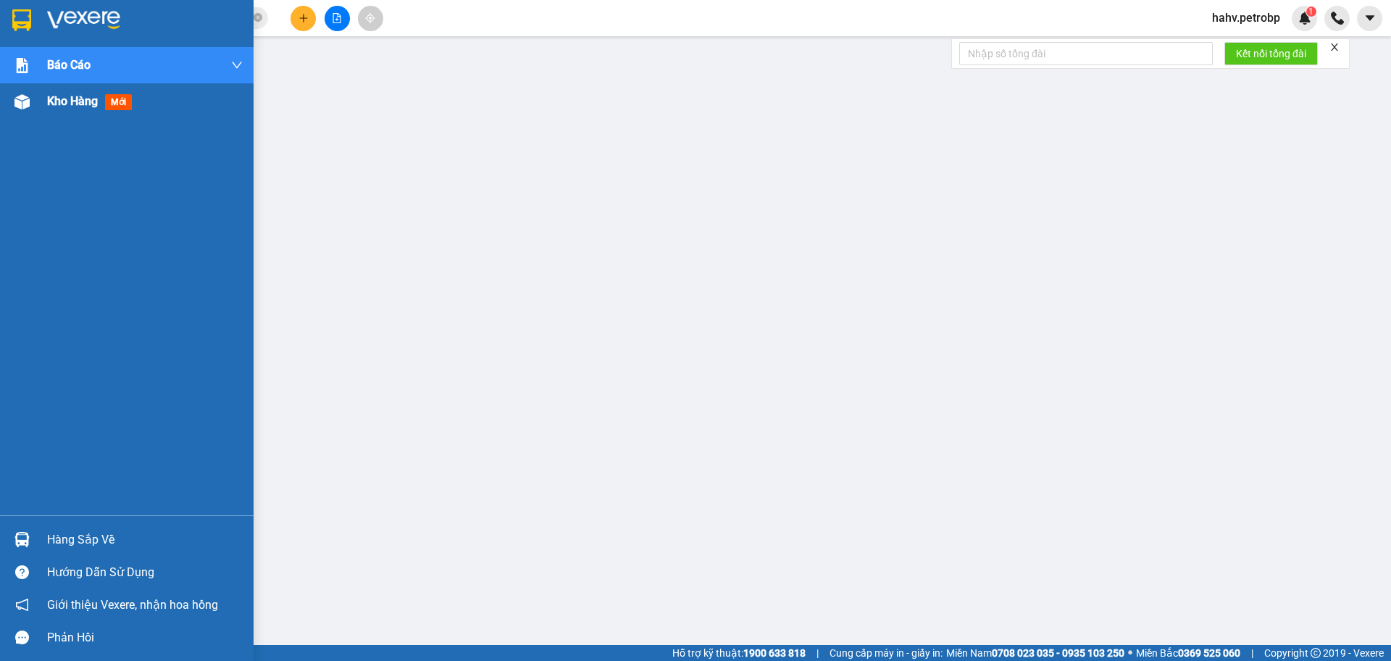
click at [3, 112] on div "Kho hàng mới" at bounding box center [127, 101] width 254 height 36
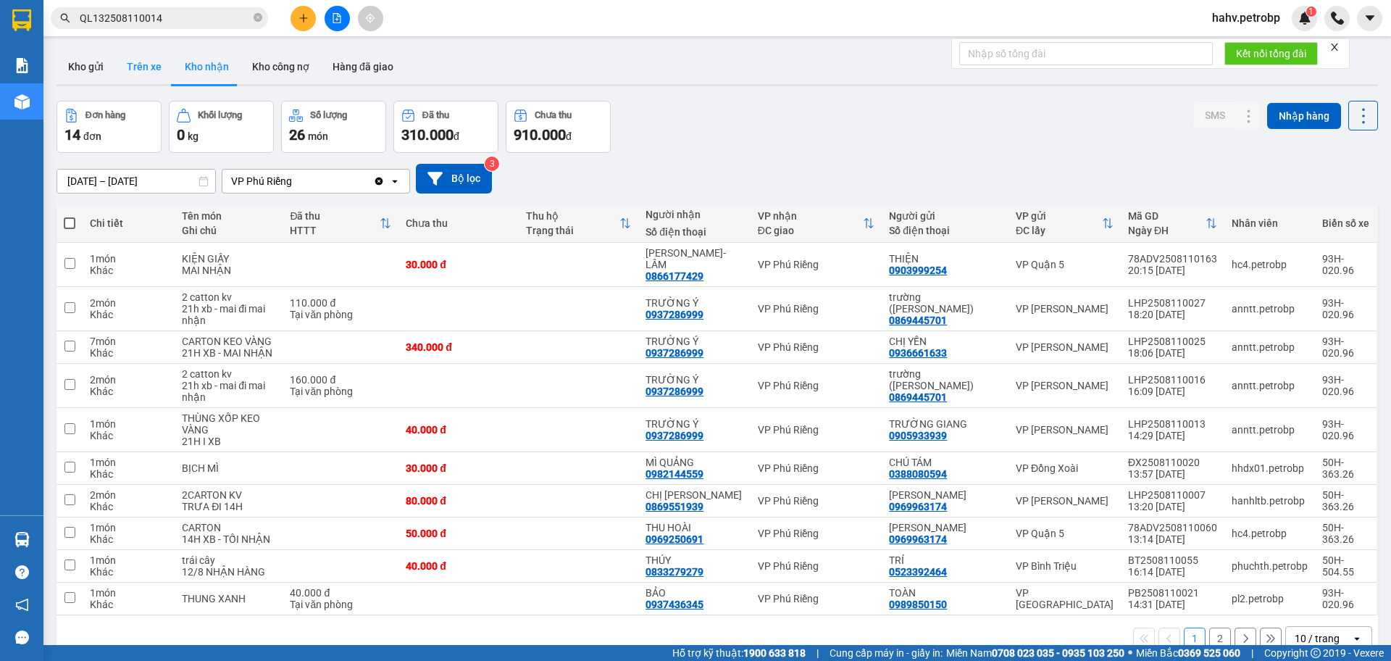
click at [156, 63] on button "Trên xe" at bounding box center [144, 66] width 58 height 35
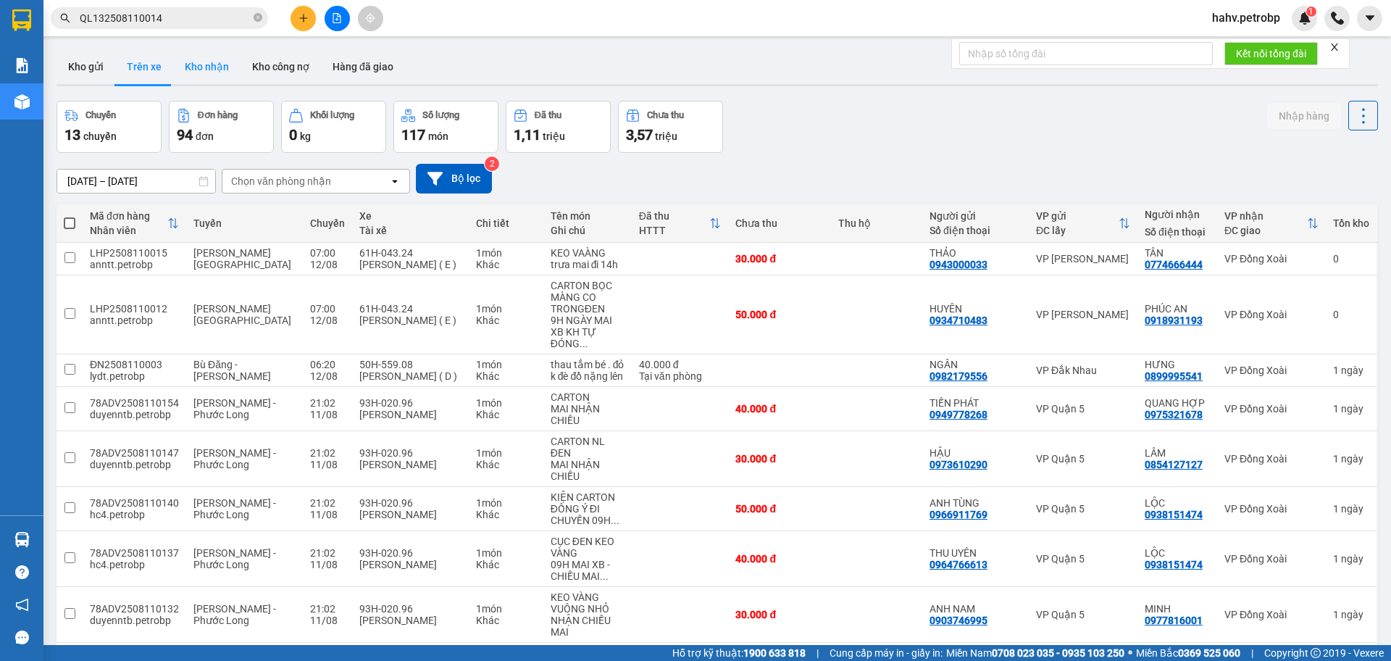
click at [182, 65] on button "Kho nhận" at bounding box center [206, 66] width 67 height 35
type input "[DATE] – [DATE]"
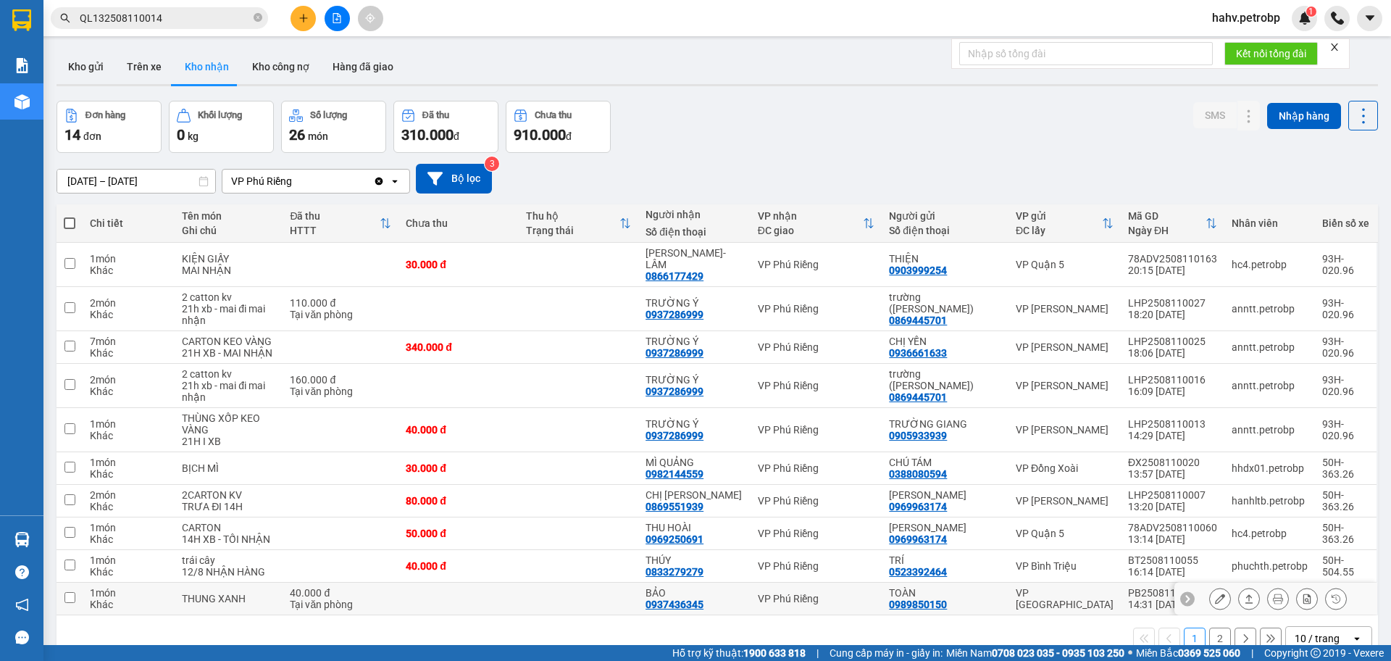
click at [685, 599] on div "0937436345" at bounding box center [675, 605] width 58 height 12
copy div "0937436345"
click at [1210, 628] on button "2" at bounding box center [1221, 639] width 22 height 22
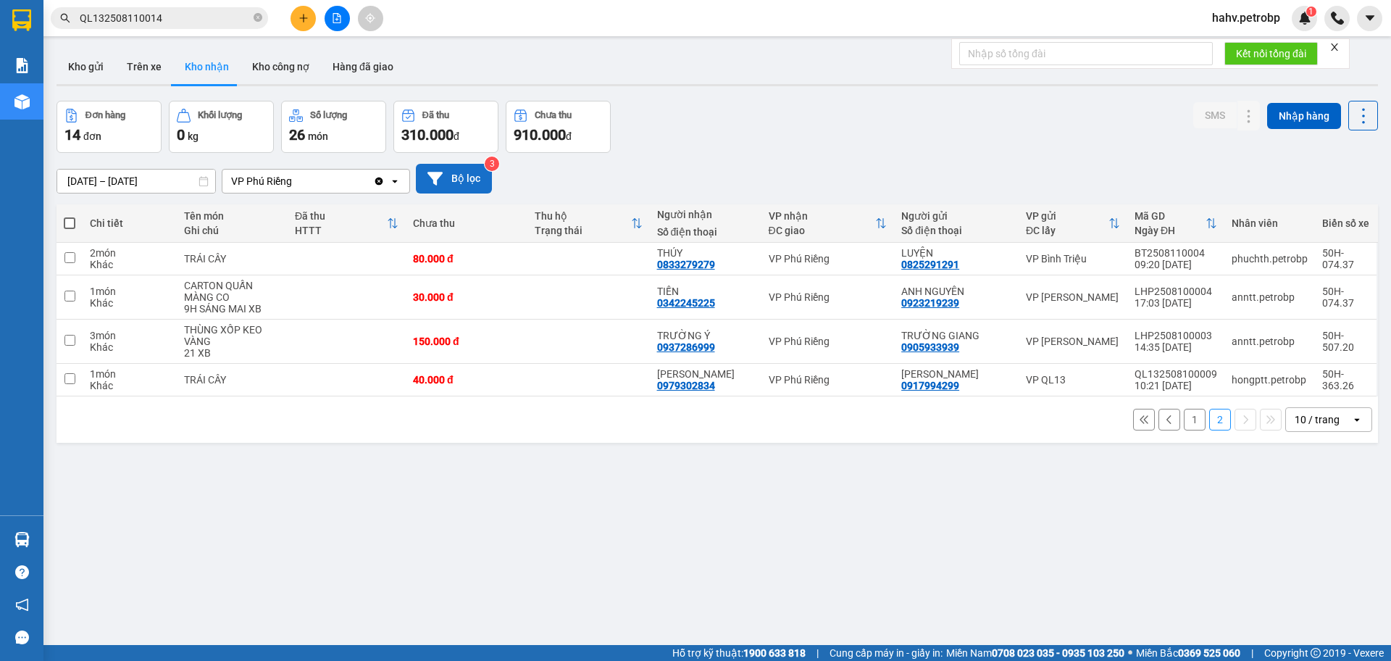
click at [487, 176] on button "Bộ lọc" at bounding box center [454, 179] width 76 height 30
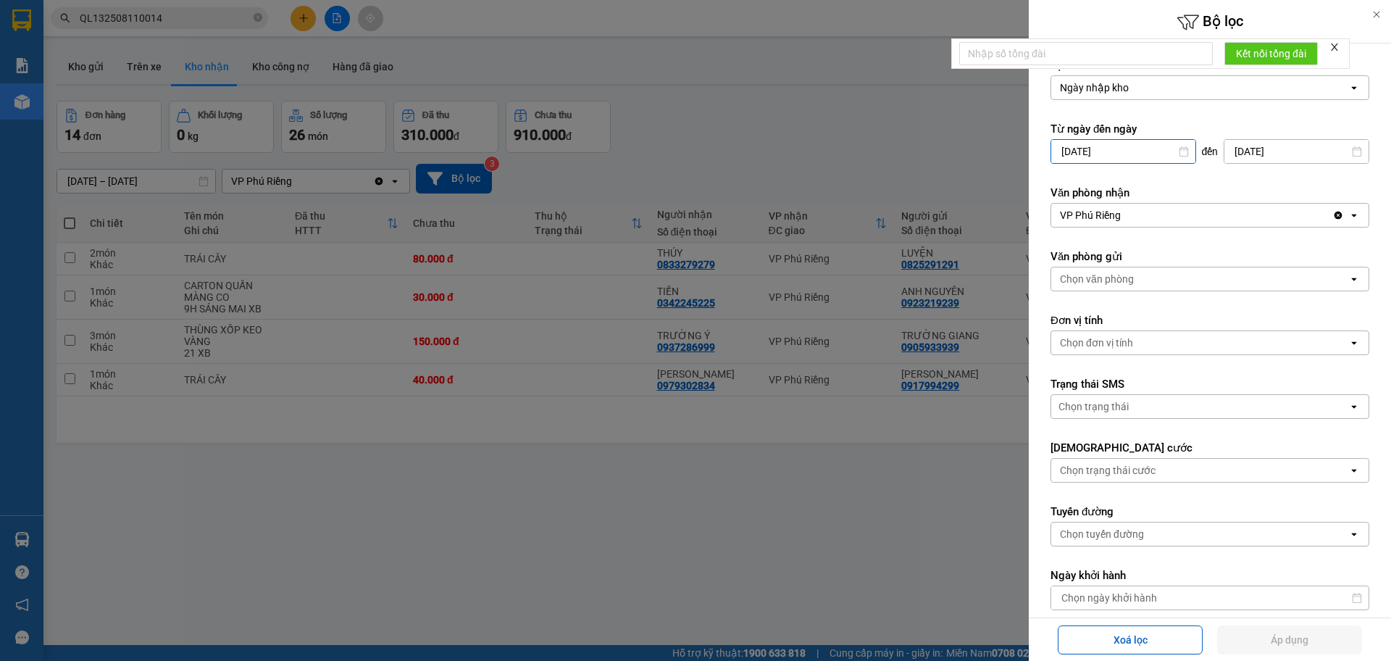
click at [1136, 143] on input "[DATE]" at bounding box center [1124, 151] width 144 height 23
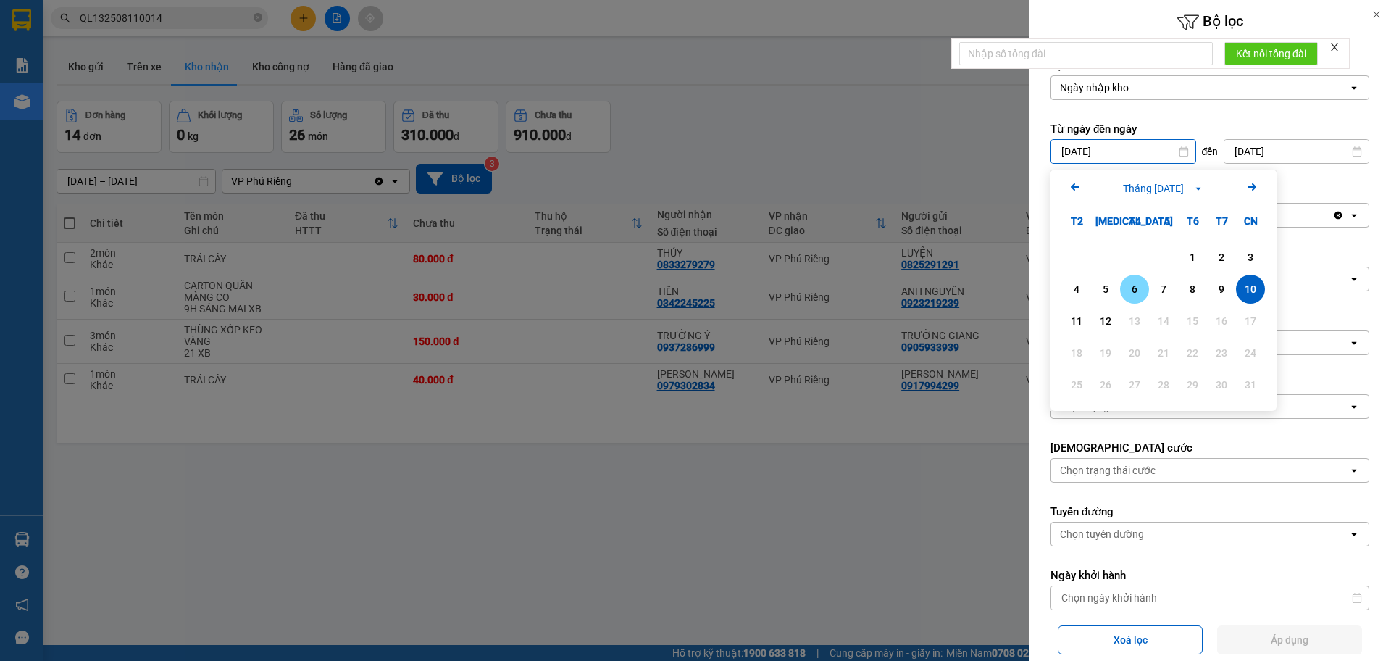
click at [1139, 292] on div "6" at bounding box center [1135, 288] width 20 height 17
type input "[DATE]"
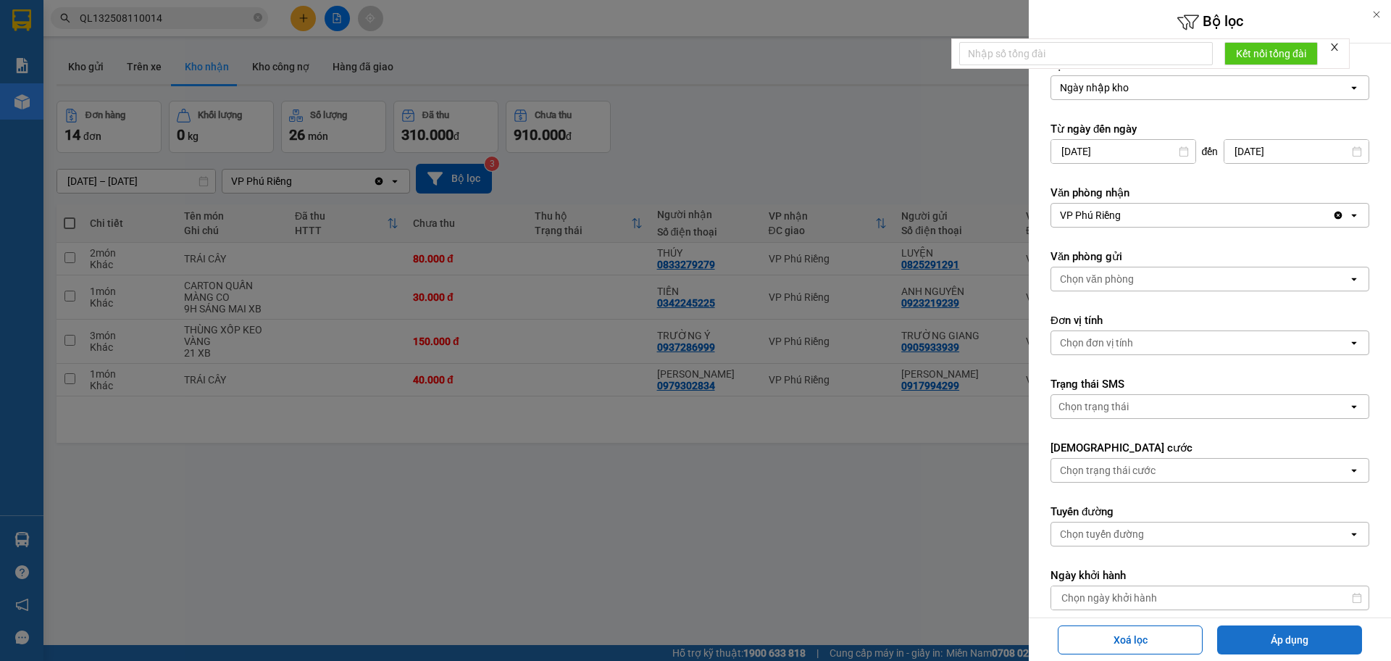
click at [1309, 649] on button "Áp dụng" at bounding box center [1289, 639] width 145 height 29
type input "[DATE] – [DATE]"
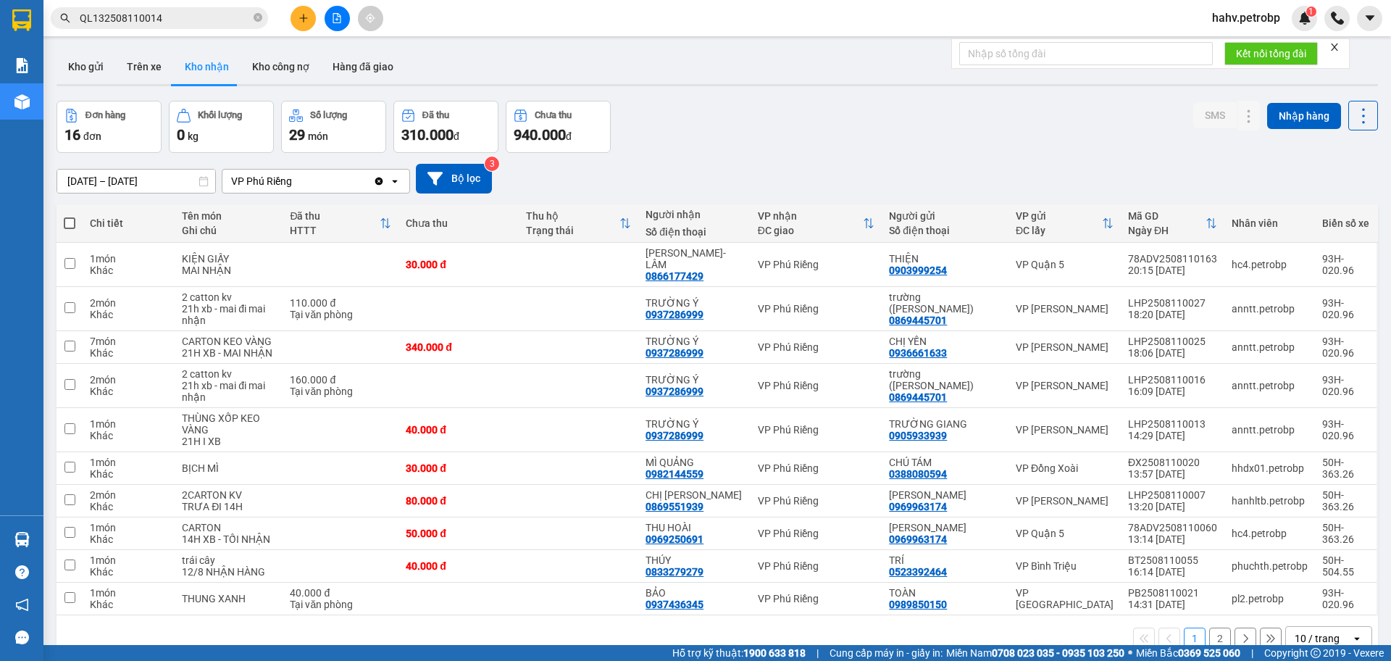
click at [1210, 633] on button "2" at bounding box center [1221, 639] width 22 height 22
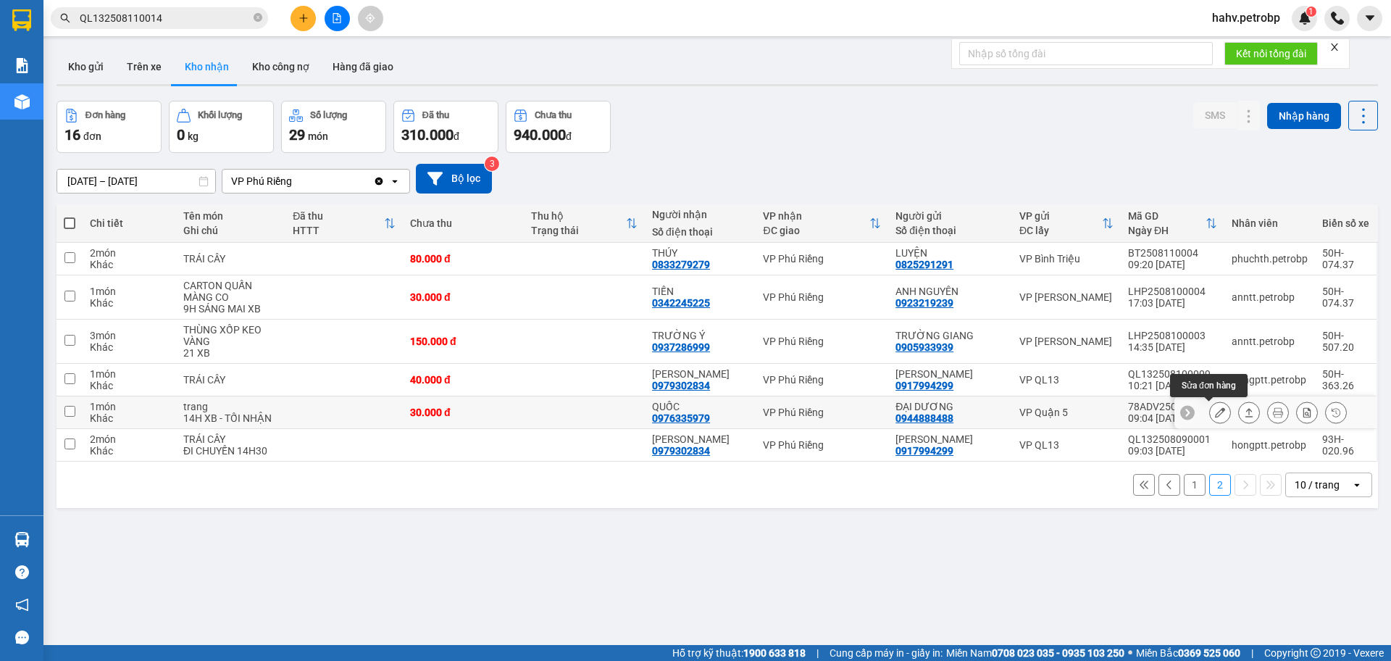
click at [1215, 414] on icon at bounding box center [1220, 412] width 10 height 10
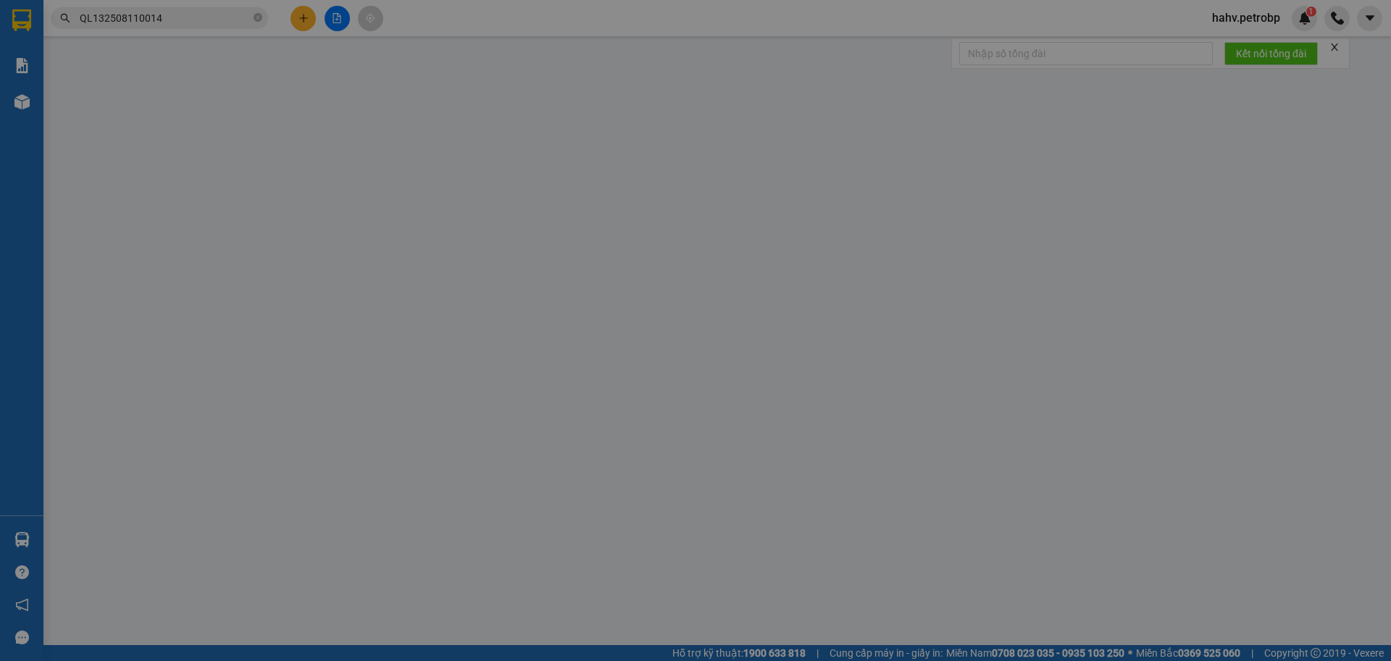
type input "0944888488"
type input "ĐẠI DƯƠNG"
type input "0976335979"
type input "QUỐC"
type input "30.000"
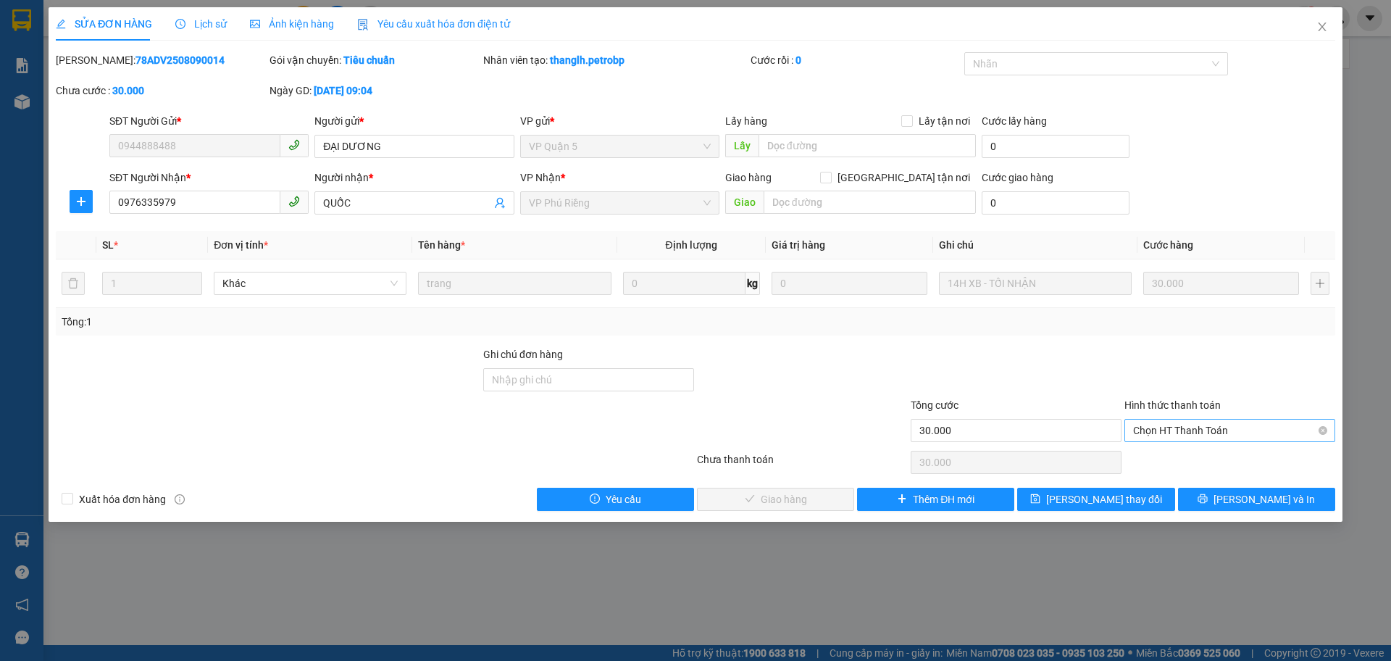
click at [1157, 427] on span "Chọn HT Thanh Toán" at bounding box center [1229, 431] width 193 height 22
click at [1162, 462] on div "Tại văn phòng" at bounding box center [1229, 459] width 193 height 16
type input "0"
click at [817, 494] on span "[PERSON_NAME] và Giao hàng" at bounding box center [794, 499] width 139 height 16
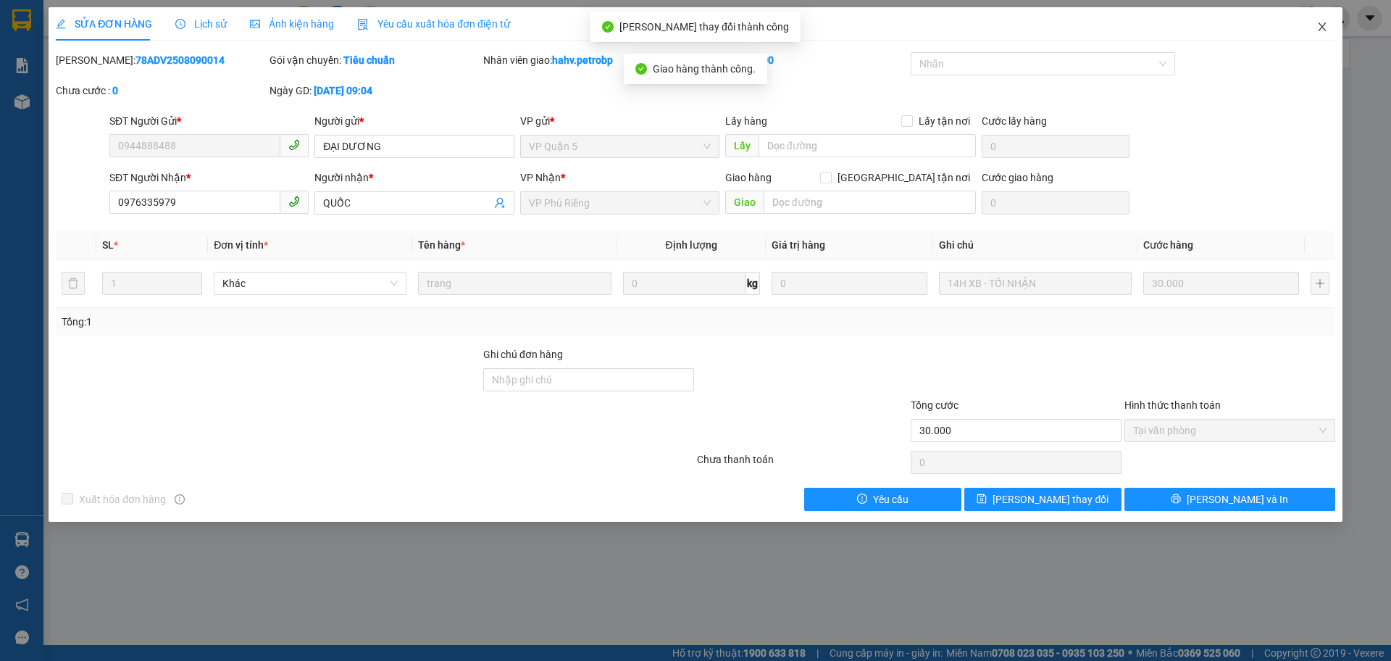
click at [1321, 30] on icon "close" at bounding box center [1322, 26] width 8 height 9
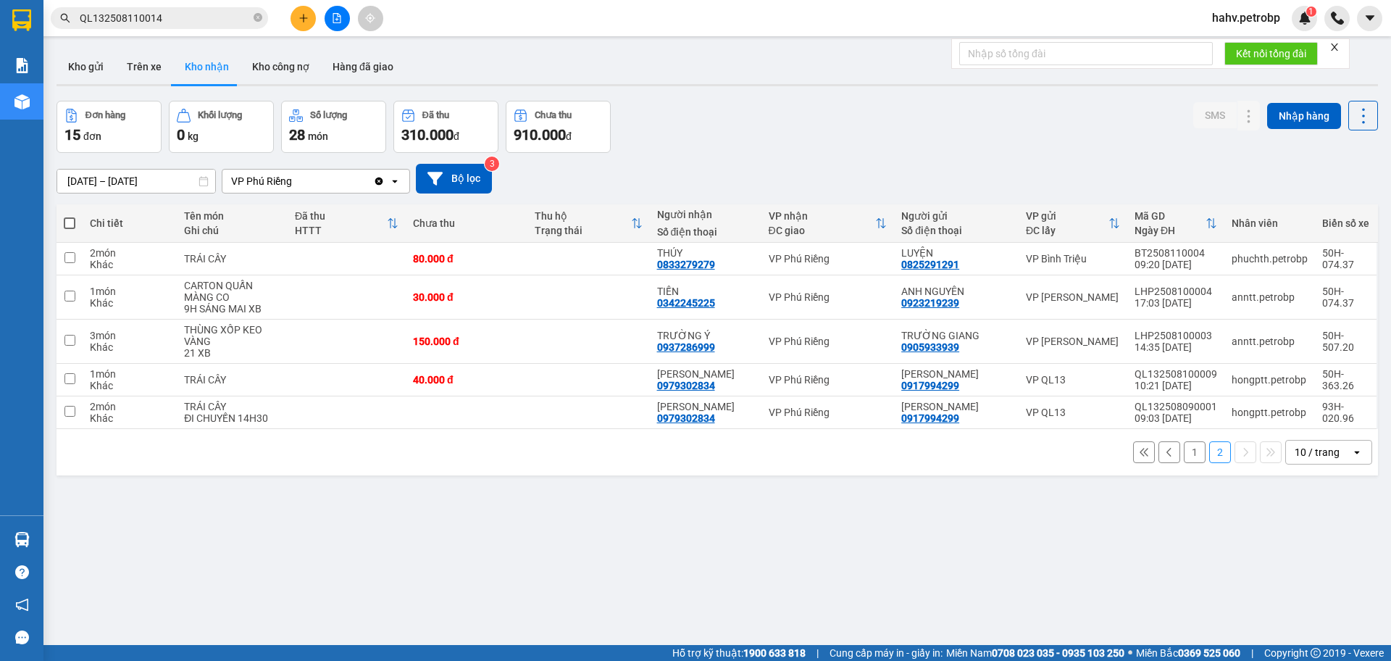
click at [1184, 457] on button "1" at bounding box center [1195, 452] width 22 height 22
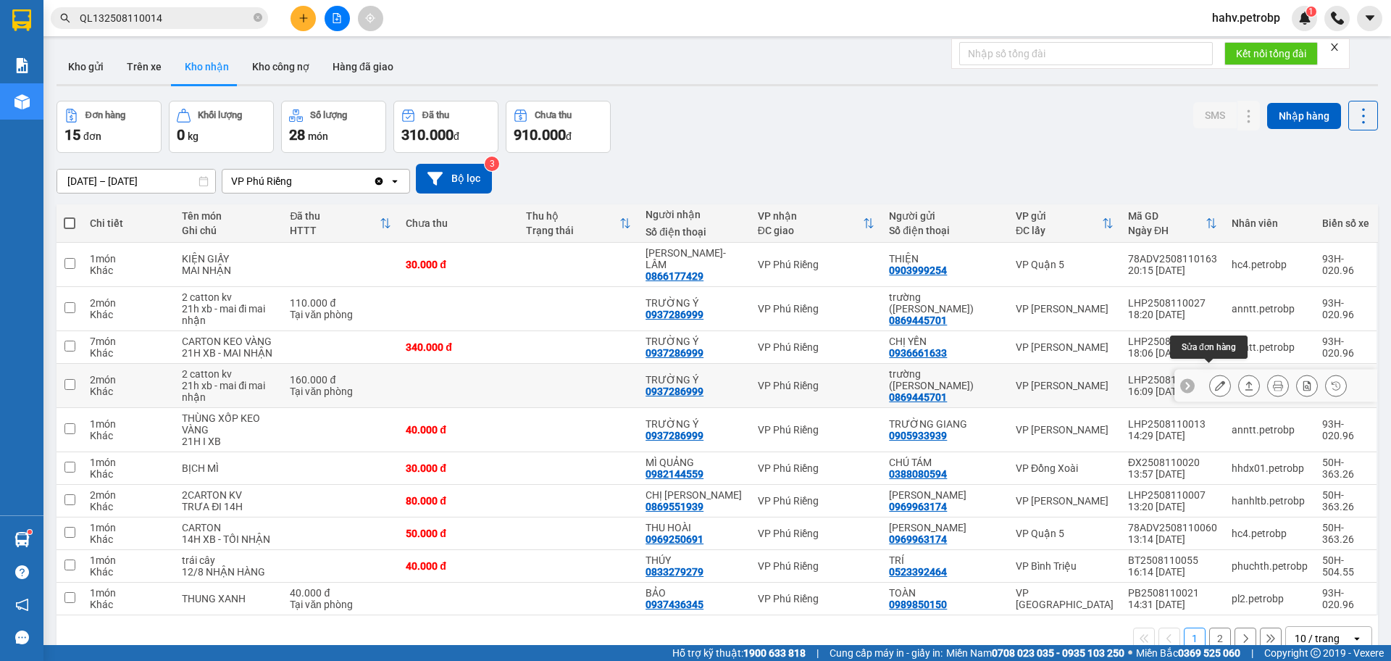
click at [1215, 373] on button at bounding box center [1220, 385] width 20 height 25
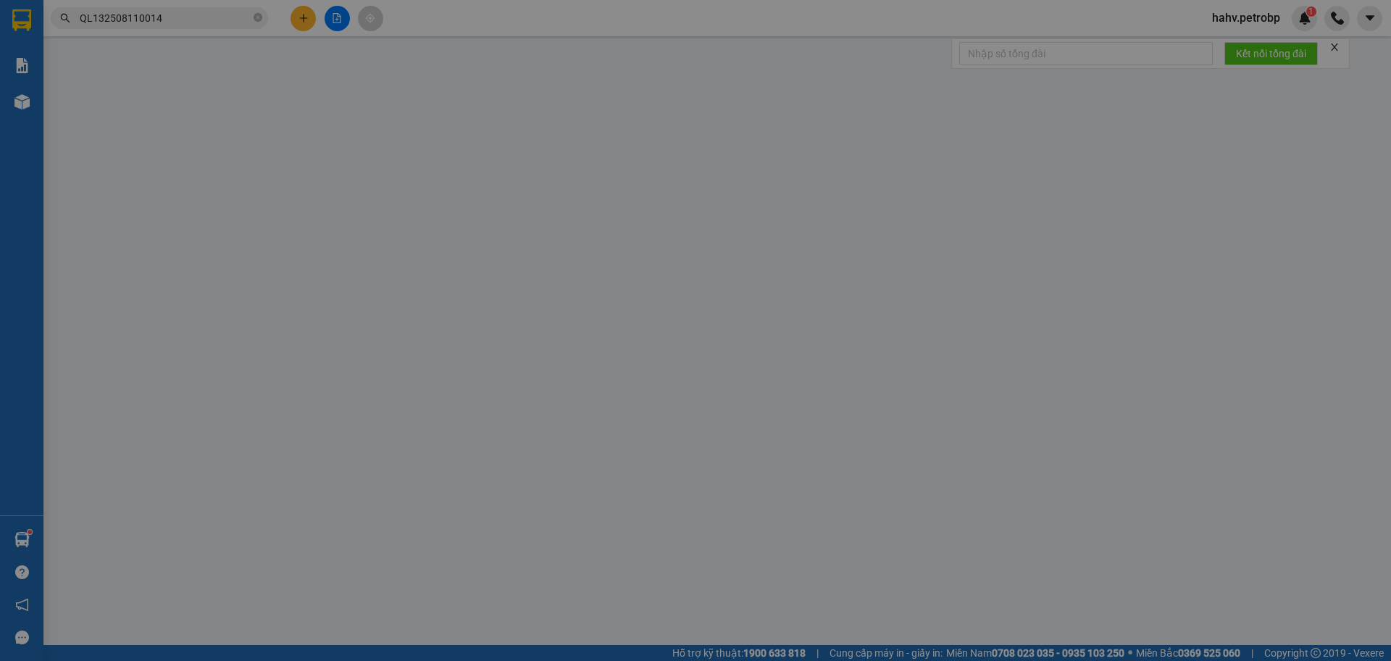
type input "0869445701"
type input "trường ([PERSON_NAME])"
type input "0937286999"
type input "TRƯỜNG Ý"
type input "160.000"
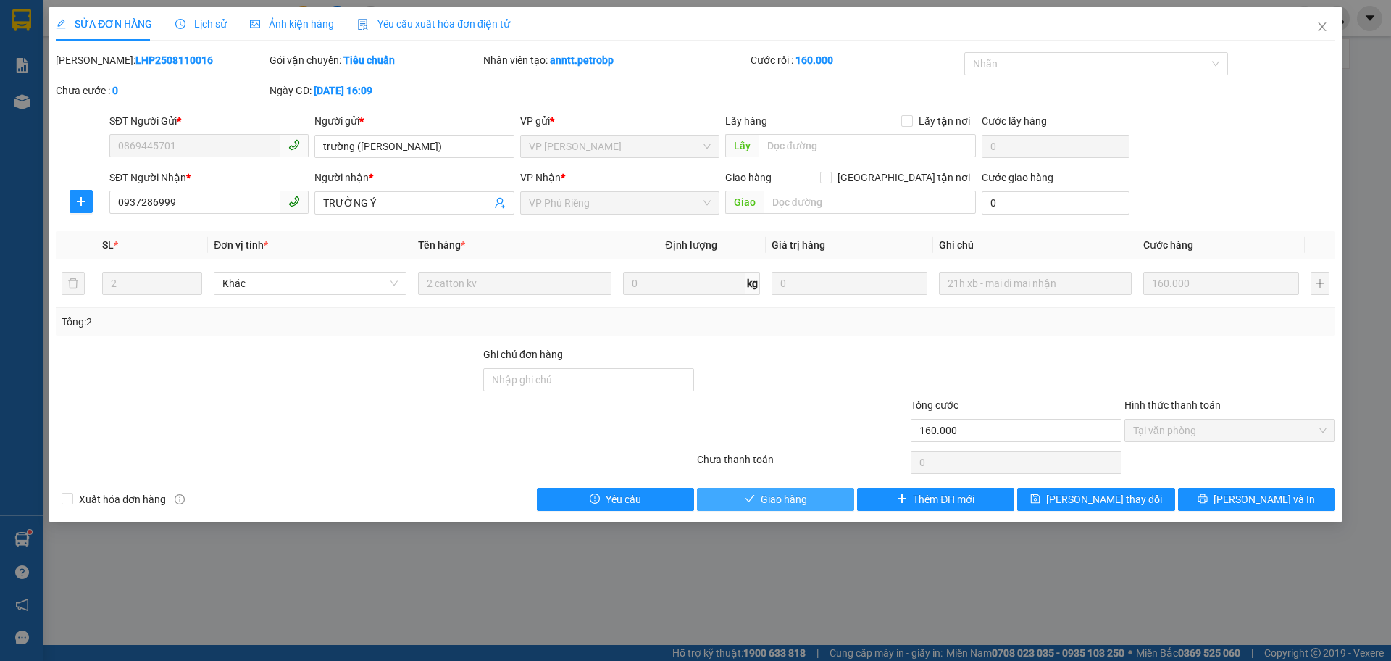
click at [813, 501] on button "Giao hàng" at bounding box center [775, 499] width 157 height 23
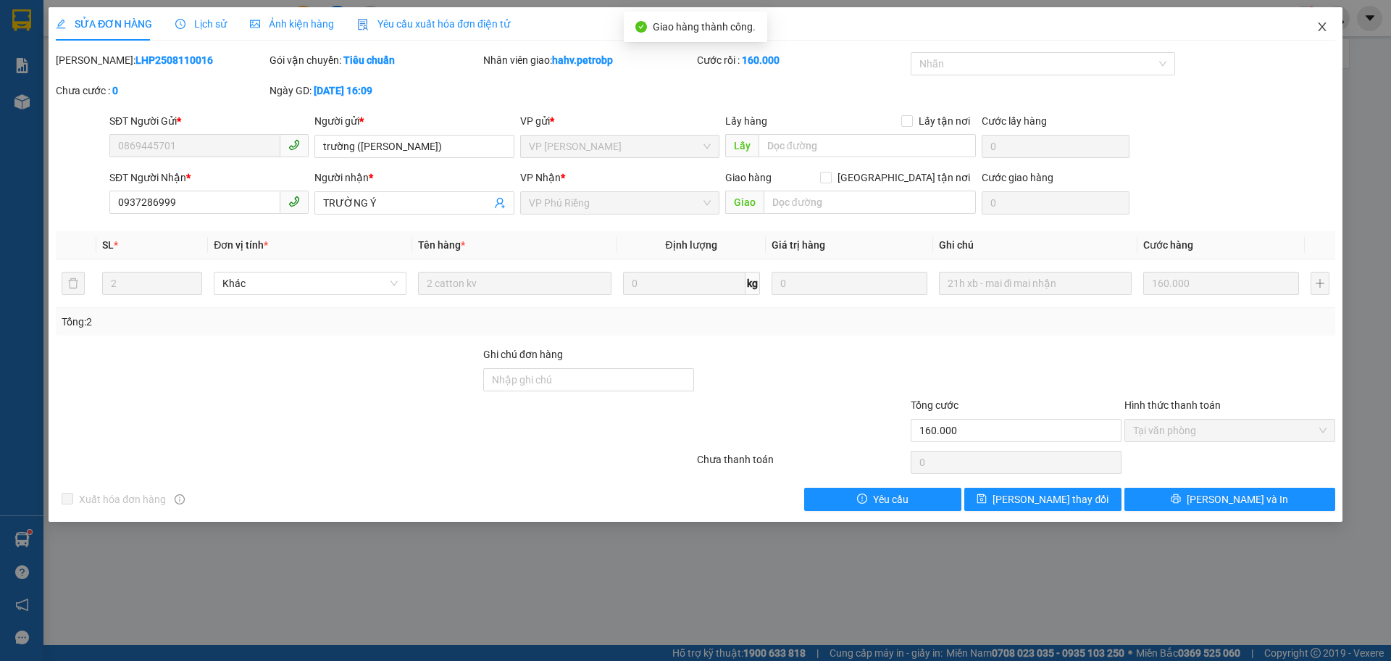
click at [1321, 26] on icon "close" at bounding box center [1322, 26] width 8 height 9
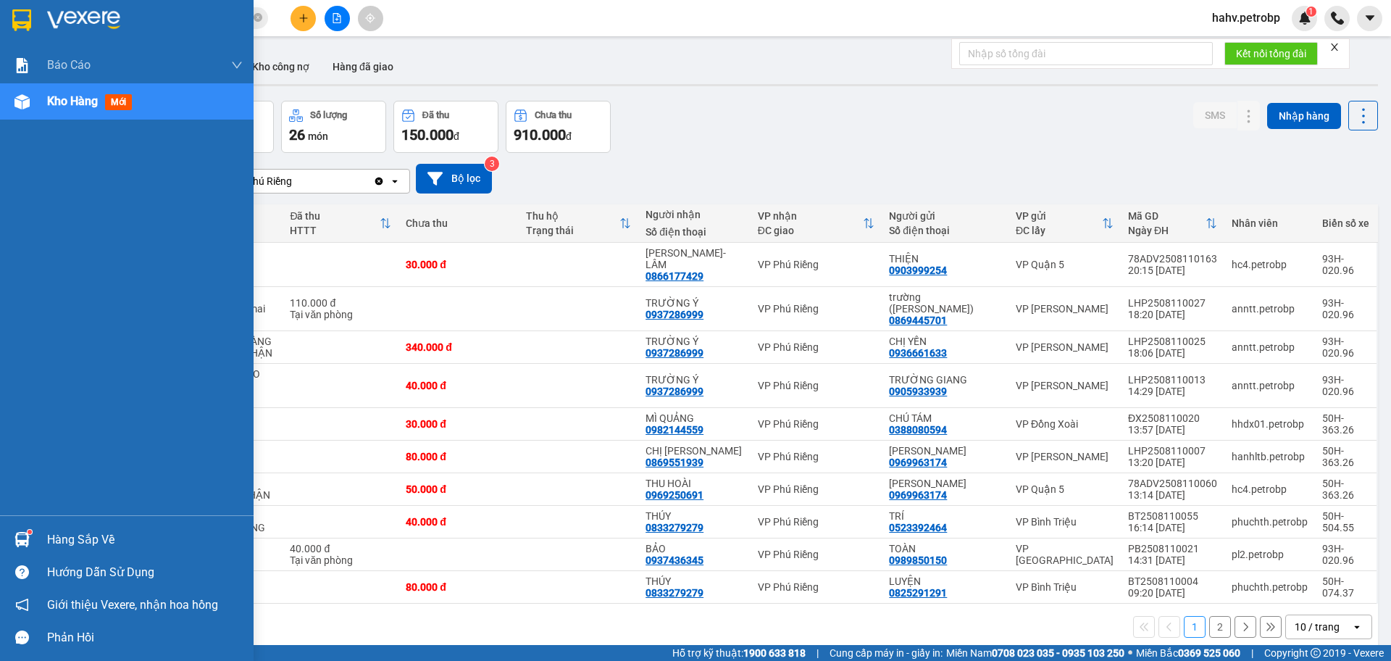
click at [25, 544] on img at bounding box center [21, 539] width 15 height 15
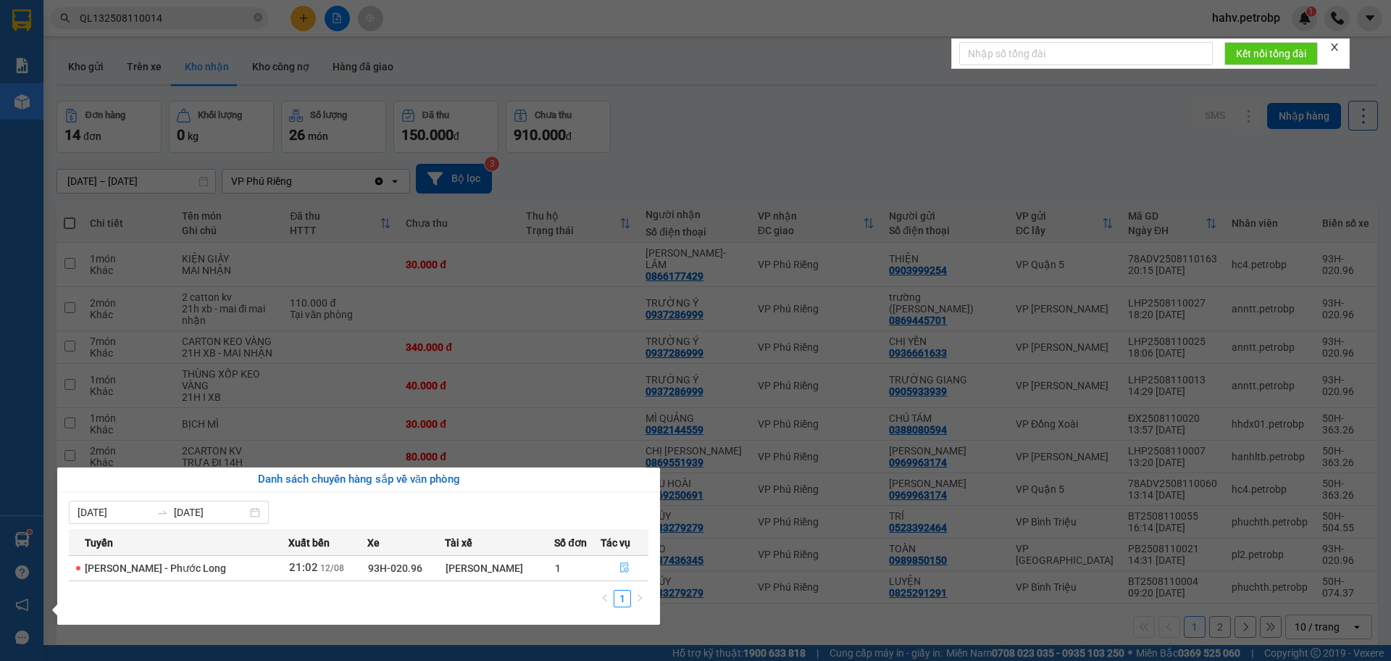
click at [620, 565] on icon "file-done" at bounding box center [625, 567] width 10 height 10
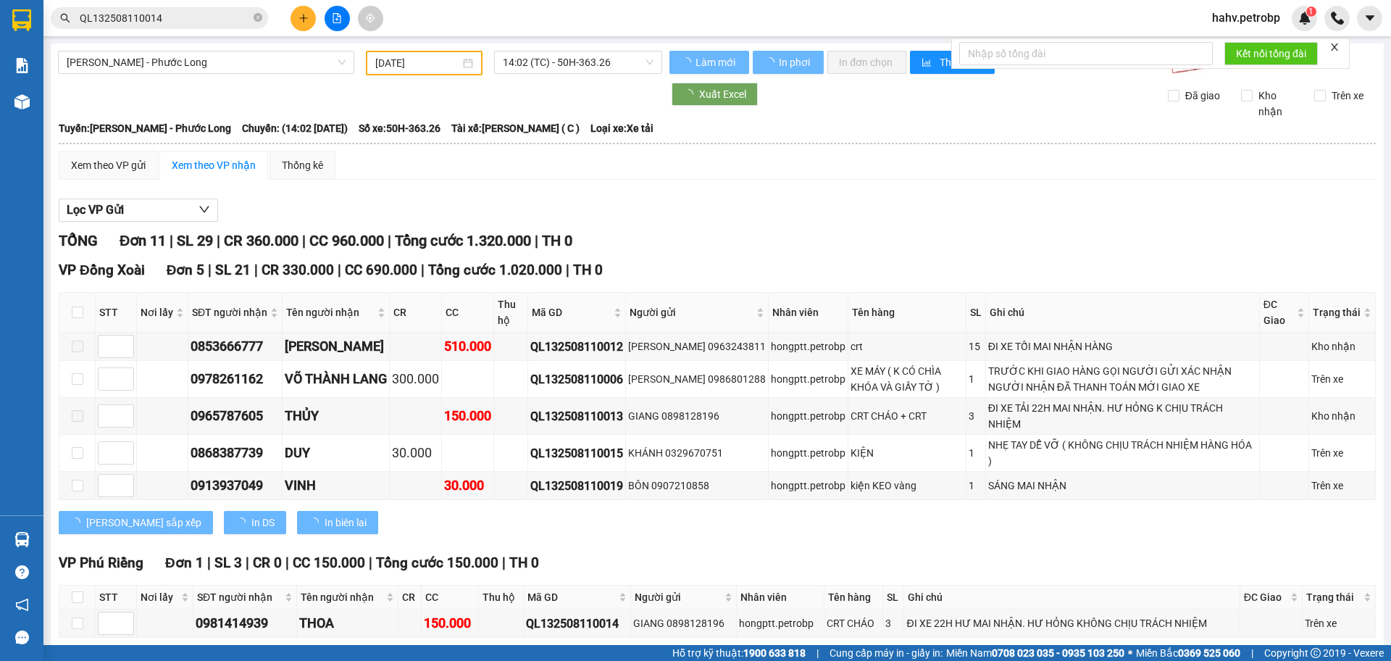
type input "[DATE]"
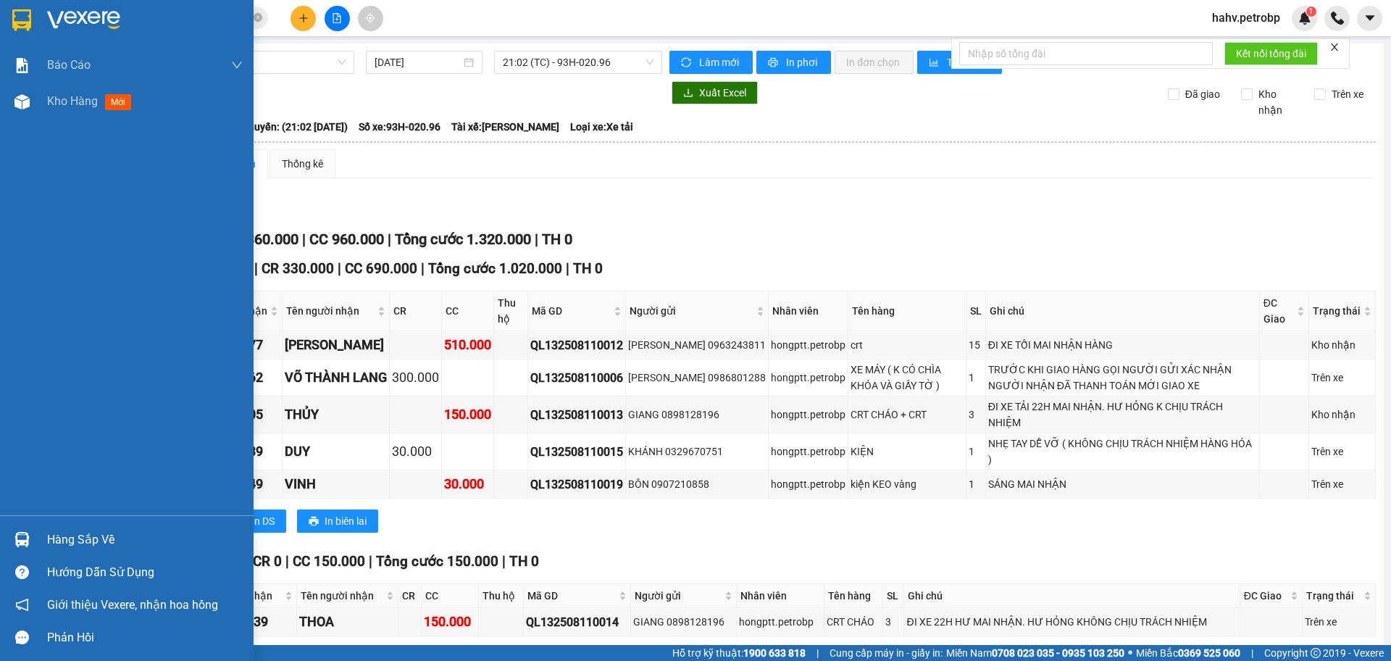
click at [83, 545] on div "Hàng sắp về" at bounding box center [145, 540] width 196 height 22
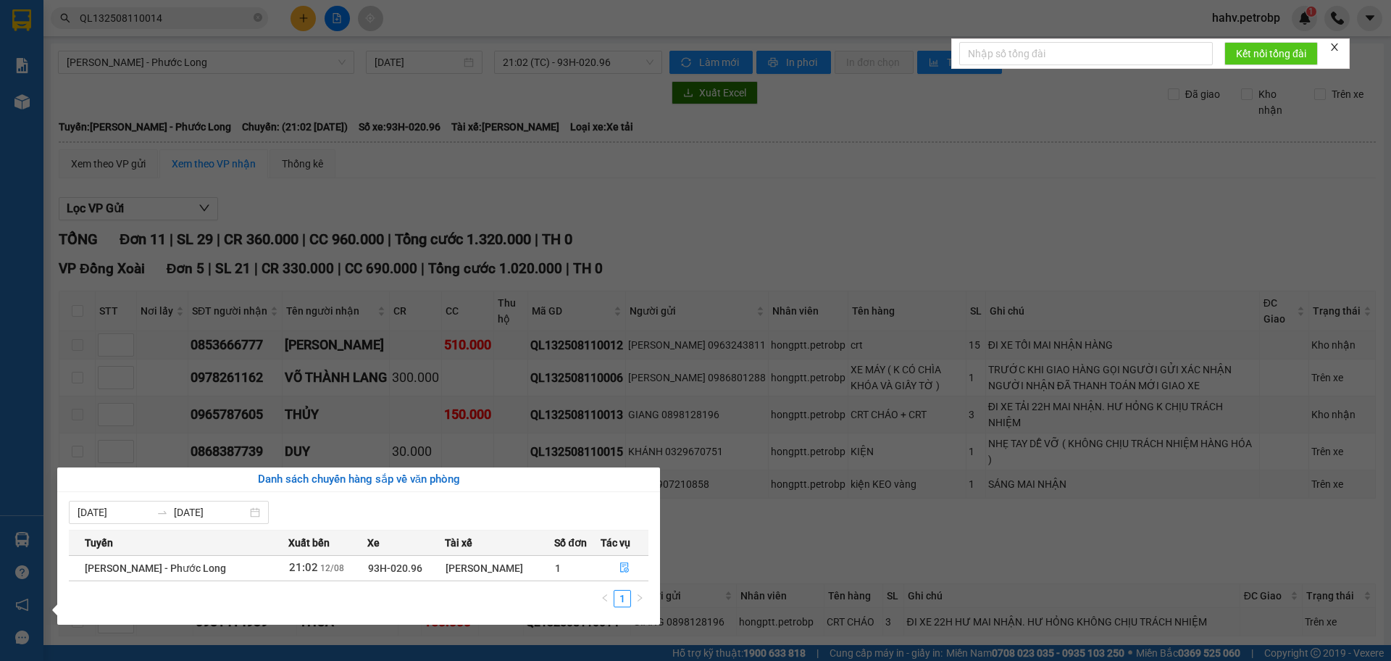
drag, startPoint x: 826, startPoint y: 543, endPoint x: 742, endPoint y: 572, distance: 88.9
click at [826, 542] on section "Kết quả tìm kiếm ( 1 ) Bộ lọc Mã ĐH Trạng thái Món hàng Tổng cước Chưa cước Ngư…" at bounding box center [695, 330] width 1391 height 661
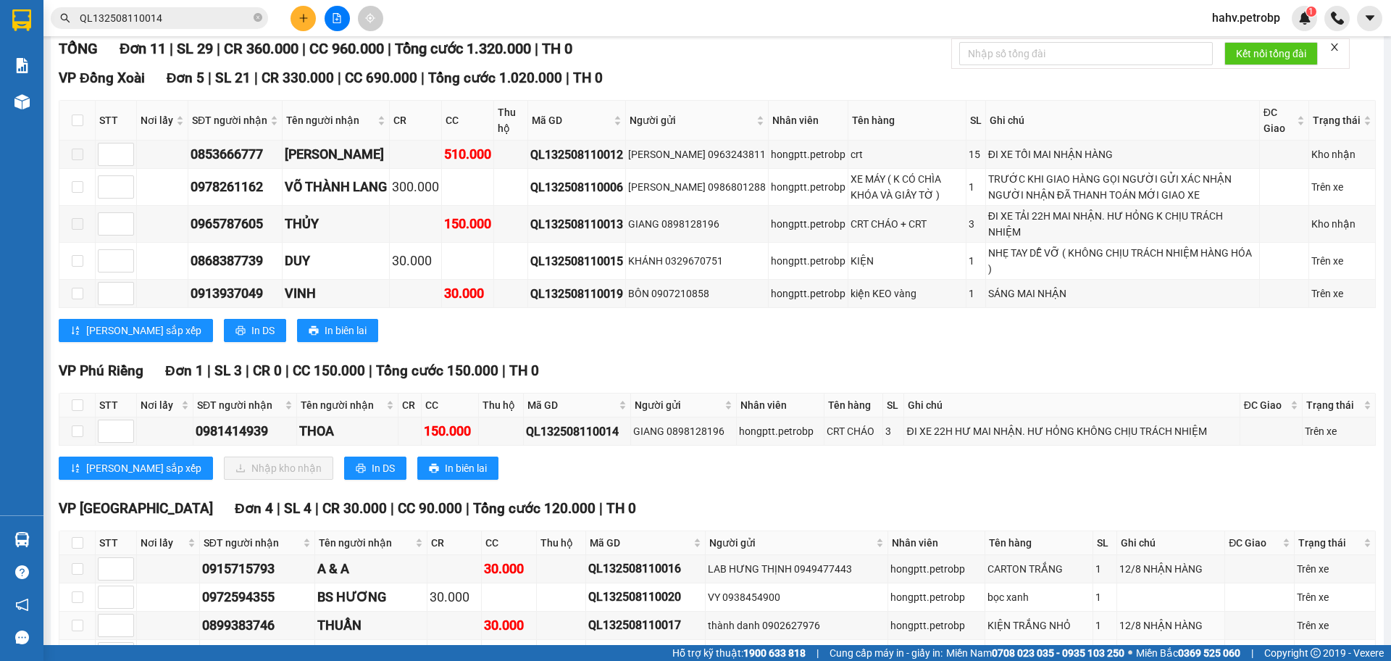
scroll to position [160, 0]
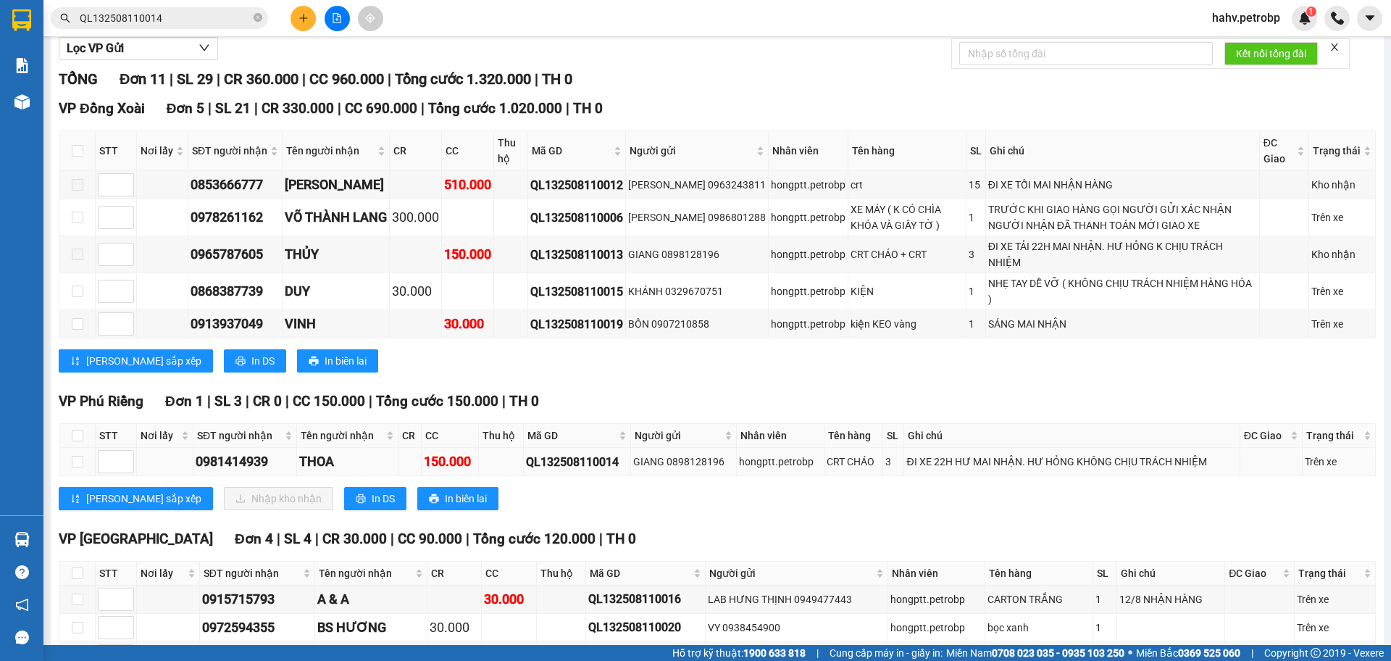
click at [559, 462] on div "QL132508110014" at bounding box center [577, 462] width 103 height 18
copy div "QL132508110014"
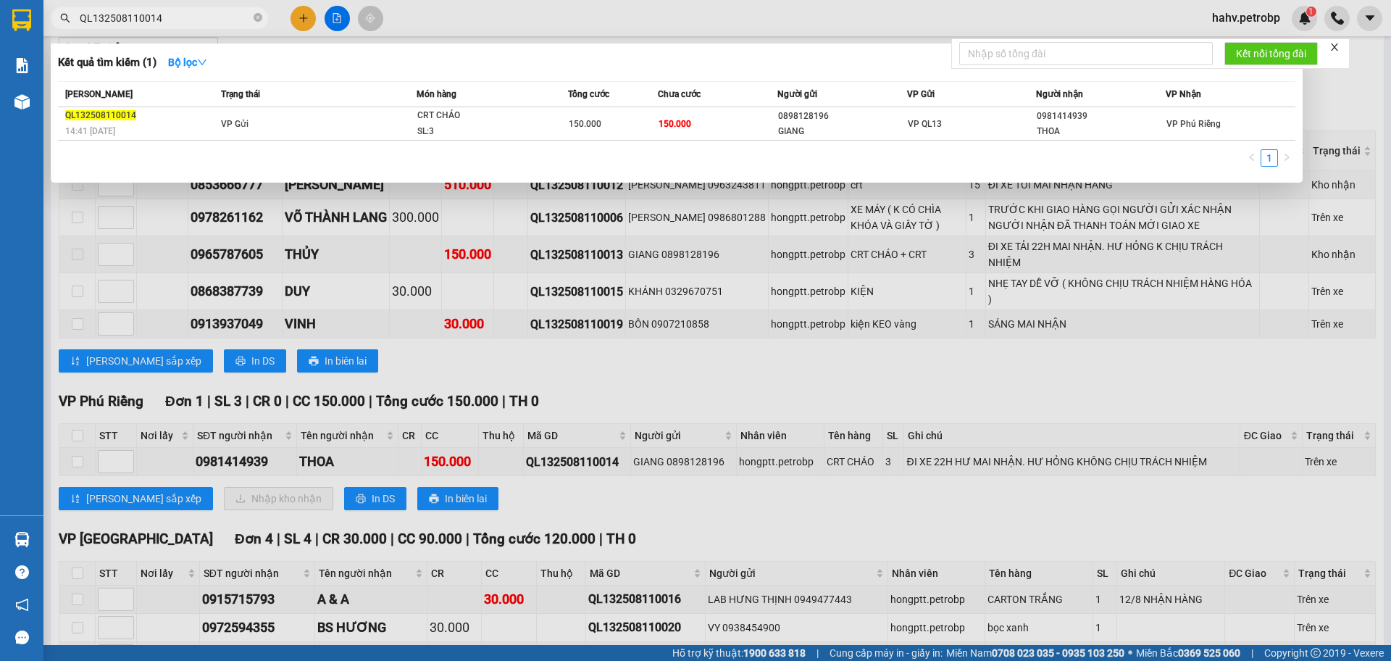
click at [207, 16] on input "QL132508110014" at bounding box center [165, 18] width 171 height 16
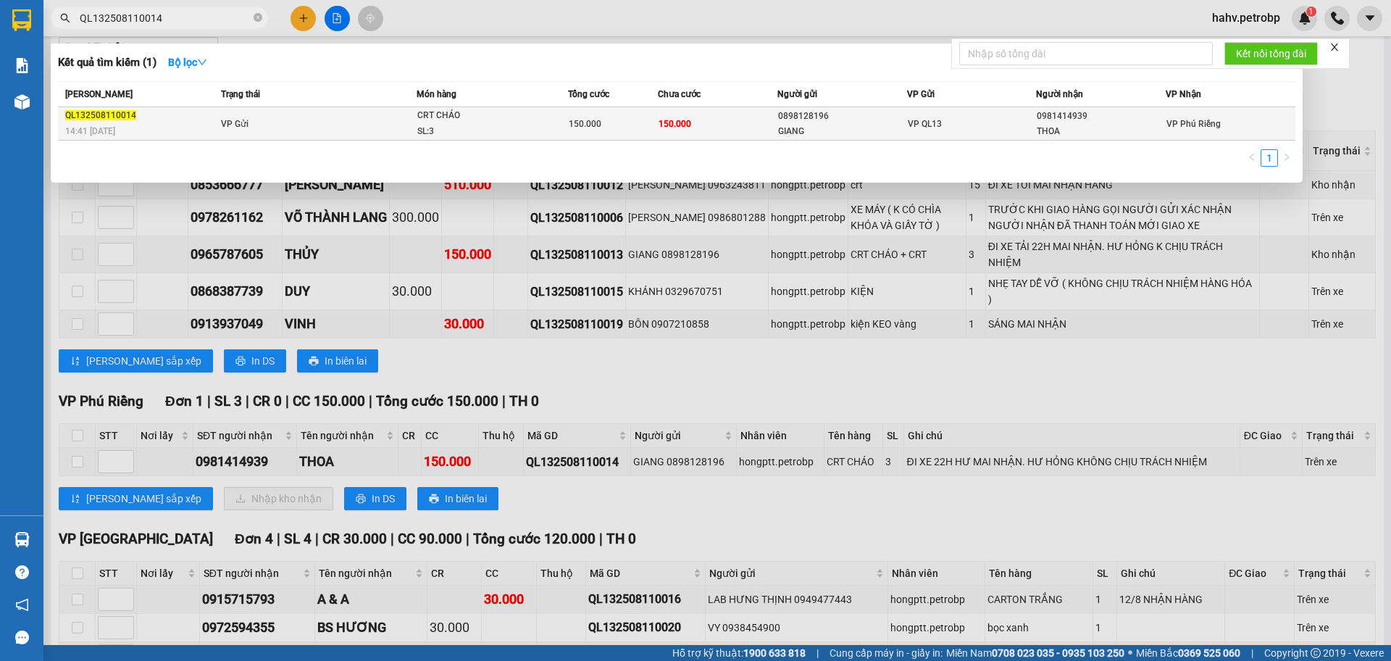
click at [282, 112] on td "VP Gửi" at bounding box center [316, 123] width 199 height 33
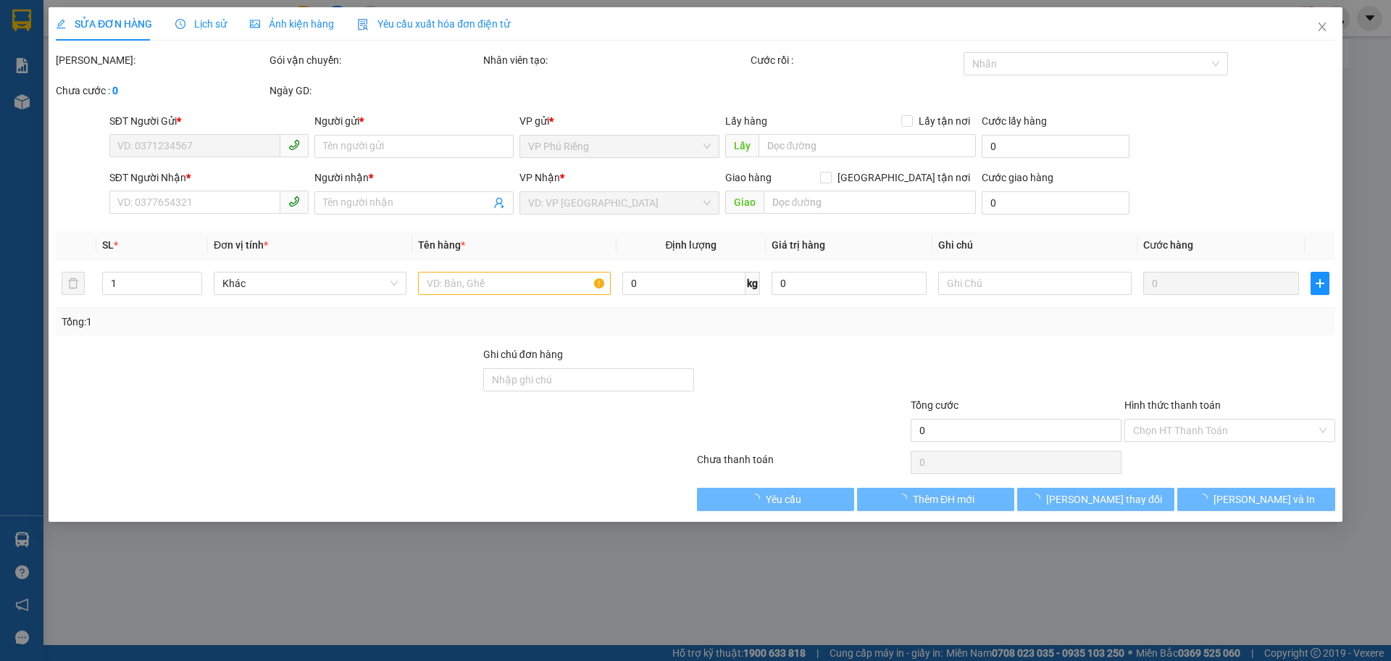
type input "0898128196"
type input "GIANG"
type input "0981414939"
type input "THOA"
type input "150.000"
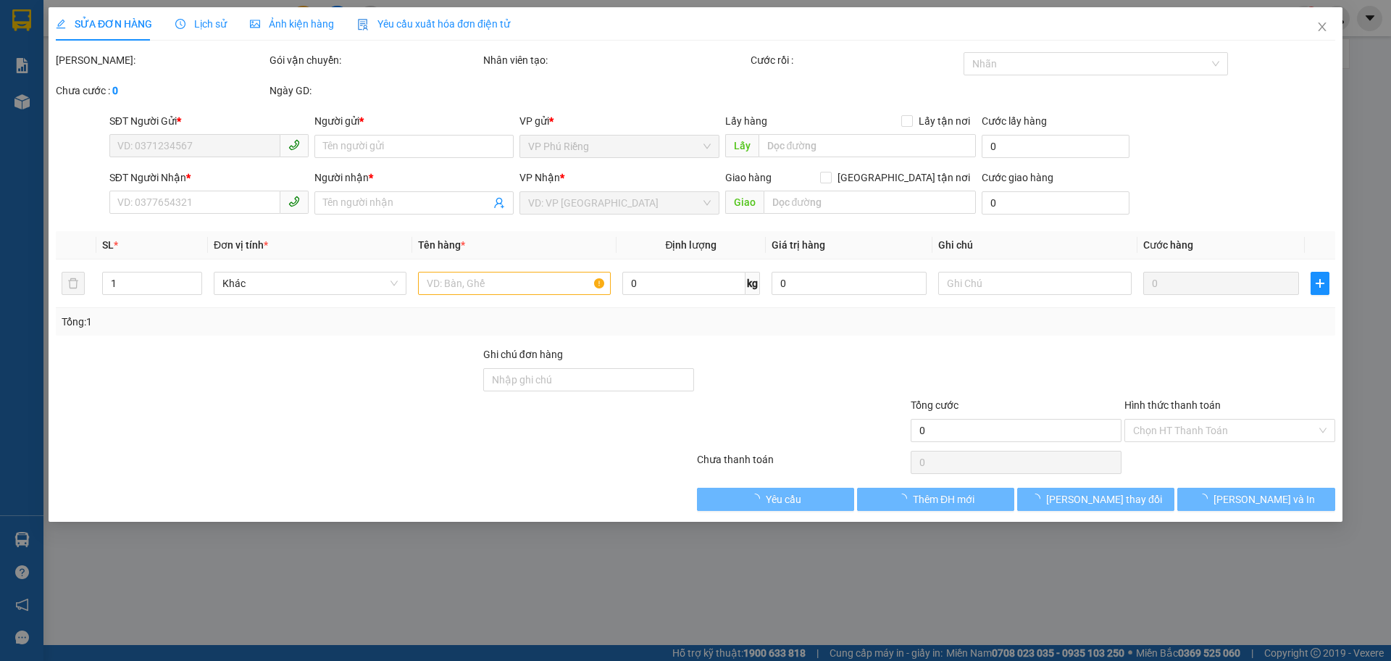
type input "150.000"
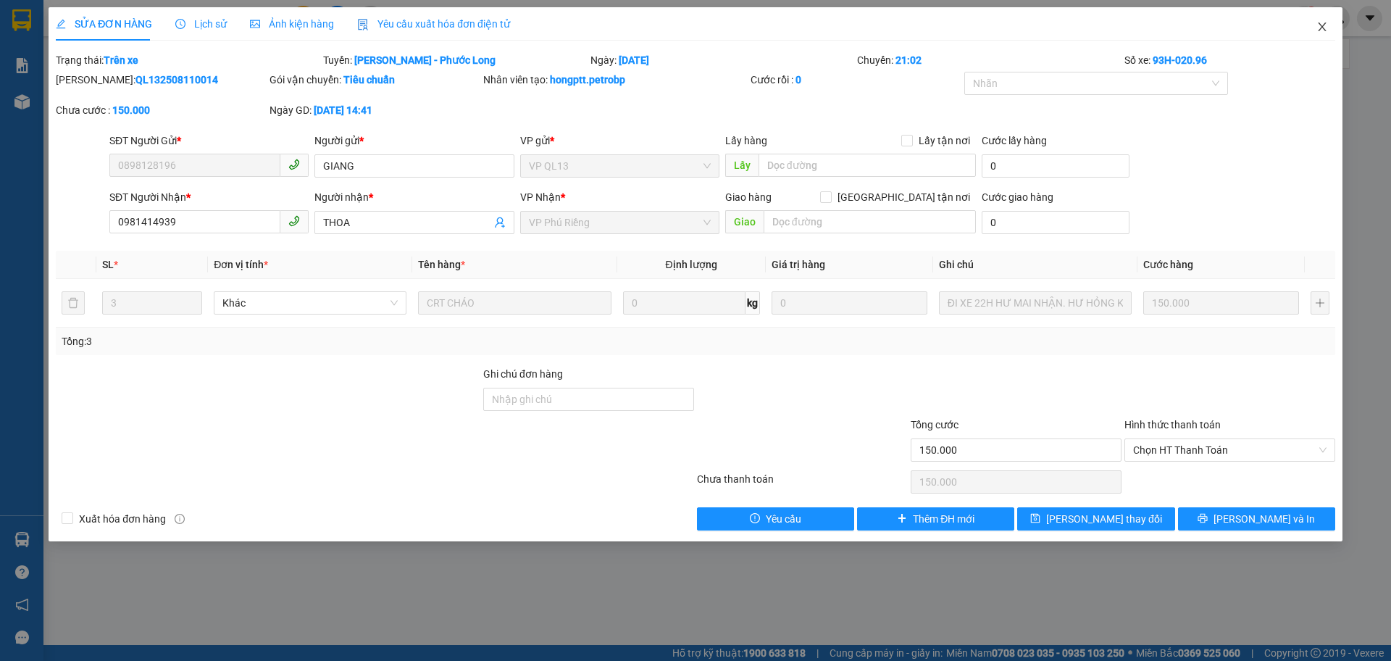
click at [1319, 27] on icon "close" at bounding box center [1323, 27] width 12 height 12
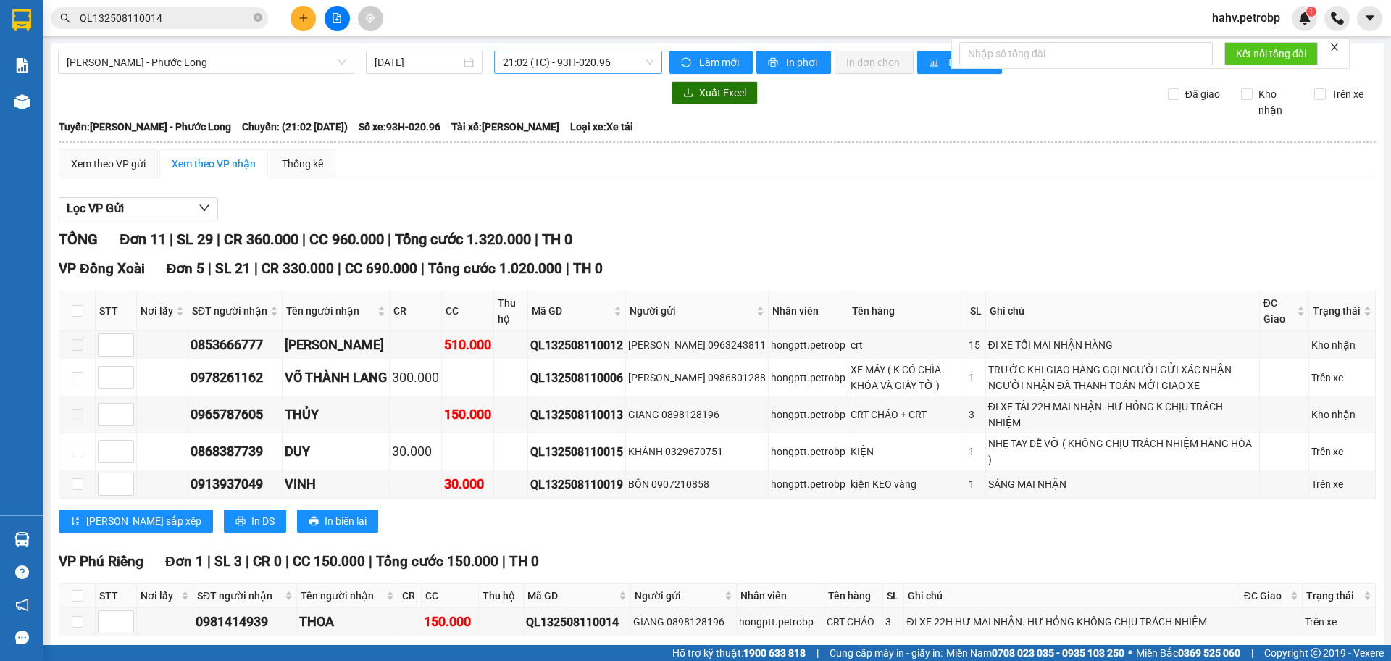
click at [596, 67] on span "21:02 (TC) - 93H-020.96" at bounding box center [578, 62] width 151 height 22
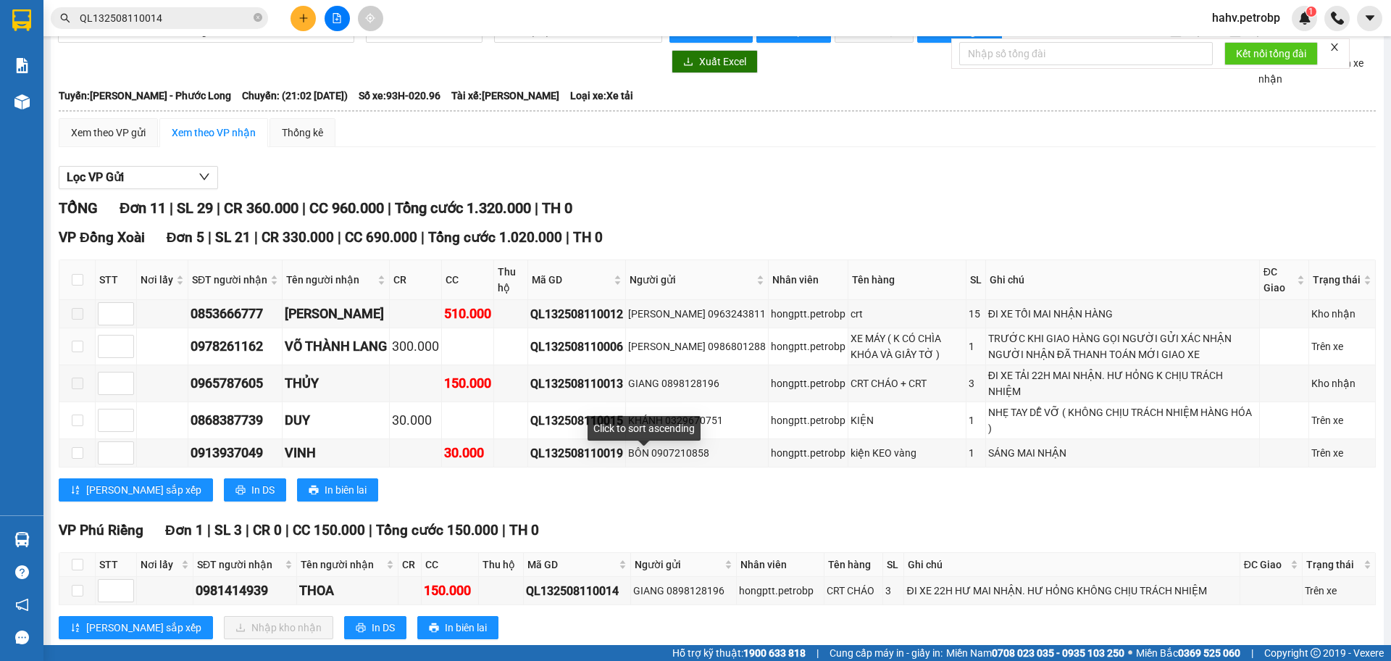
scroll to position [15, 0]
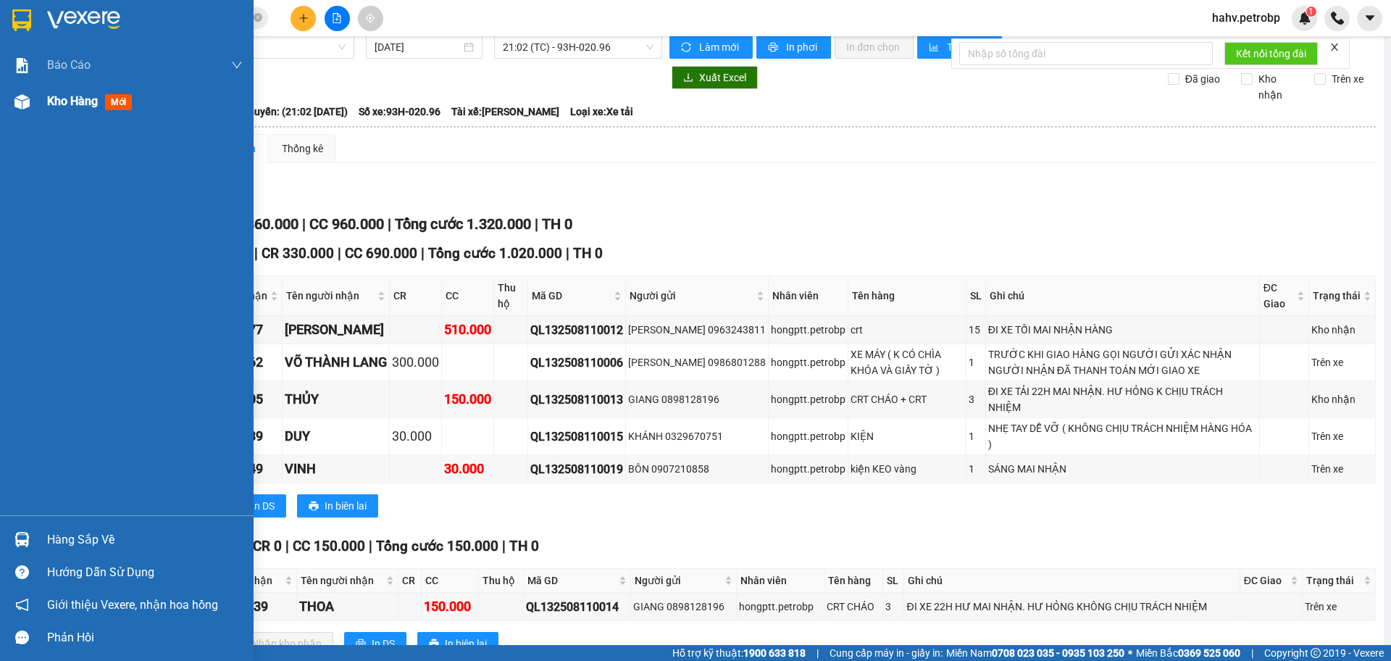
click at [25, 102] on img at bounding box center [21, 101] width 15 height 15
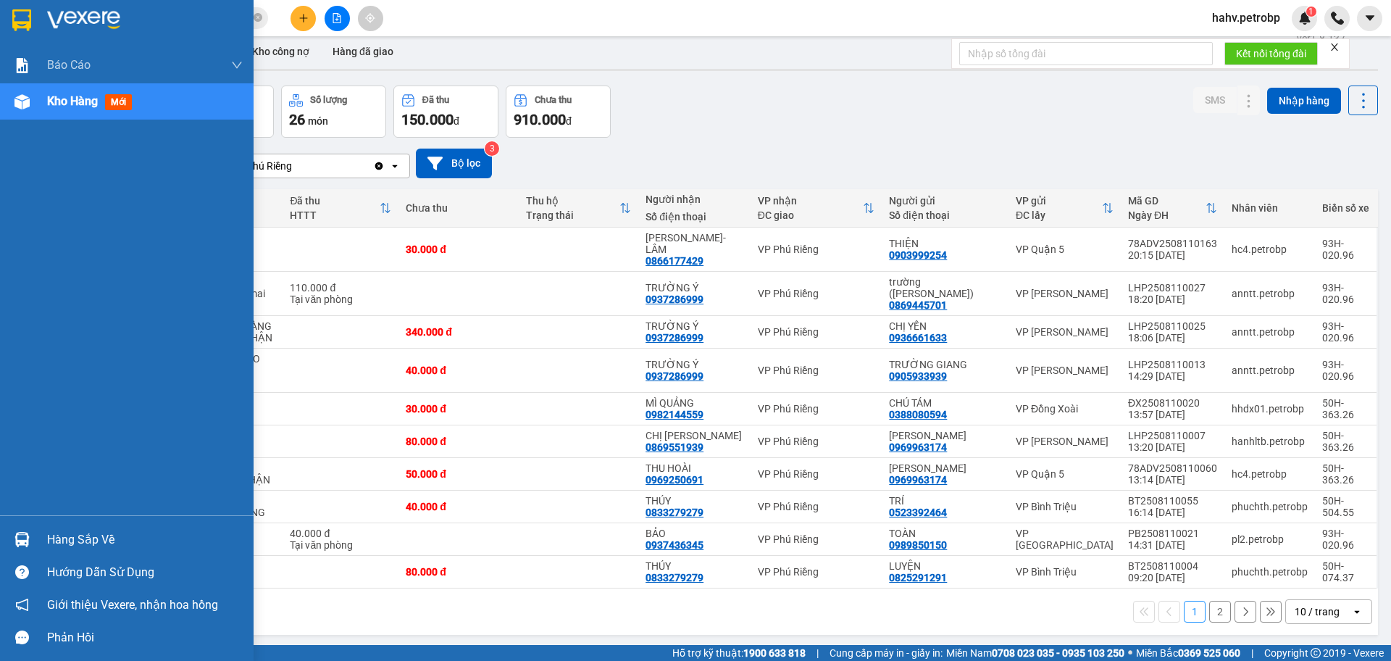
click at [73, 531] on div "Hàng sắp về" at bounding box center [145, 540] width 196 height 22
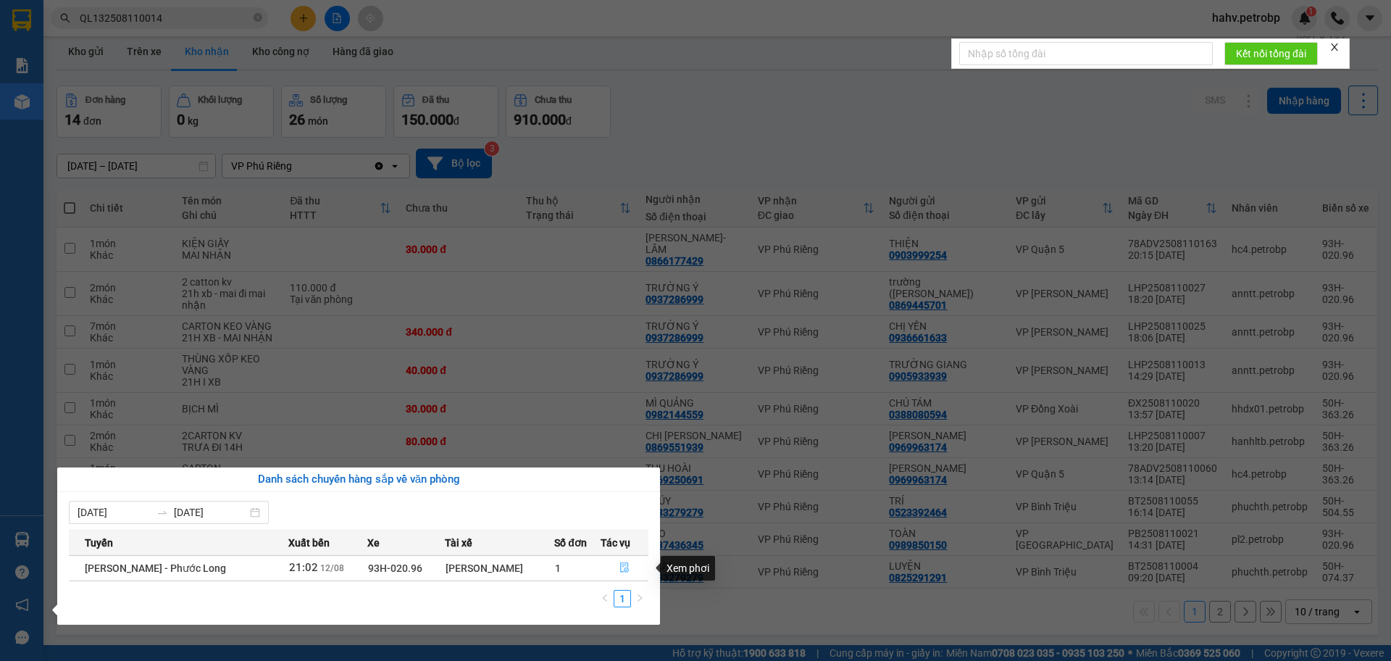
click at [630, 570] on button "button" at bounding box center [624, 568] width 47 height 23
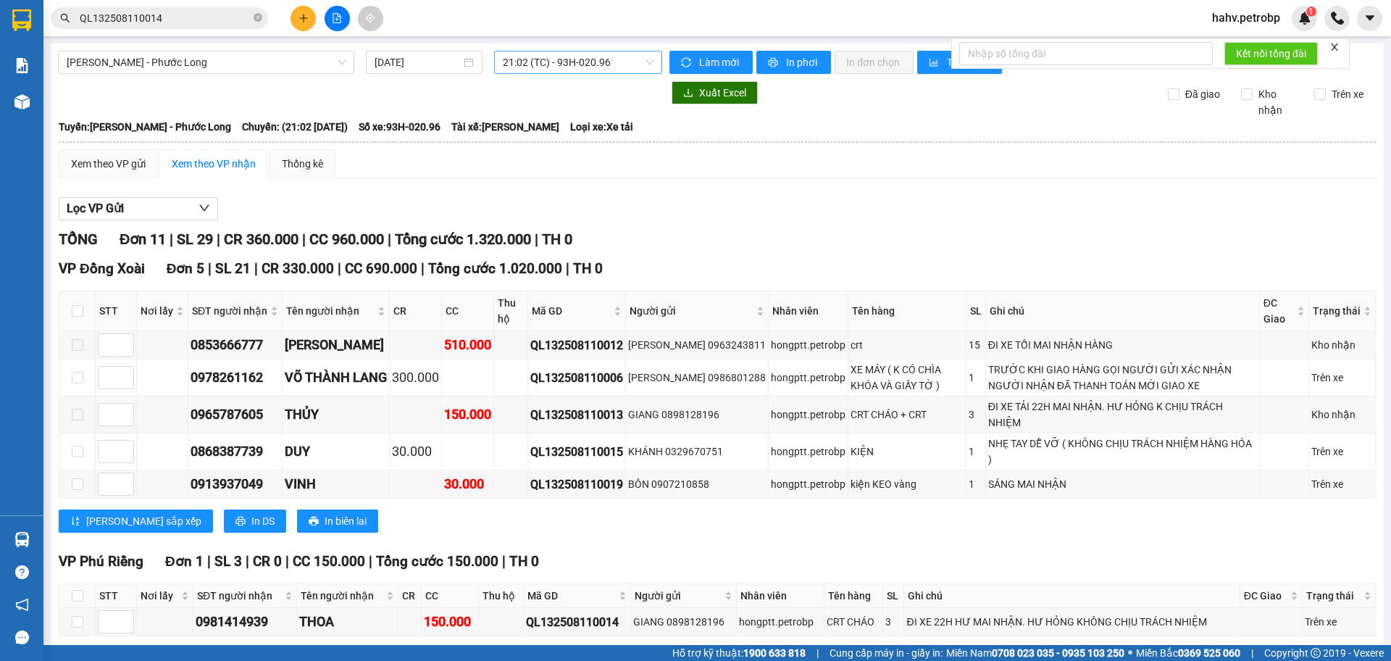
click at [547, 58] on span "21:02 (TC) - 93H-020.96" at bounding box center [578, 62] width 151 height 22
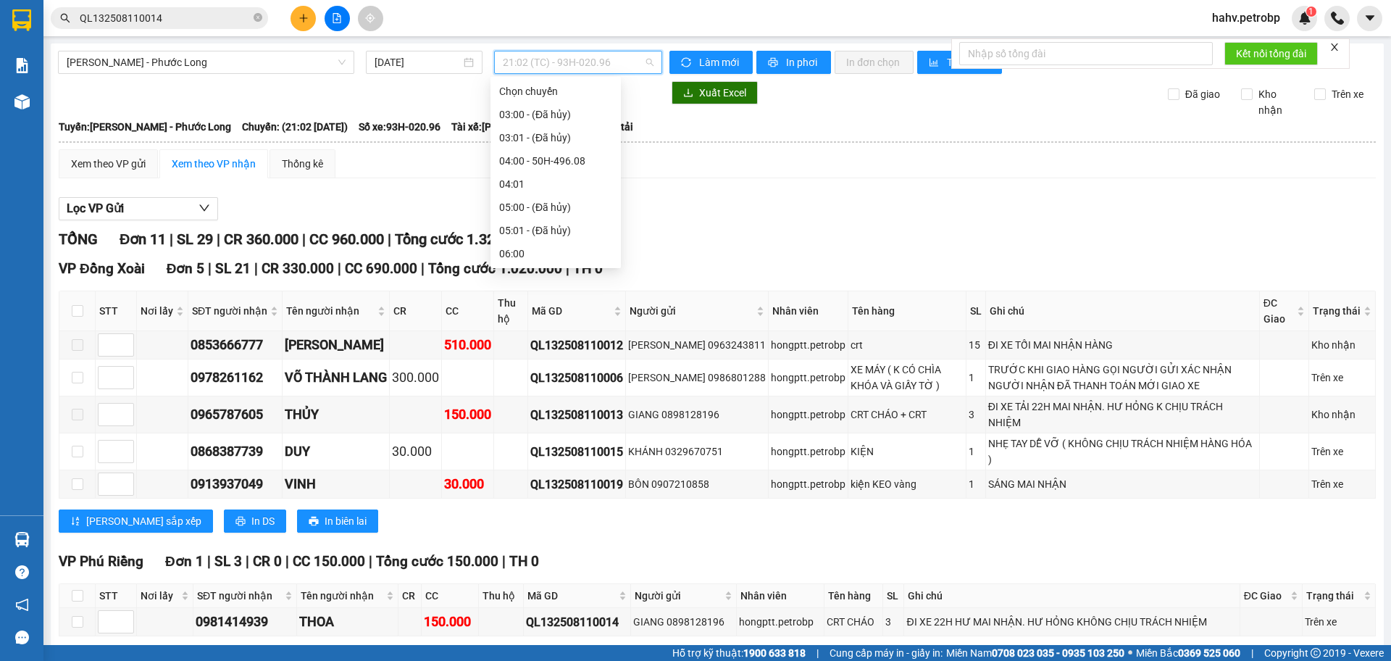
scroll to position [765, 0]
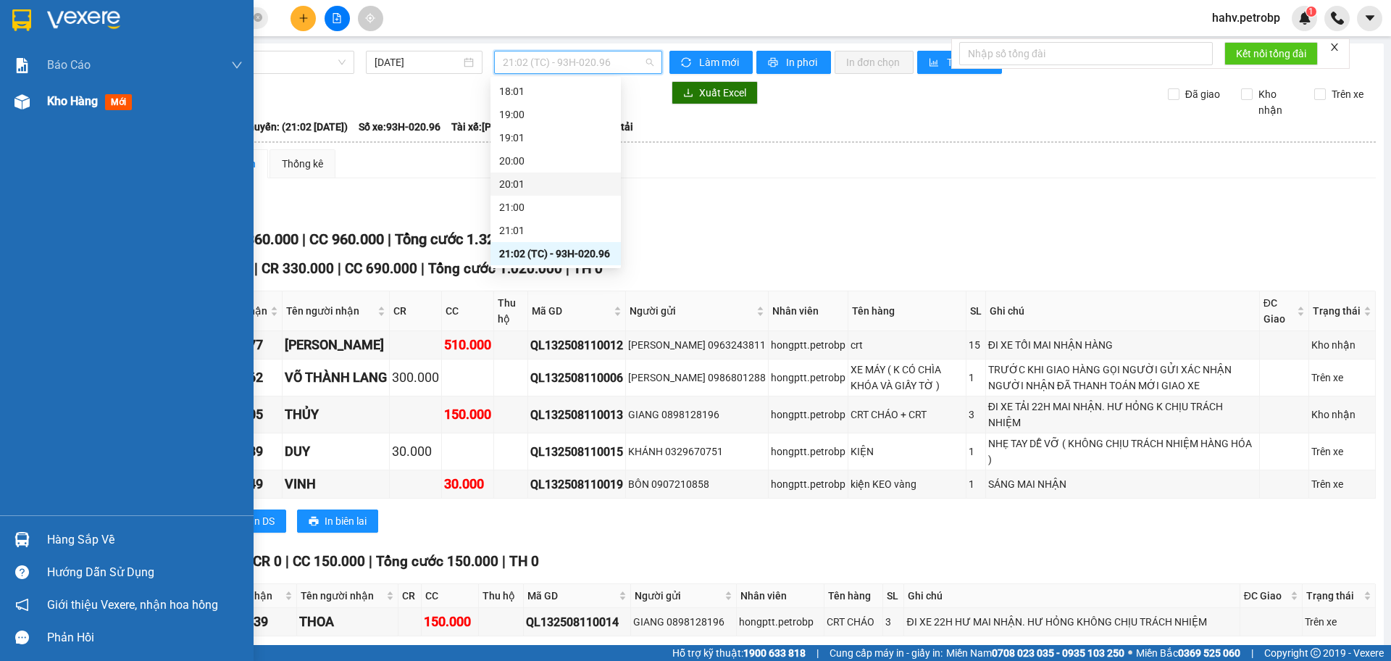
click at [4, 102] on div "Kho hàng mới" at bounding box center [127, 101] width 254 height 36
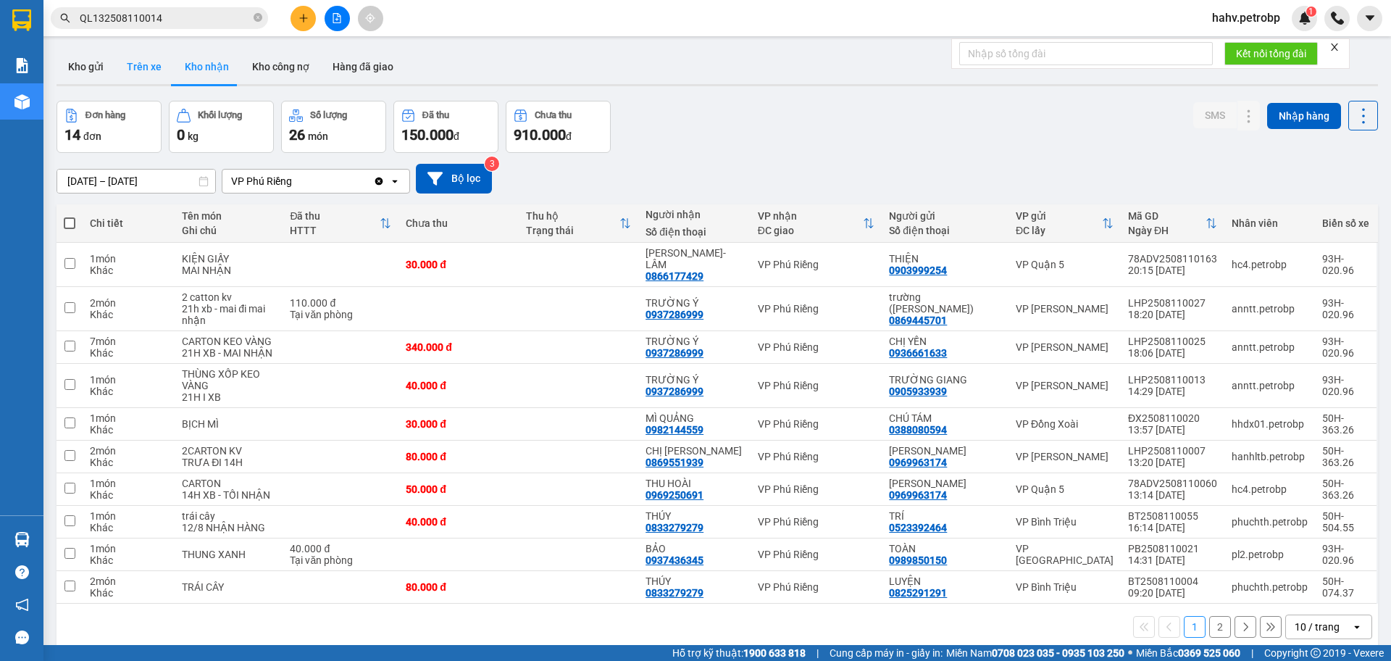
click at [127, 66] on button "Trên xe" at bounding box center [144, 66] width 58 height 35
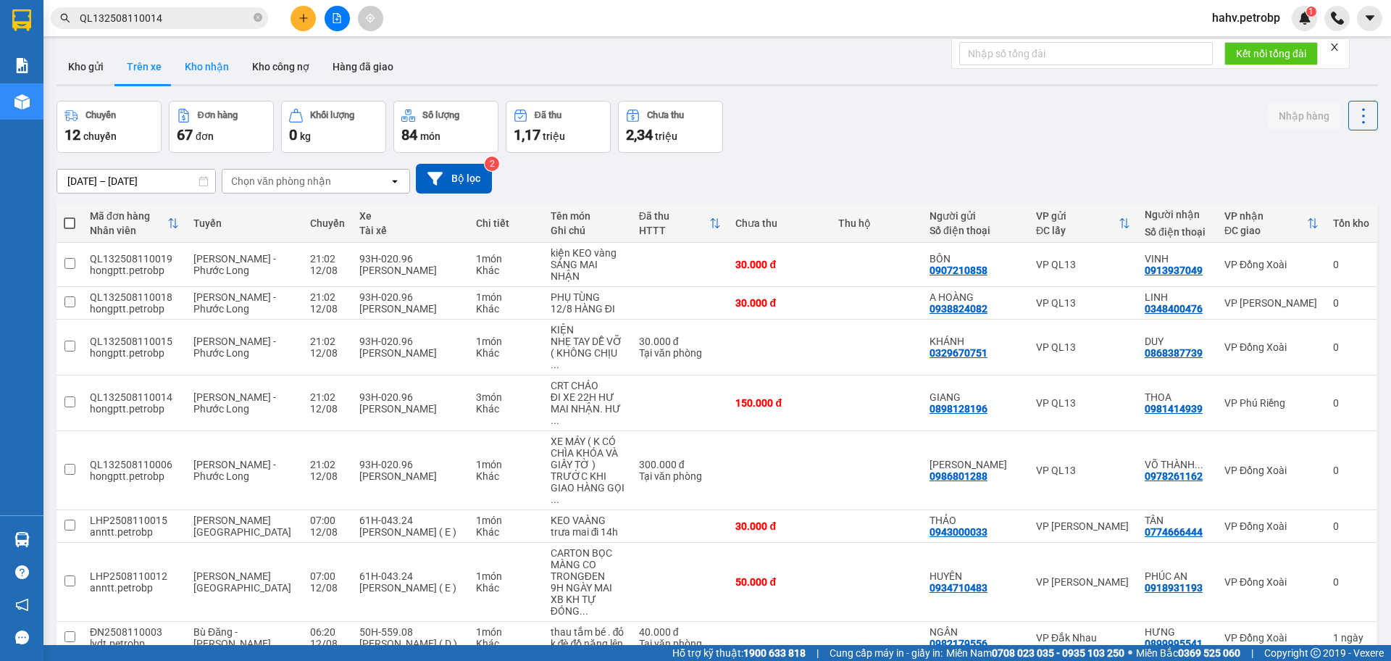
click at [196, 67] on button "Kho nhận" at bounding box center [206, 66] width 67 height 35
type input "[DATE] – [DATE]"
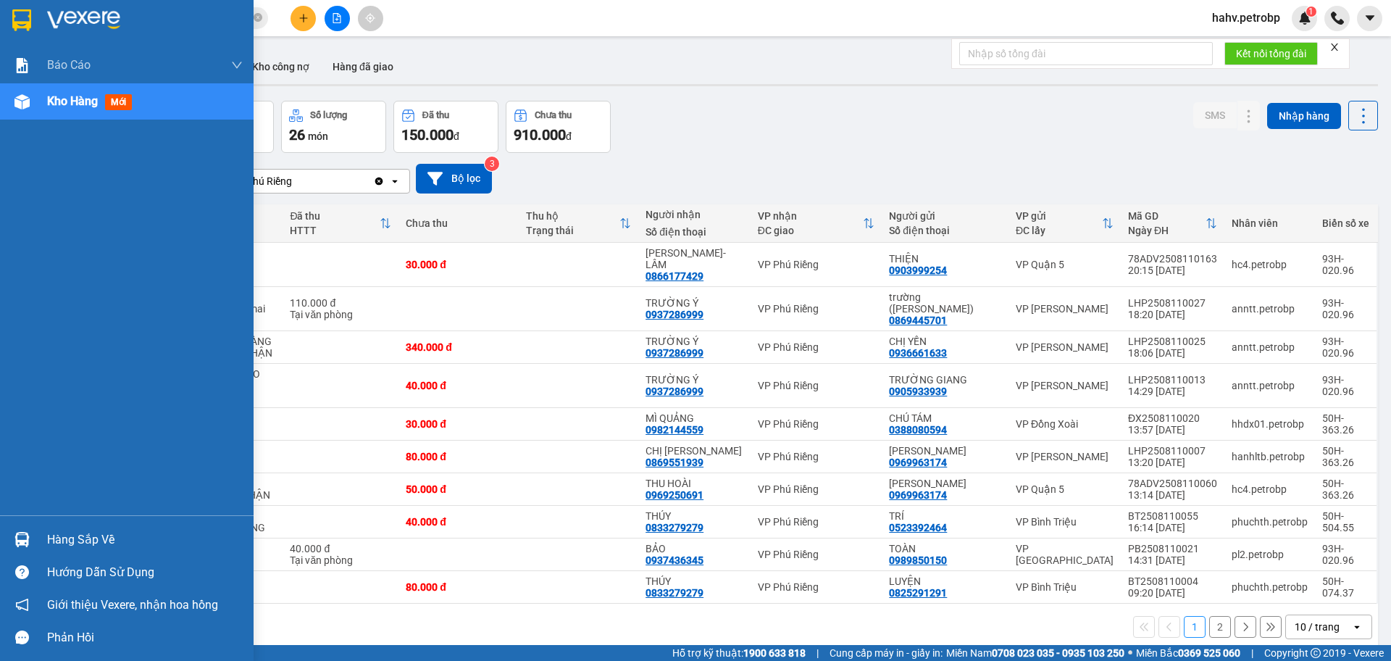
drag, startPoint x: 60, startPoint y: 541, endPoint x: 163, endPoint y: 544, distance: 103.0
click at [62, 544] on div "Hàng sắp về" at bounding box center [145, 540] width 196 height 22
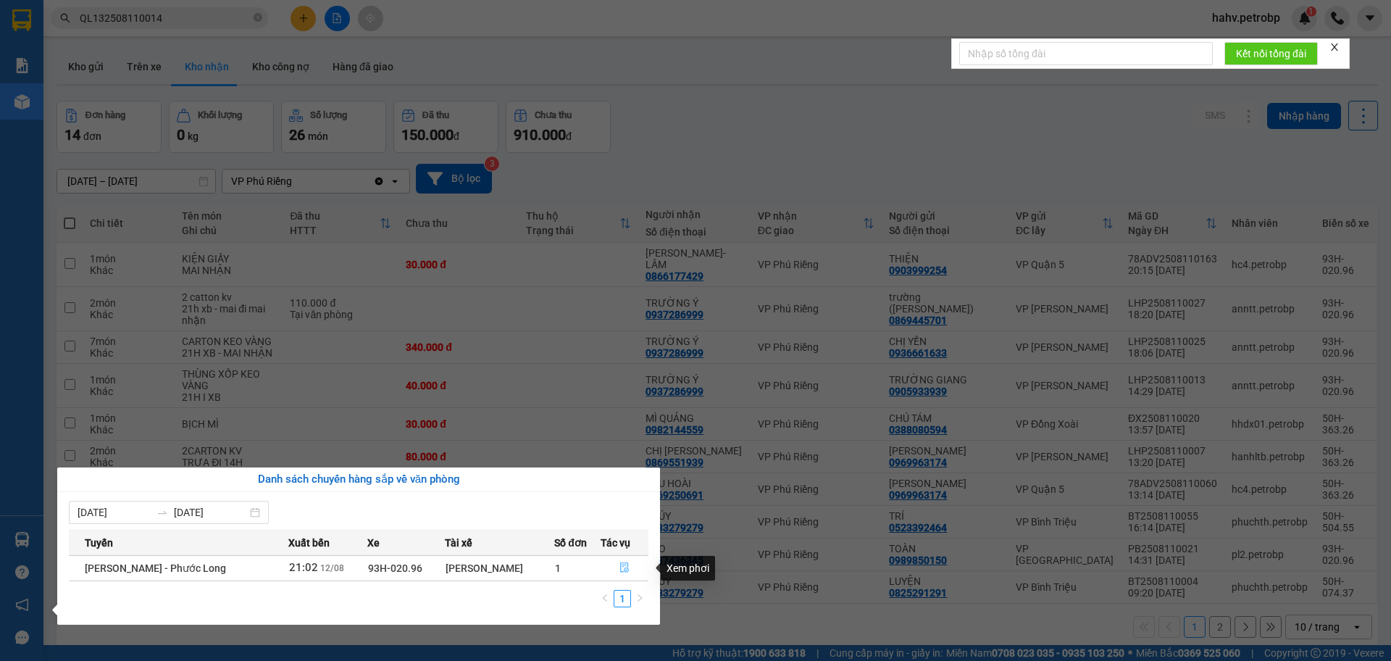
click at [614, 566] on button "button" at bounding box center [624, 568] width 47 height 23
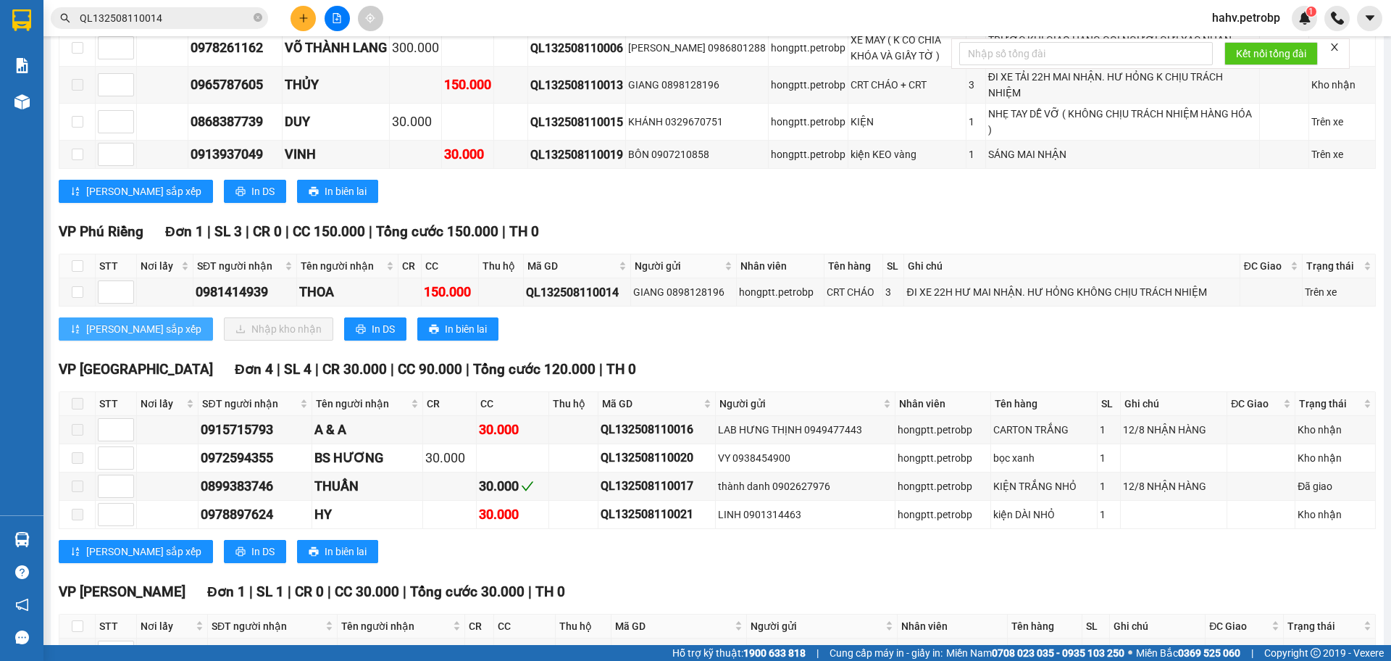
scroll to position [305, 0]
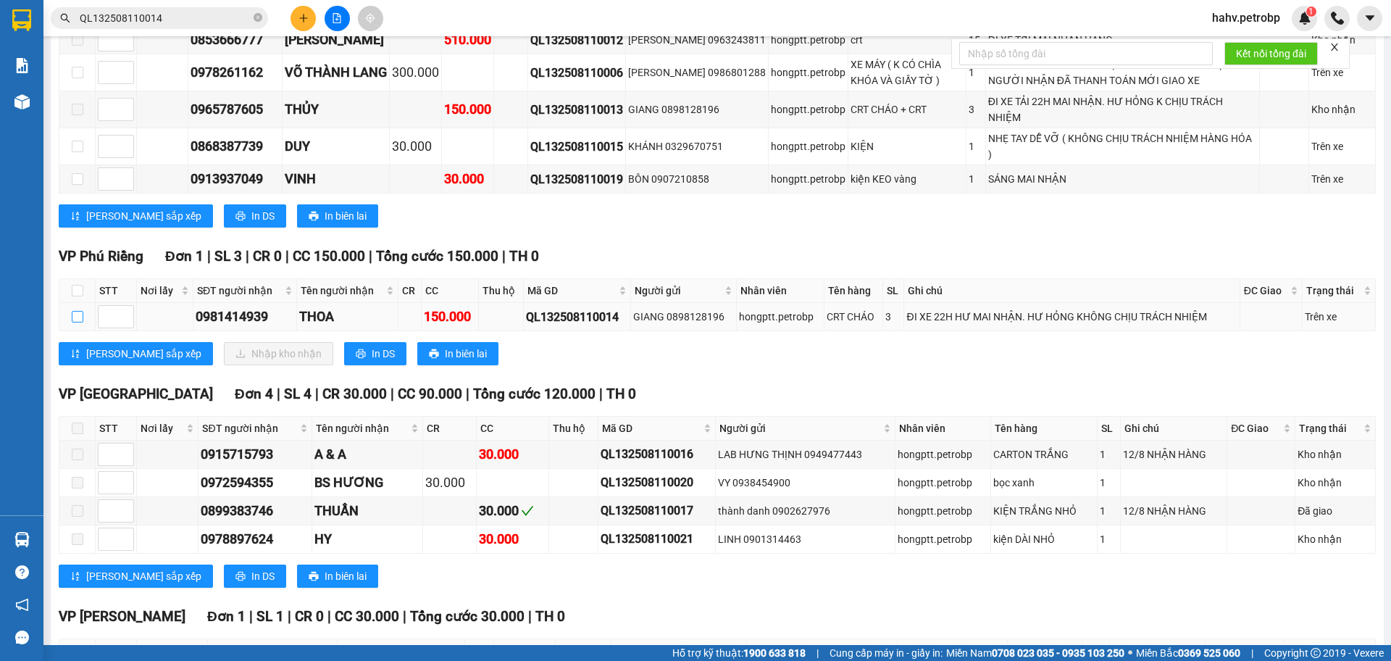
click at [78, 315] on input "checkbox" at bounding box center [78, 317] width 12 height 12
checkbox input "true"
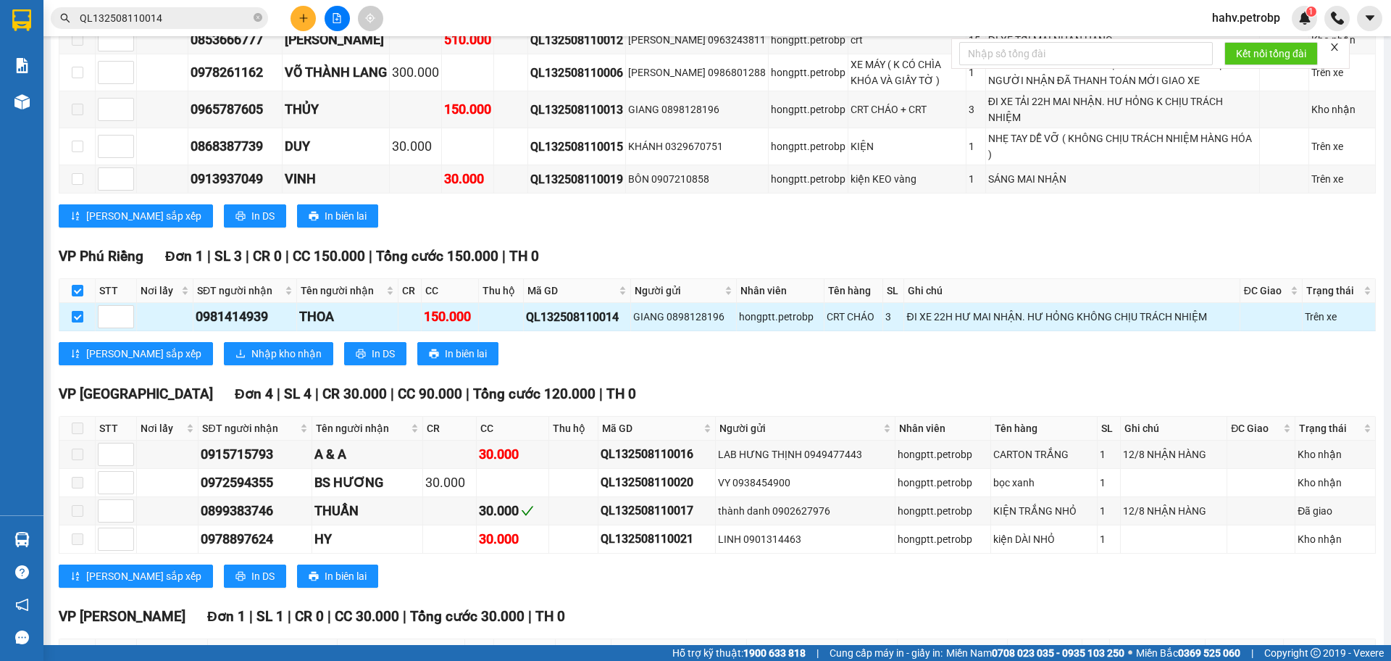
checkbox input "true"
click at [251, 349] on span "Nhập kho nhận" at bounding box center [286, 354] width 70 height 16
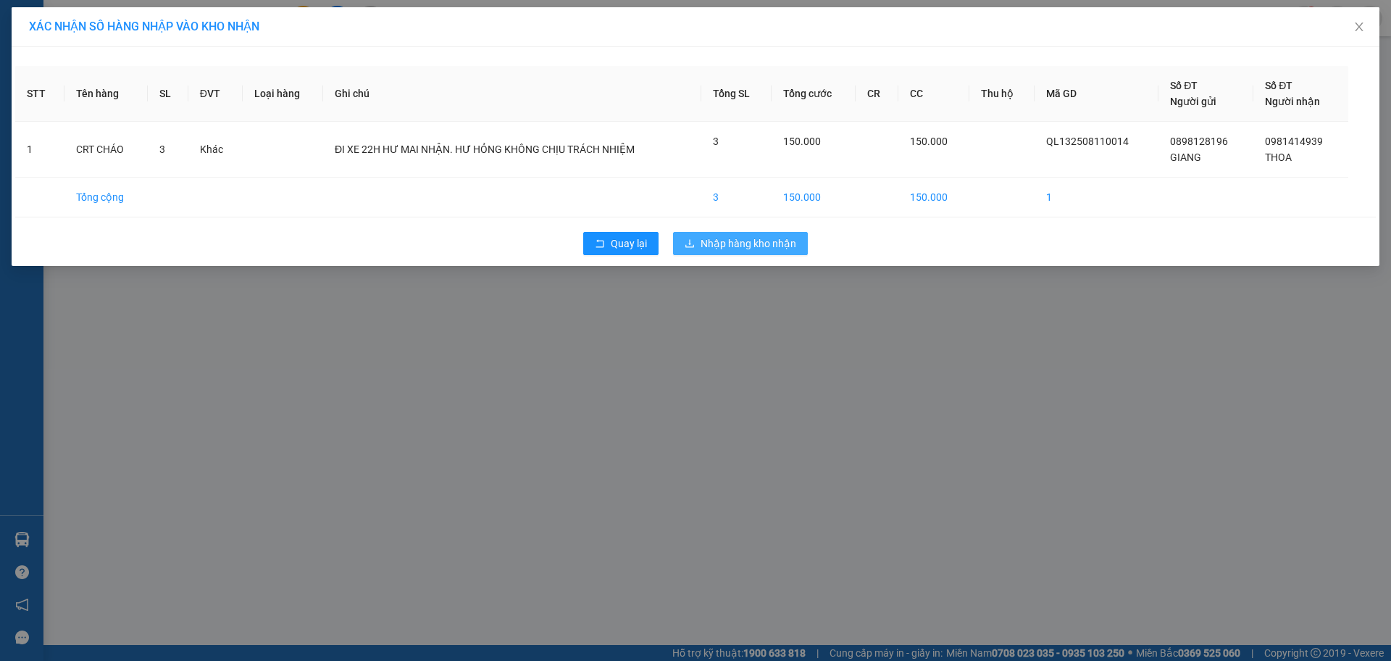
click at [757, 238] on span "Nhập hàng kho nhận" at bounding box center [749, 244] width 96 height 16
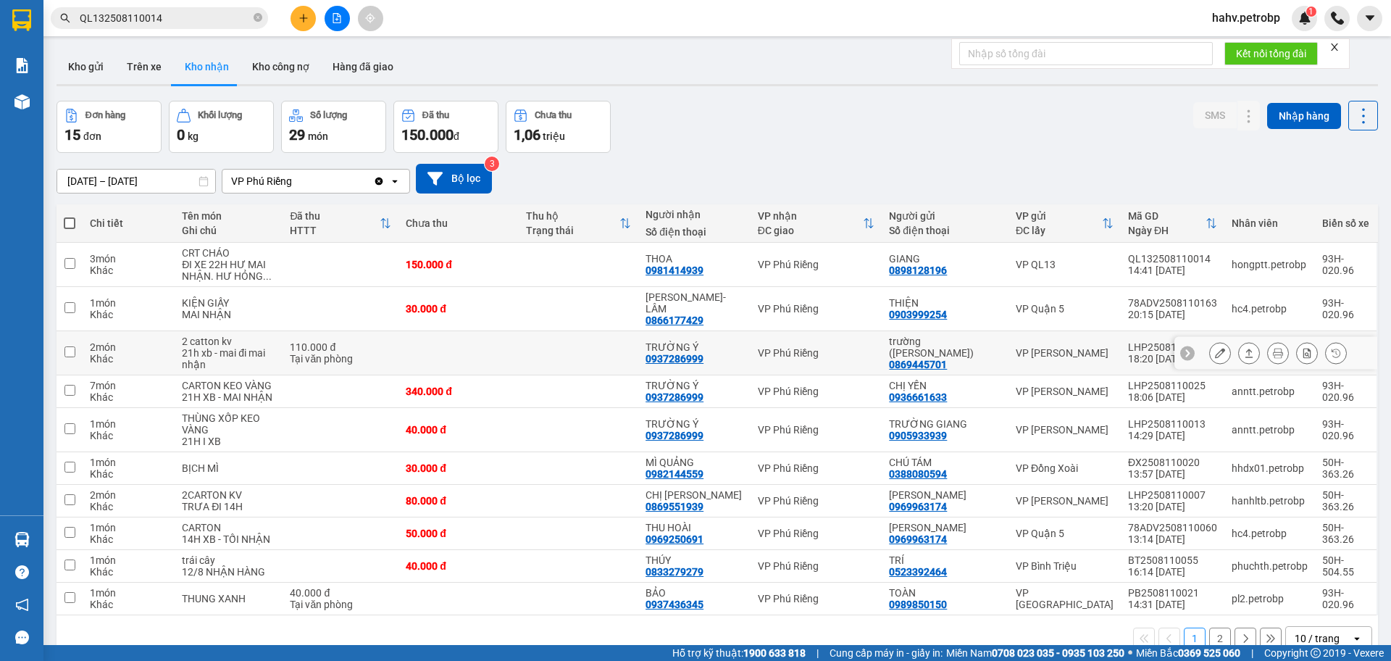
click at [1215, 348] on icon at bounding box center [1220, 353] width 10 height 10
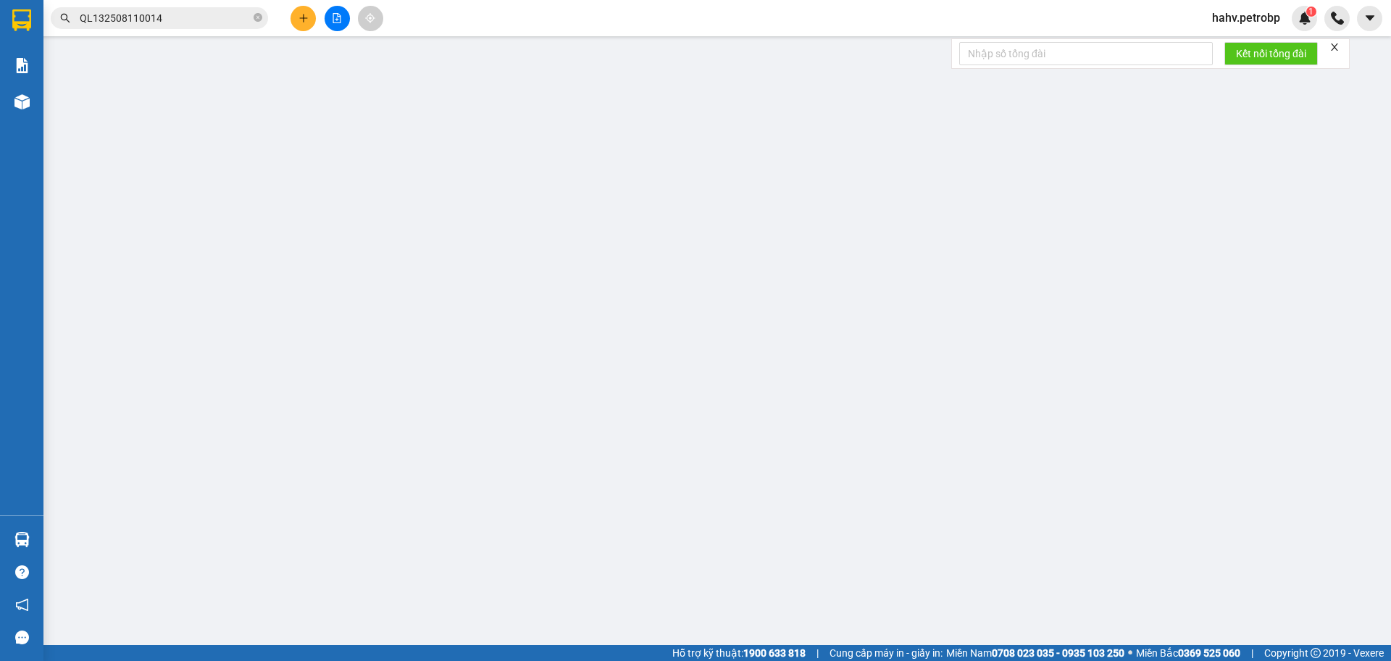
type input "0869445701"
type input "trường ([PERSON_NAME])"
type input "0937286999"
type input "TRƯỜNG Ý"
type input "110.000"
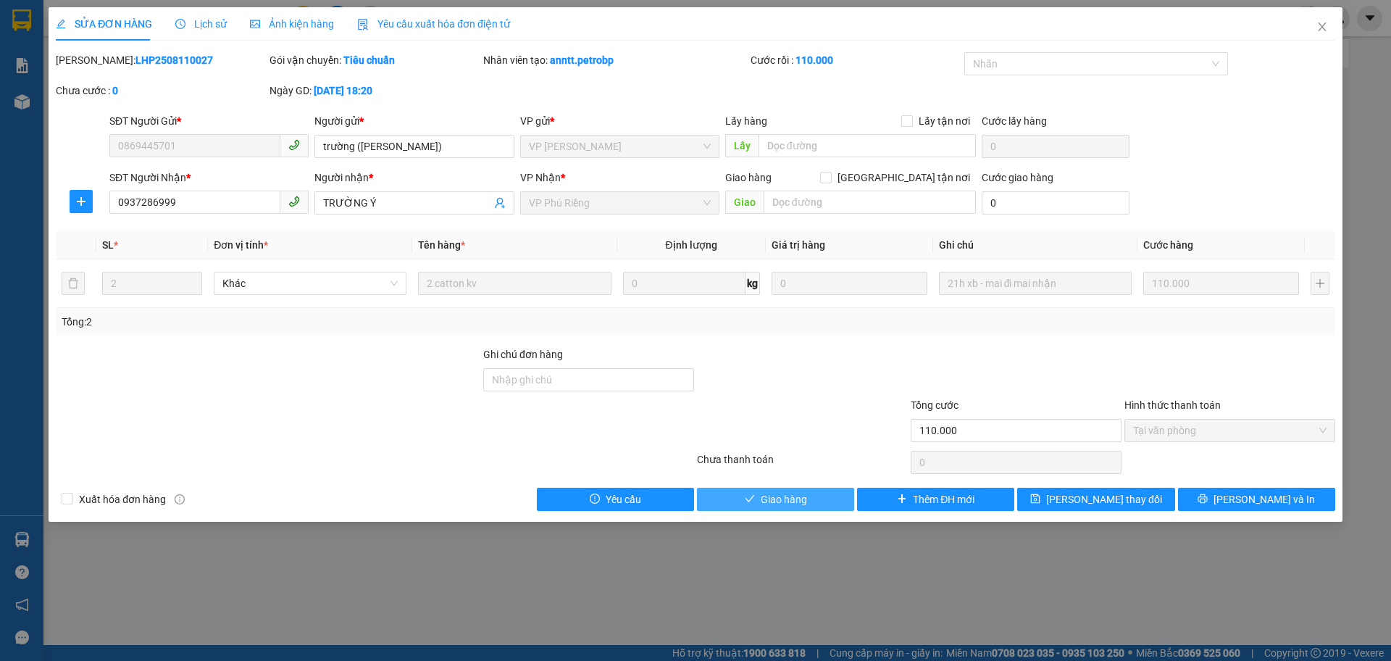
click at [775, 495] on span "Giao hàng" at bounding box center [784, 499] width 46 height 16
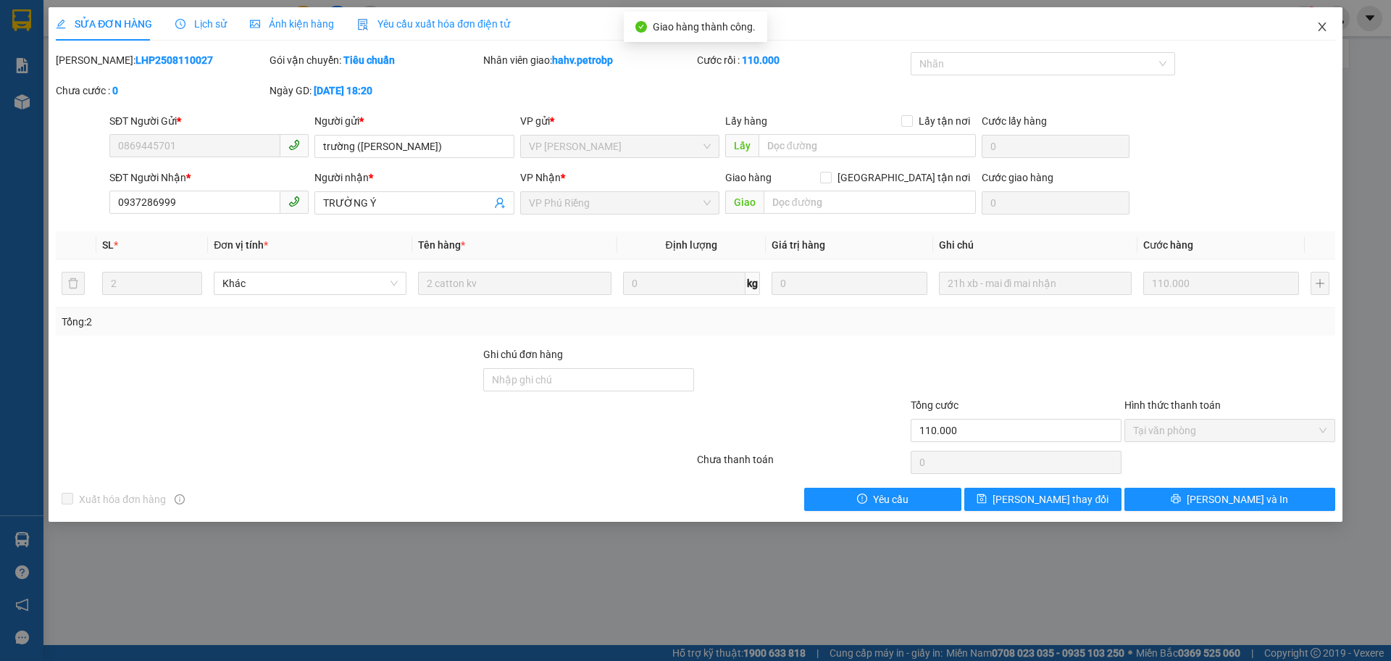
click at [1331, 31] on span "Close" at bounding box center [1322, 27] width 41 height 41
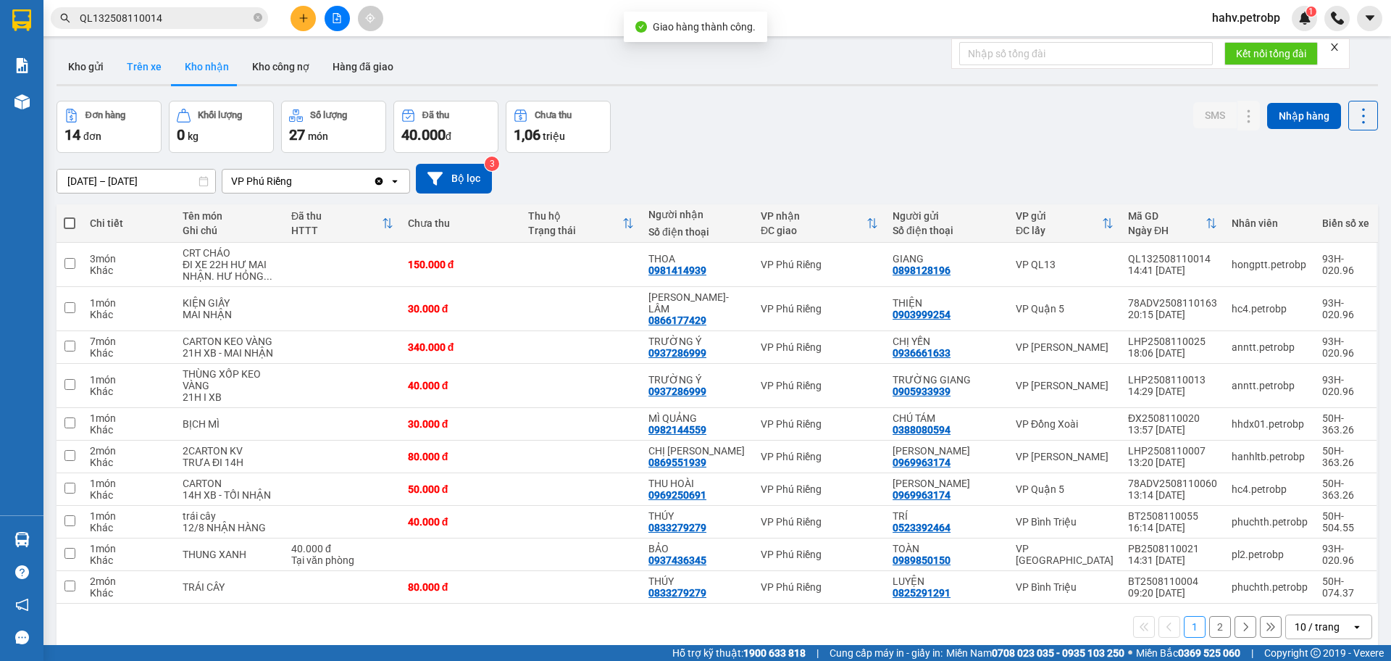
click at [139, 63] on button "Trên xe" at bounding box center [144, 66] width 58 height 35
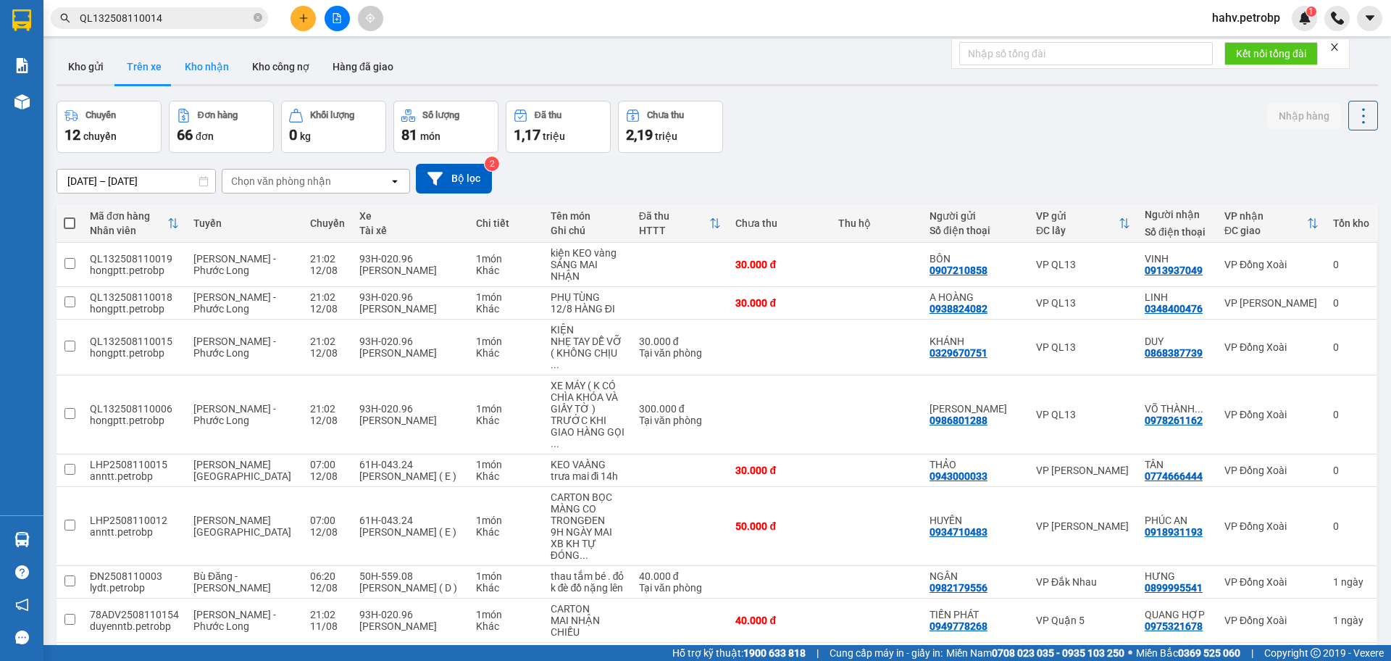
click at [206, 72] on button "Kho nhận" at bounding box center [206, 66] width 67 height 35
type input "[DATE] – [DATE]"
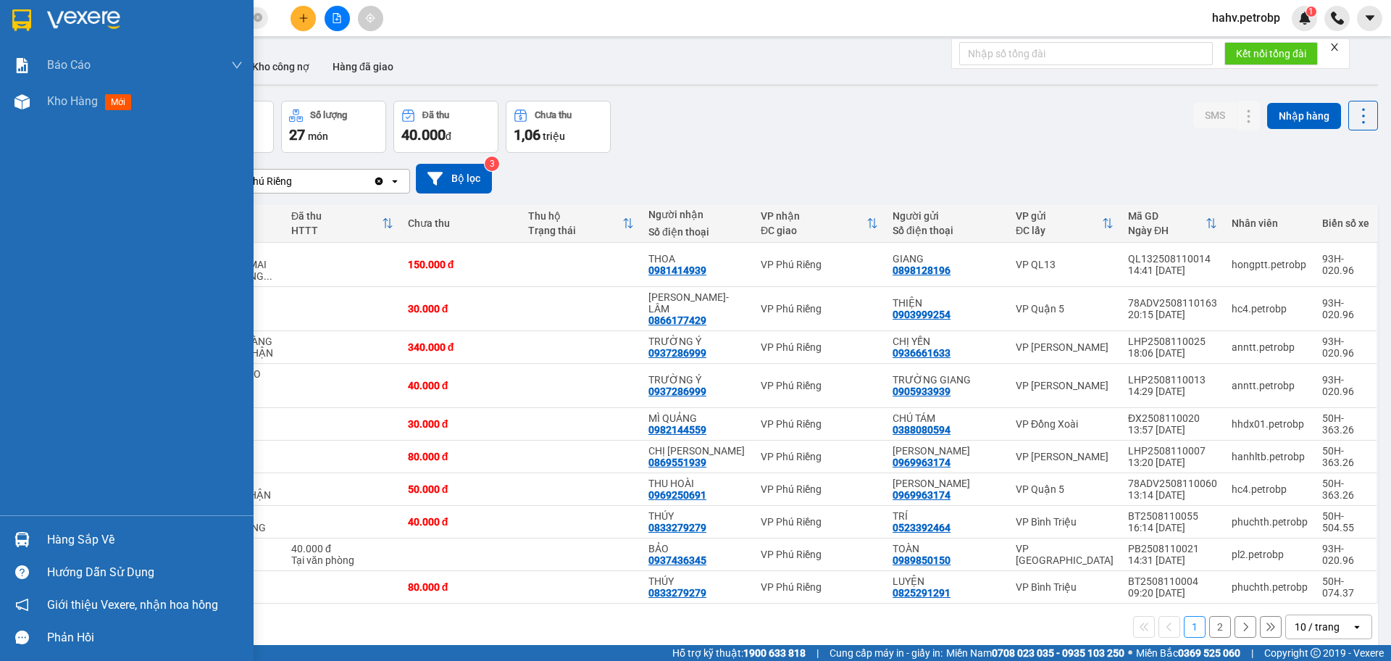
click at [107, 549] on div "Hàng sắp về" at bounding box center [145, 540] width 196 height 22
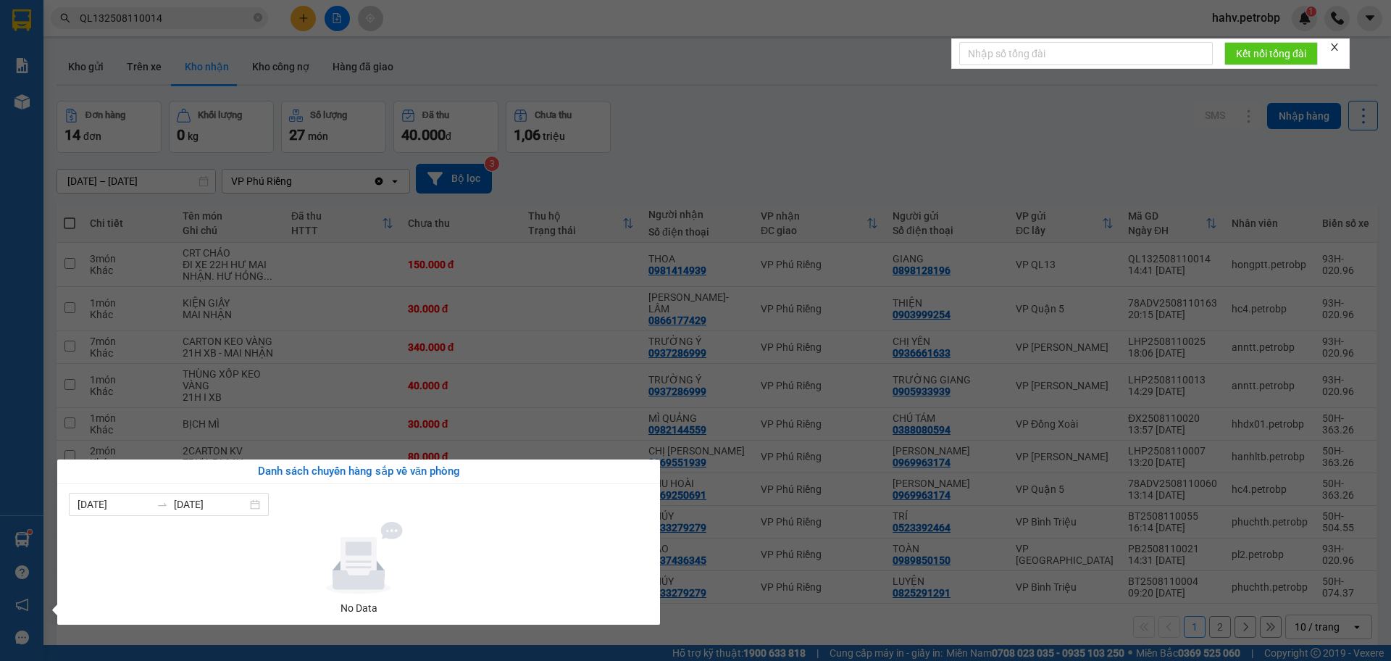
click at [851, 602] on section "Kết quả tìm kiếm ( 1 ) Bộ lọc Mã ĐH Trạng thái Món hàng Tổng cước Chưa cước Ngư…" at bounding box center [695, 330] width 1391 height 661
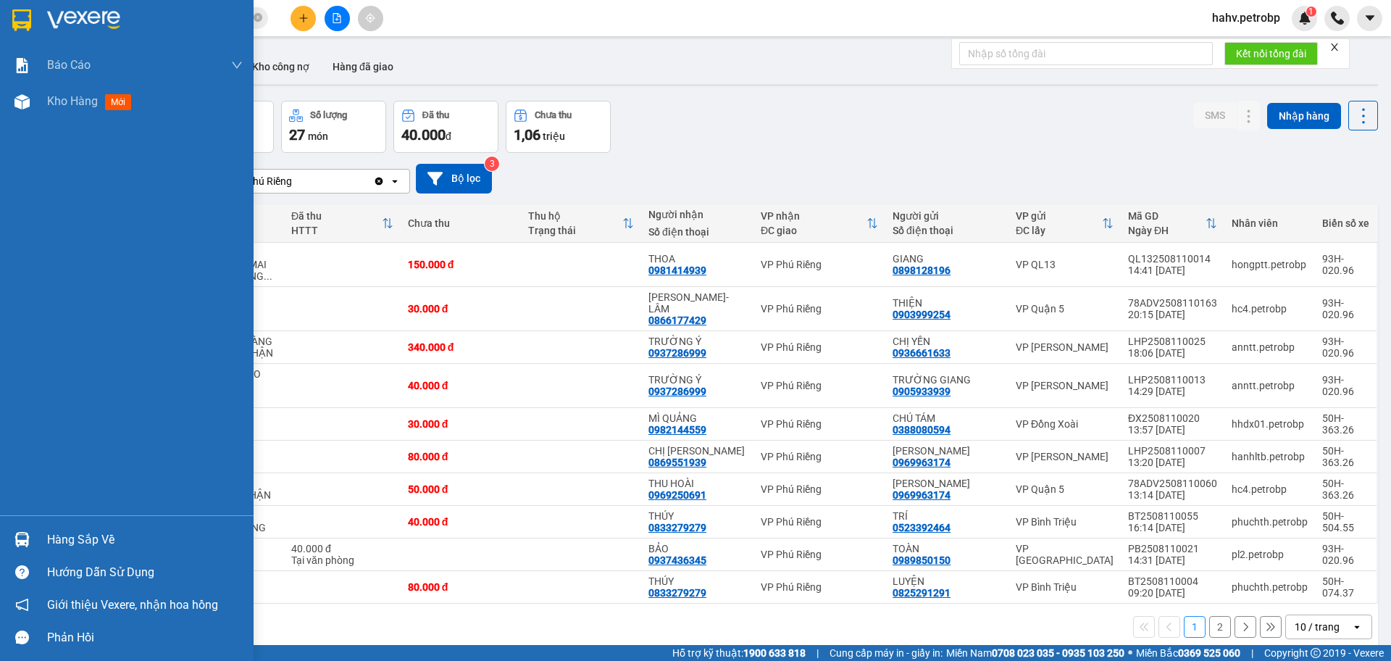
click at [25, 530] on div at bounding box center [21, 539] width 25 height 25
drag, startPoint x: 24, startPoint y: 466, endPoint x: 13, endPoint y: 461, distance: 12.0
click at [22, 465] on div "Báo cáo BC tiền tận nơi (nhân viên) Báo cáo 1 (nv): Số tiền đã thu của văn phòn…" at bounding box center [127, 330] width 254 height 661
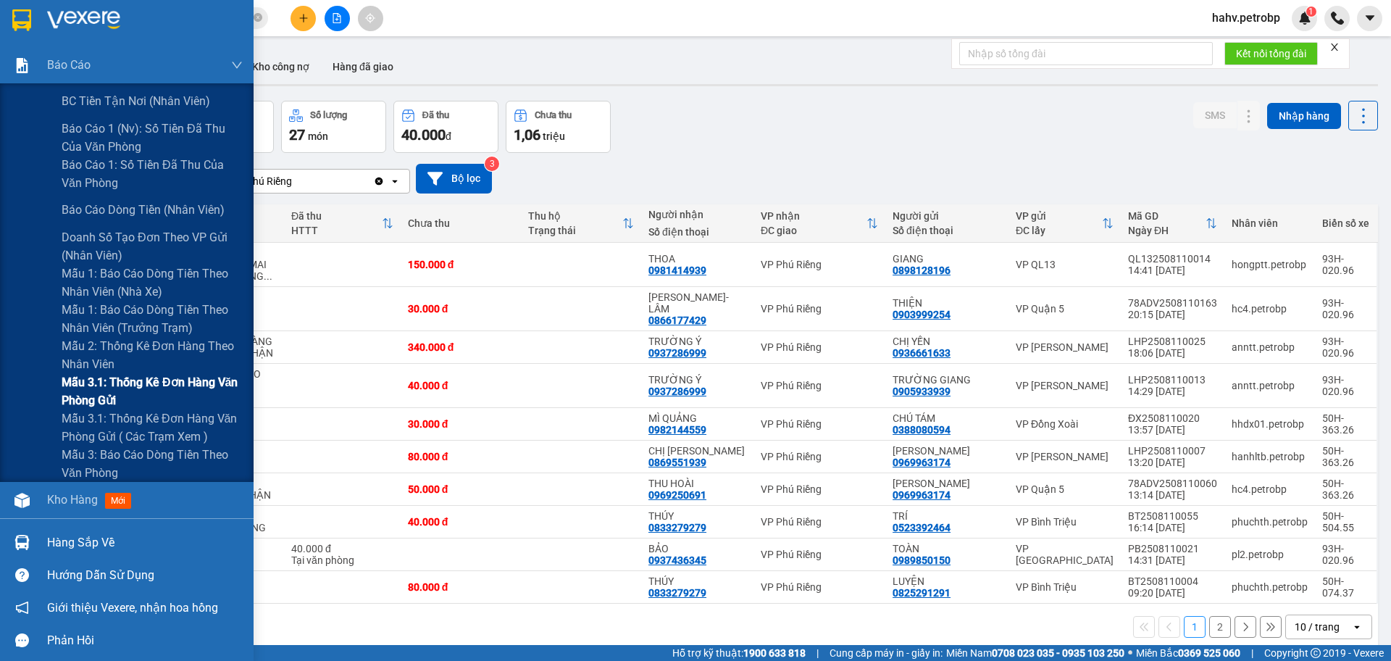
click at [10, 397] on div "Mẫu 3.1: Thống kê đơn hàng văn phòng gửi" at bounding box center [127, 391] width 254 height 36
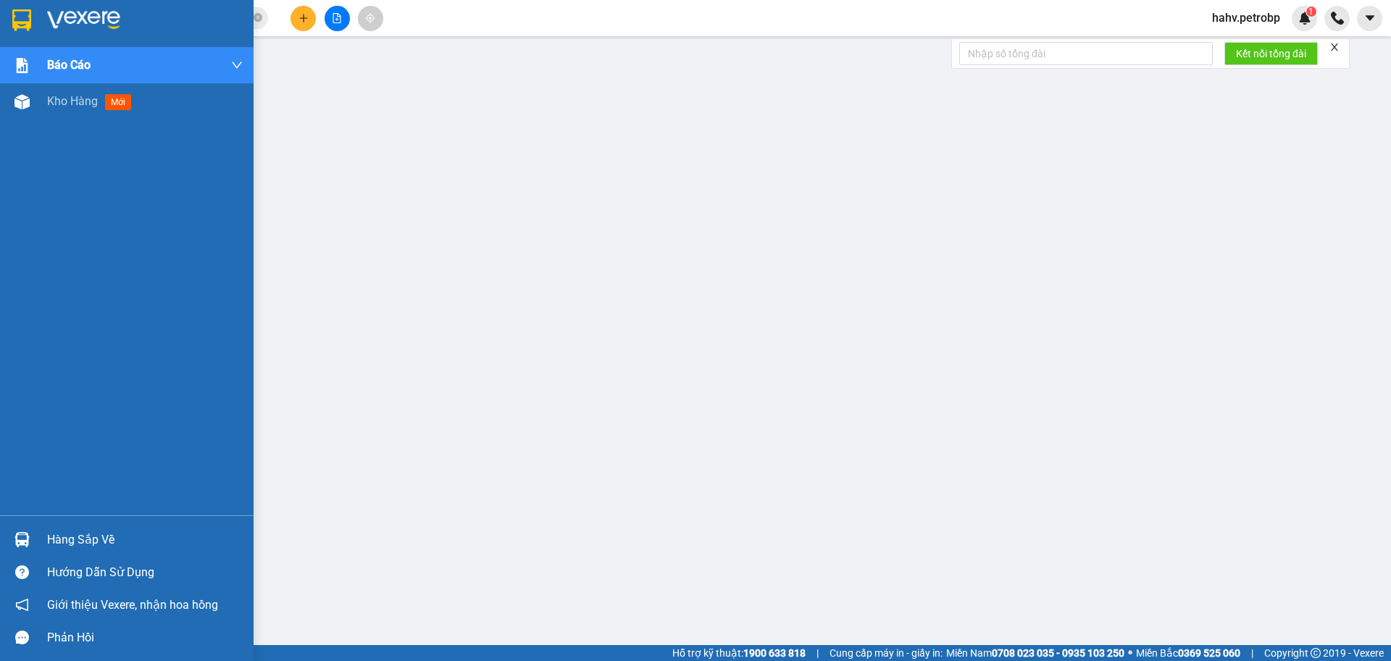
drag, startPoint x: 36, startPoint y: 563, endPoint x: 46, endPoint y: 557, distance: 11.7
click at [46, 557] on div "Hướng dẫn sử dụng" at bounding box center [127, 572] width 254 height 33
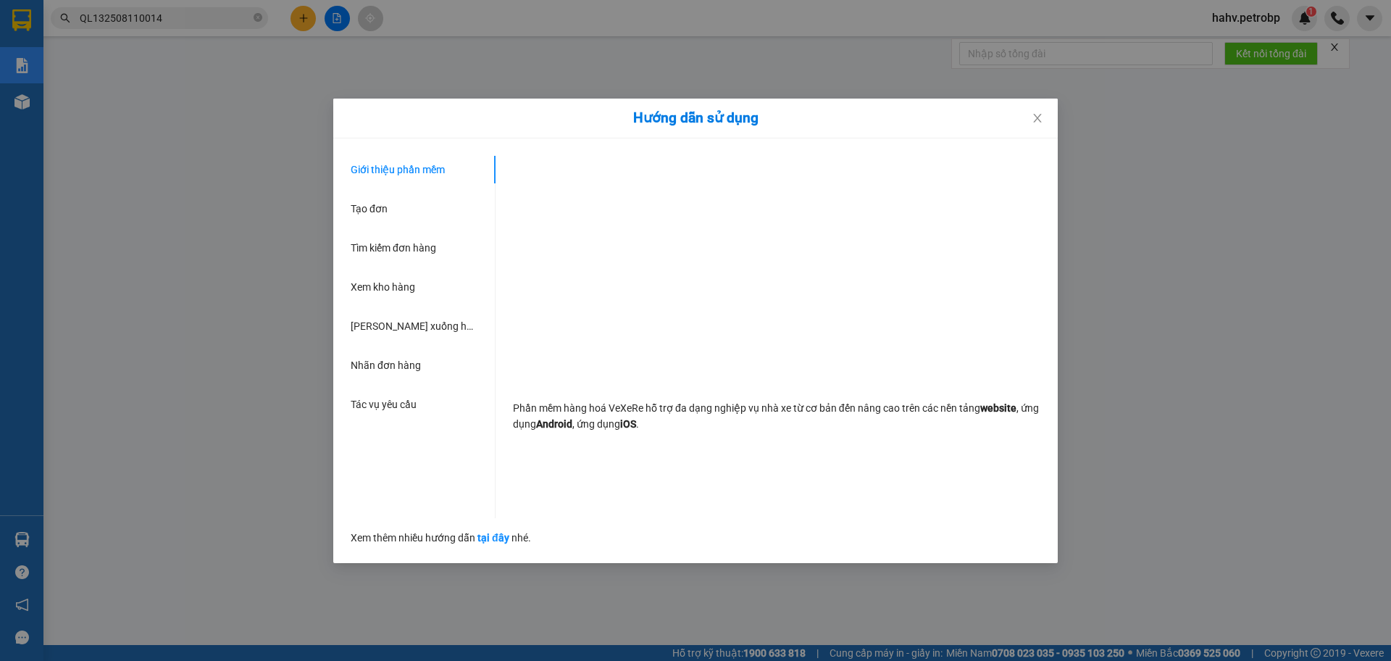
click at [14, 530] on div "Hướng dẫn sử dụng Giới thiệu phần mềm Tạo đơn Tìm kiếm đơn hàng Xem kho hàng Lê…" at bounding box center [695, 330] width 1391 height 661
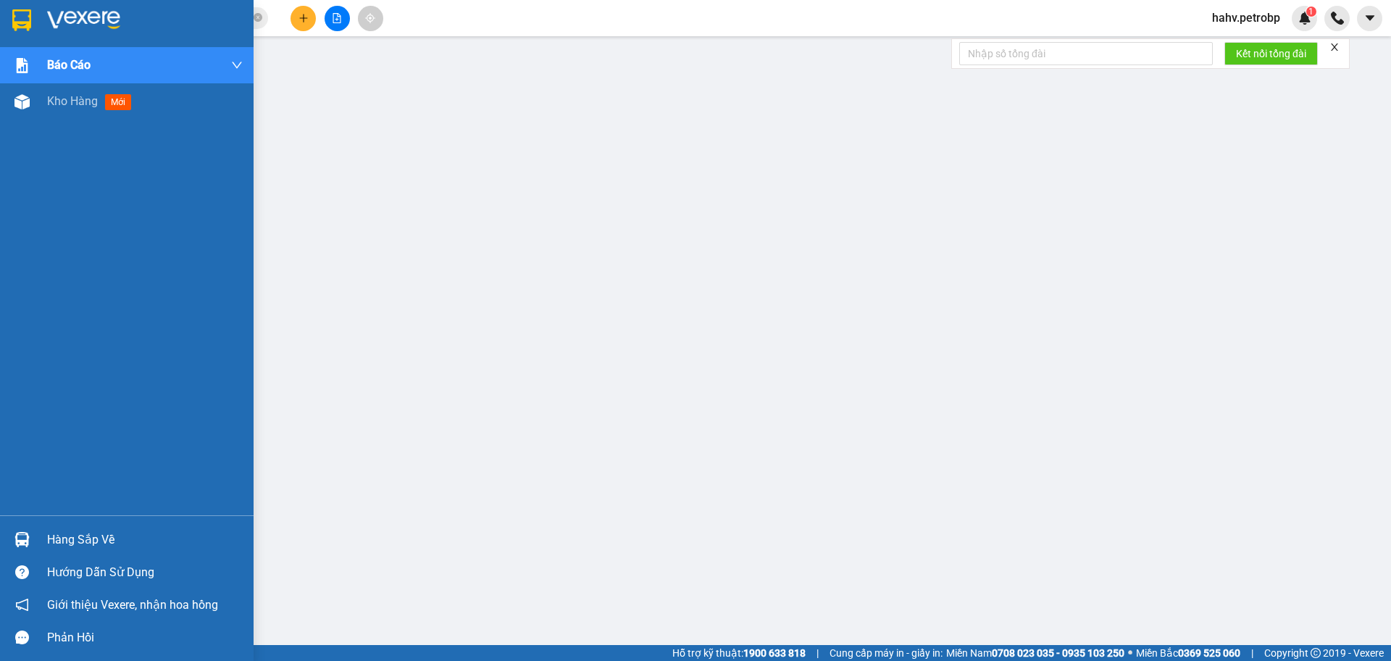
click at [22, 536] on img at bounding box center [21, 539] width 15 height 15
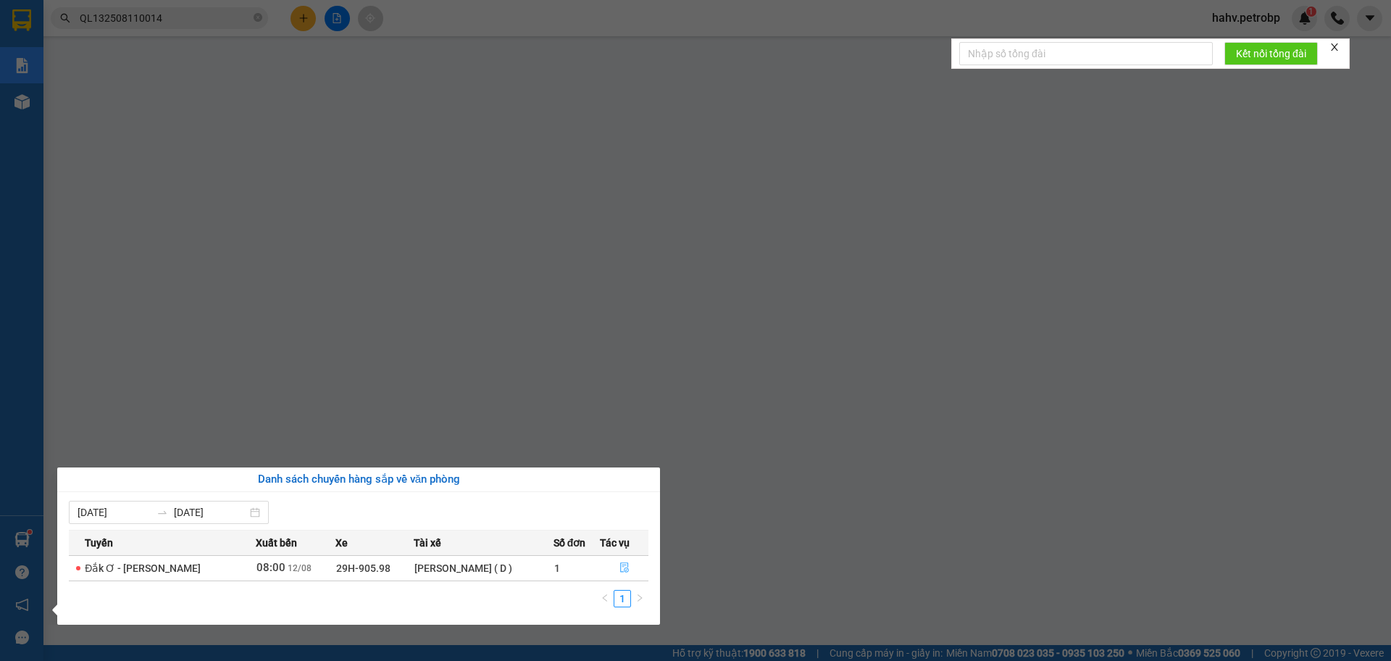
click at [627, 567] on icon "file-done" at bounding box center [624, 568] width 9 height 10
